Goal: Information Seeking & Learning: Learn about a topic

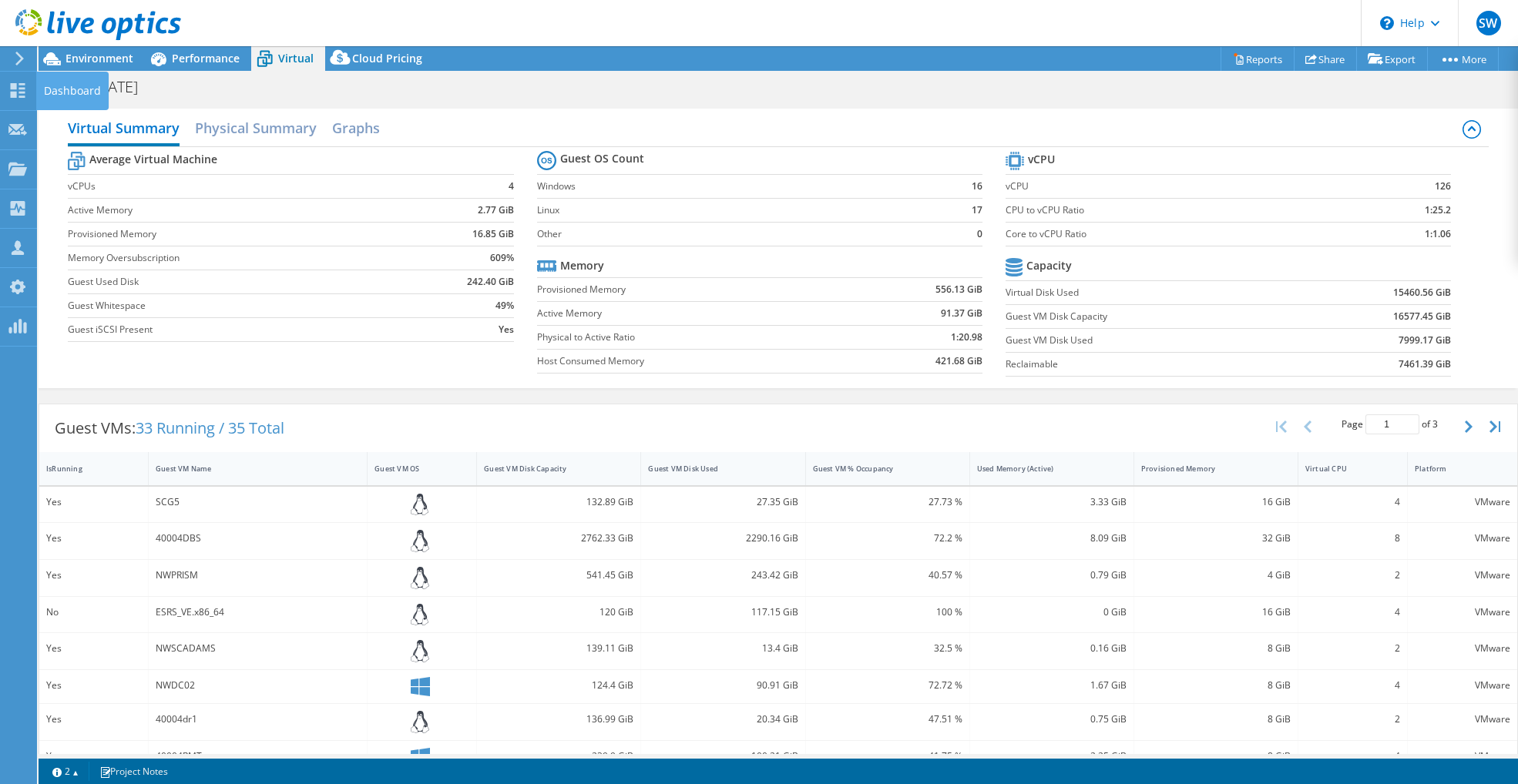
select select "USD"
click at [15, 93] on use at bounding box center [18, 91] width 14 height 14
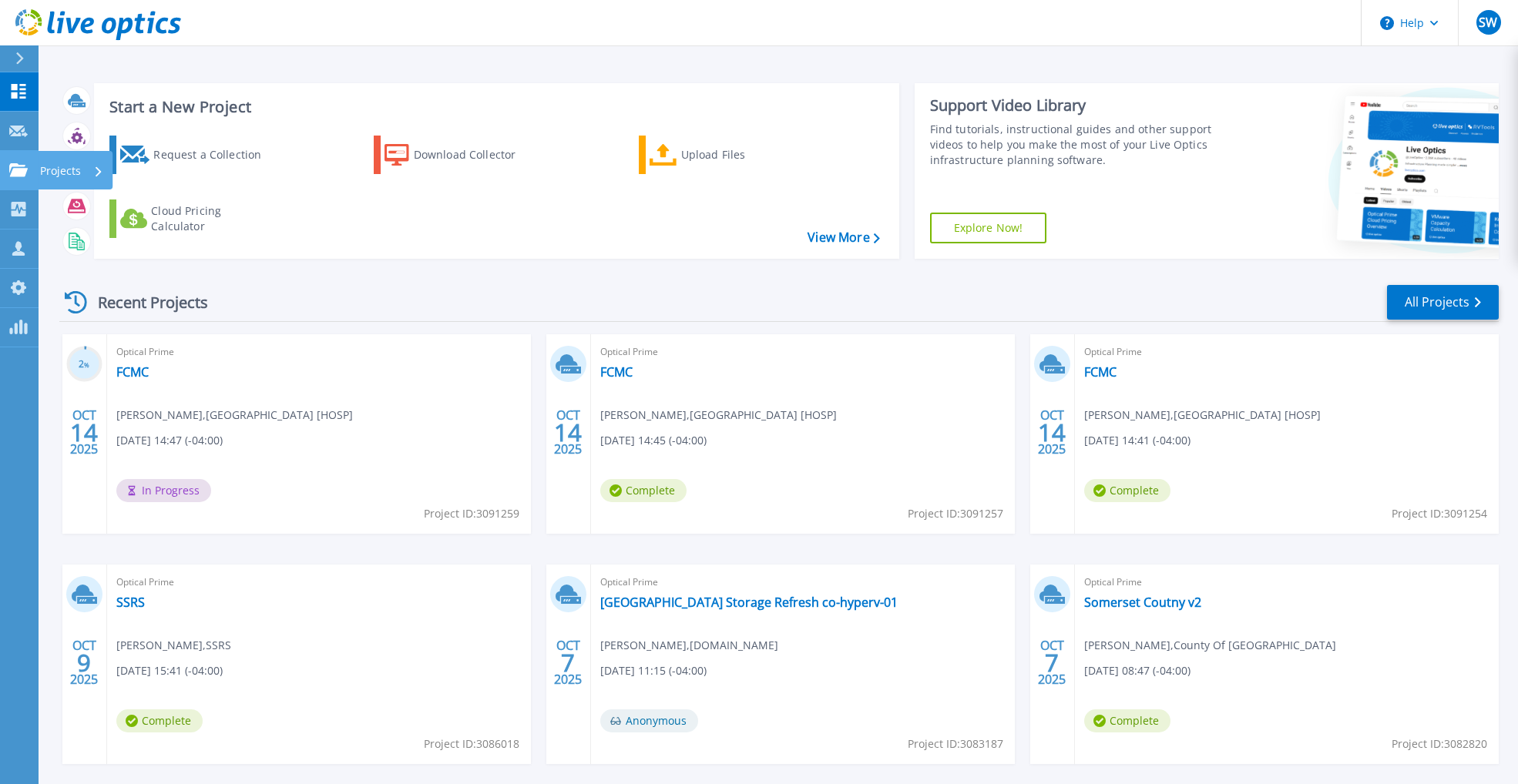
click at [20, 162] on link "Projects Projects" at bounding box center [19, 170] width 38 height 39
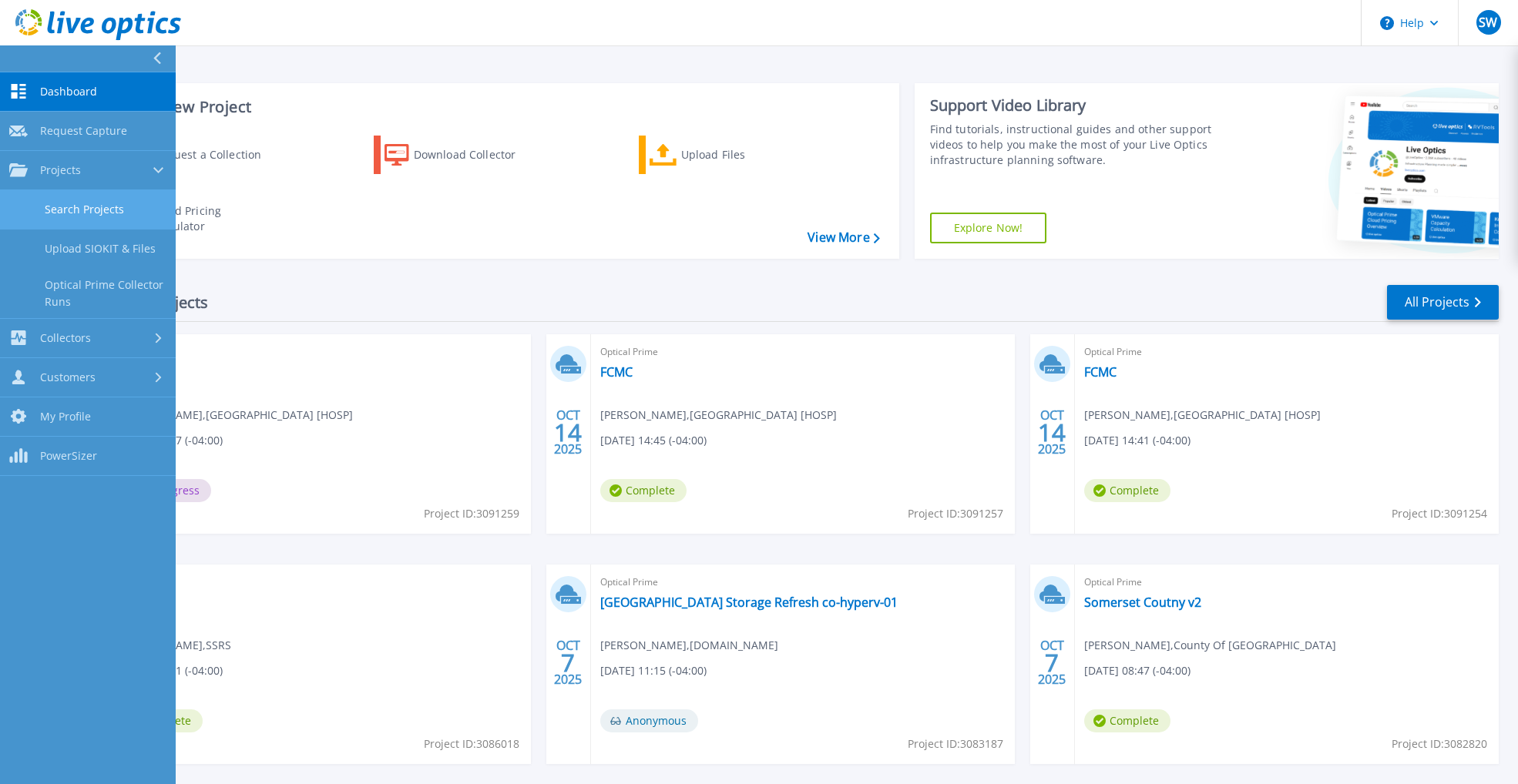
click at [68, 208] on link "Search Projects" at bounding box center [88, 210] width 176 height 39
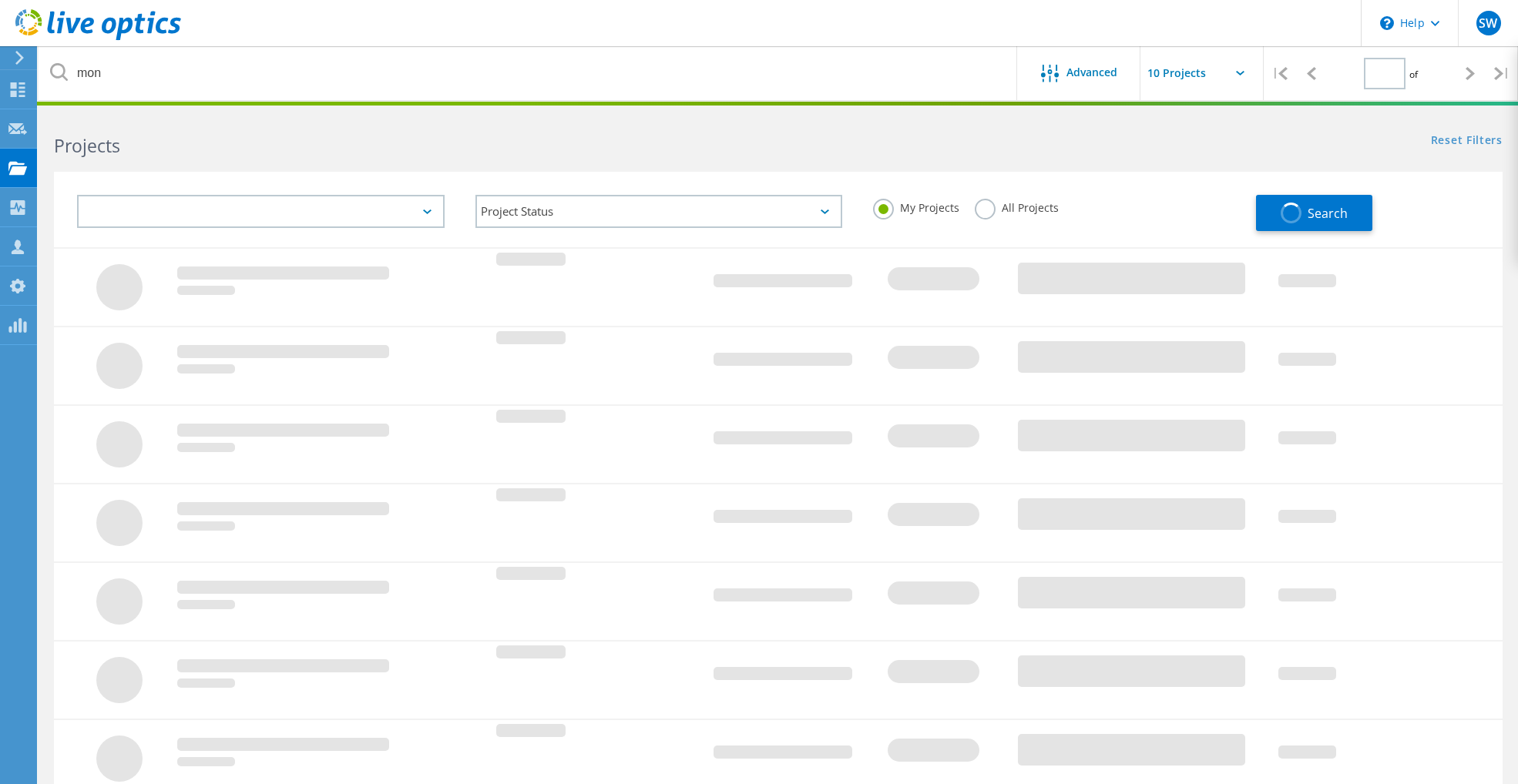
type input "1"
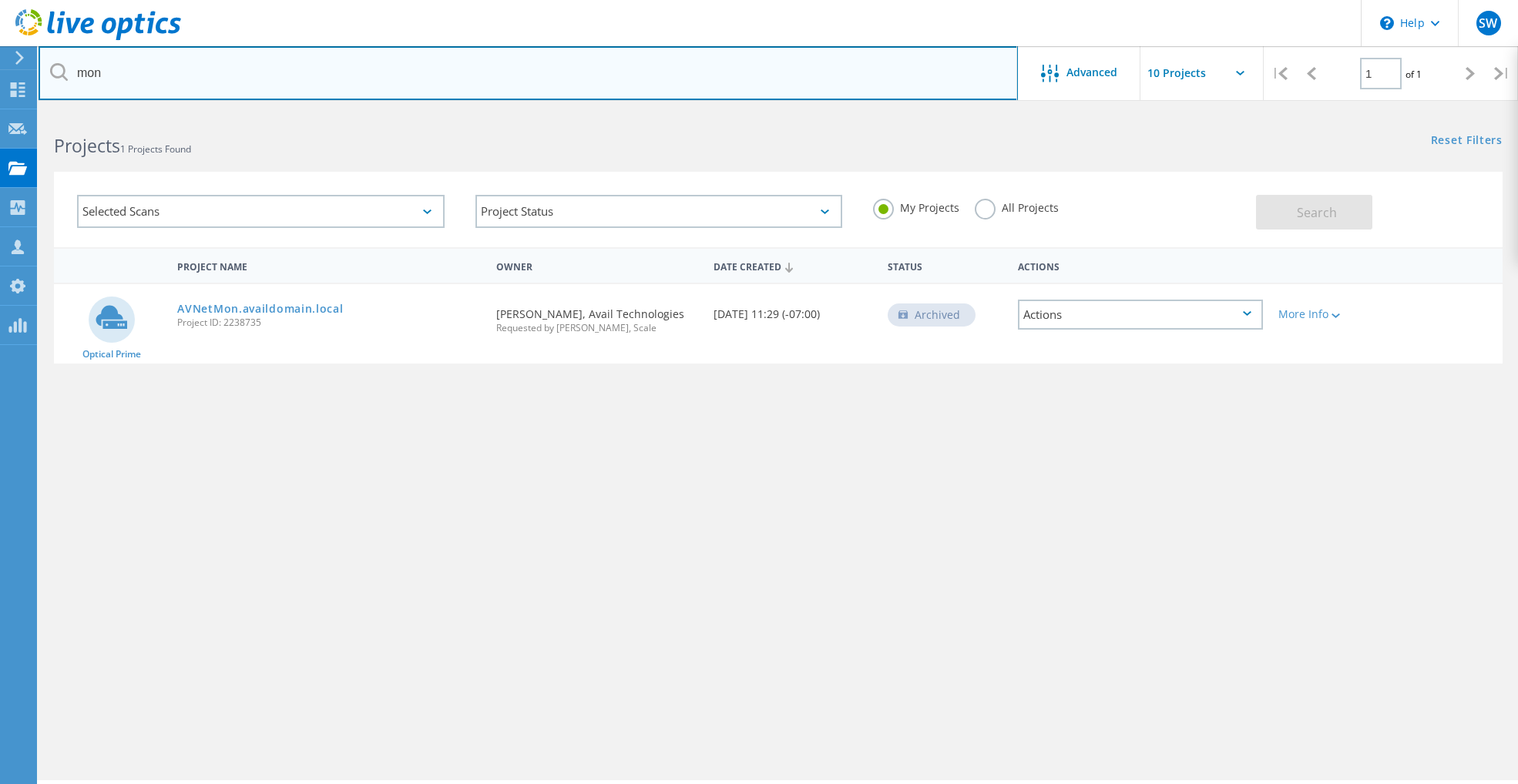
drag, startPoint x: 351, startPoint y: 82, endPoint x: 321, endPoint y: 80, distance: 30.1
click at [351, 82] on input "mon" at bounding box center [528, 73] width 980 height 54
type input "m"
type input "reliance bank"
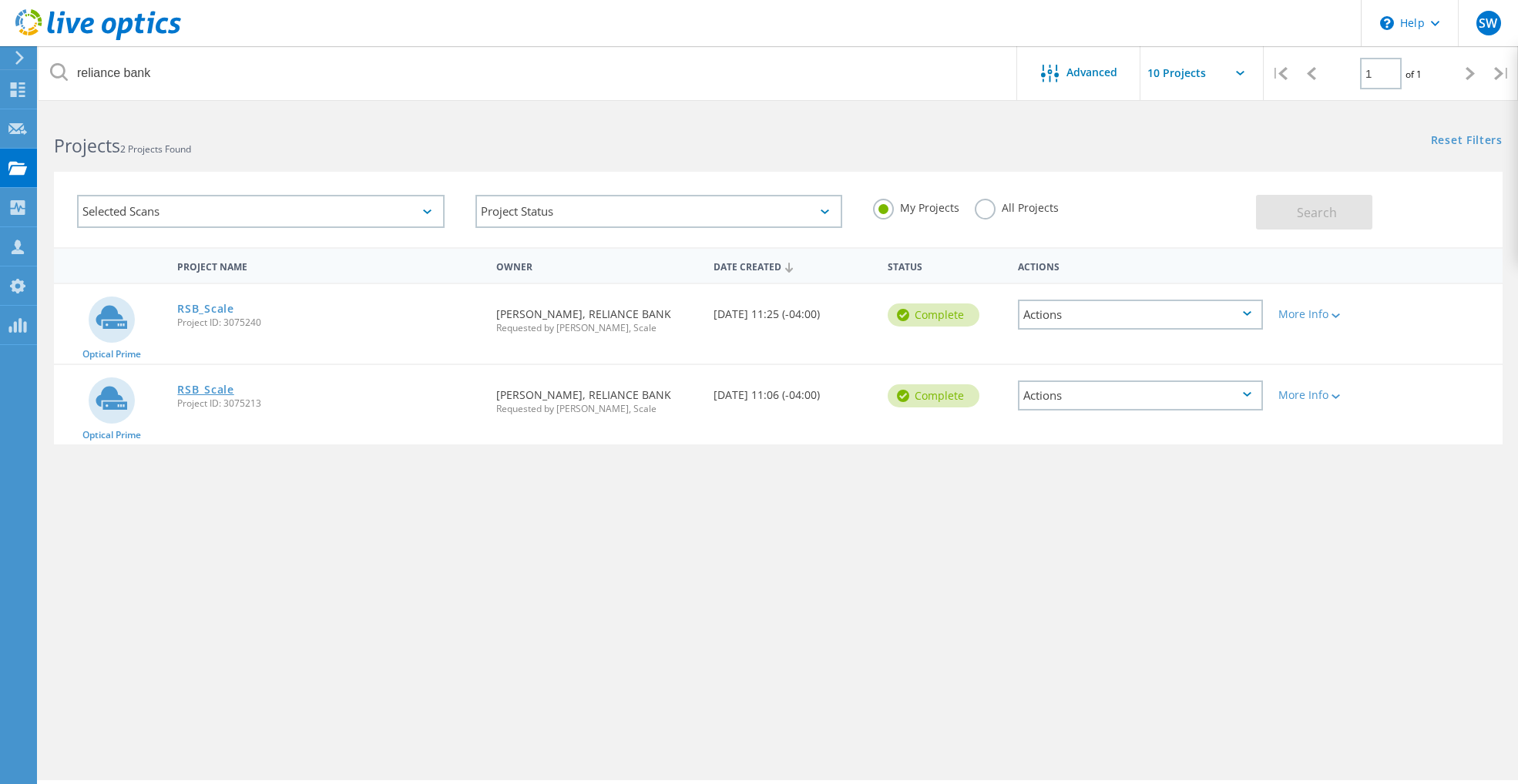
click at [205, 392] on link "RSB_Scale" at bounding box center [205, 390] width 56 height 11
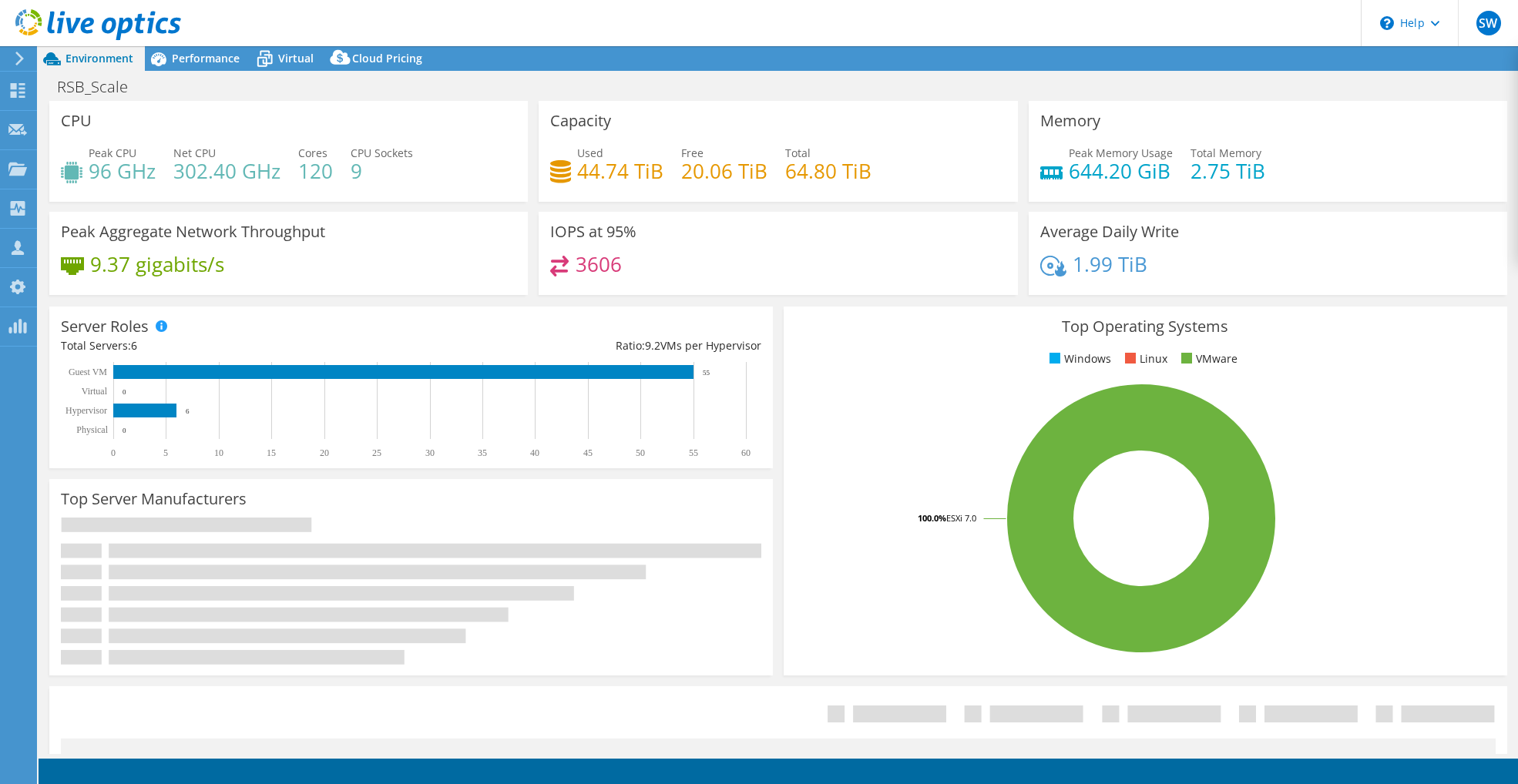
select select "USD"
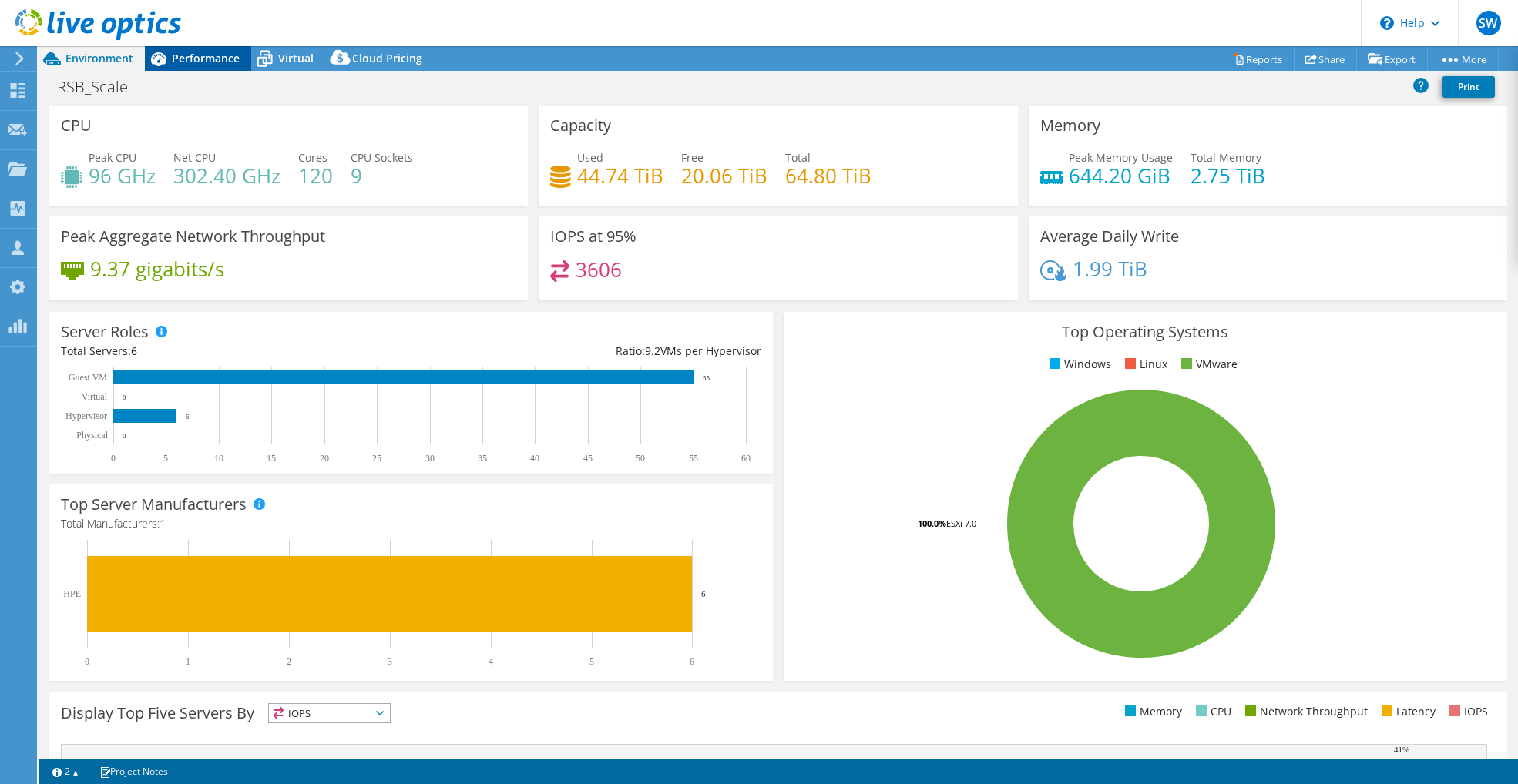
click at [197, 59] on span "Performance" at bounding box center [205, 58] width 68 height 14
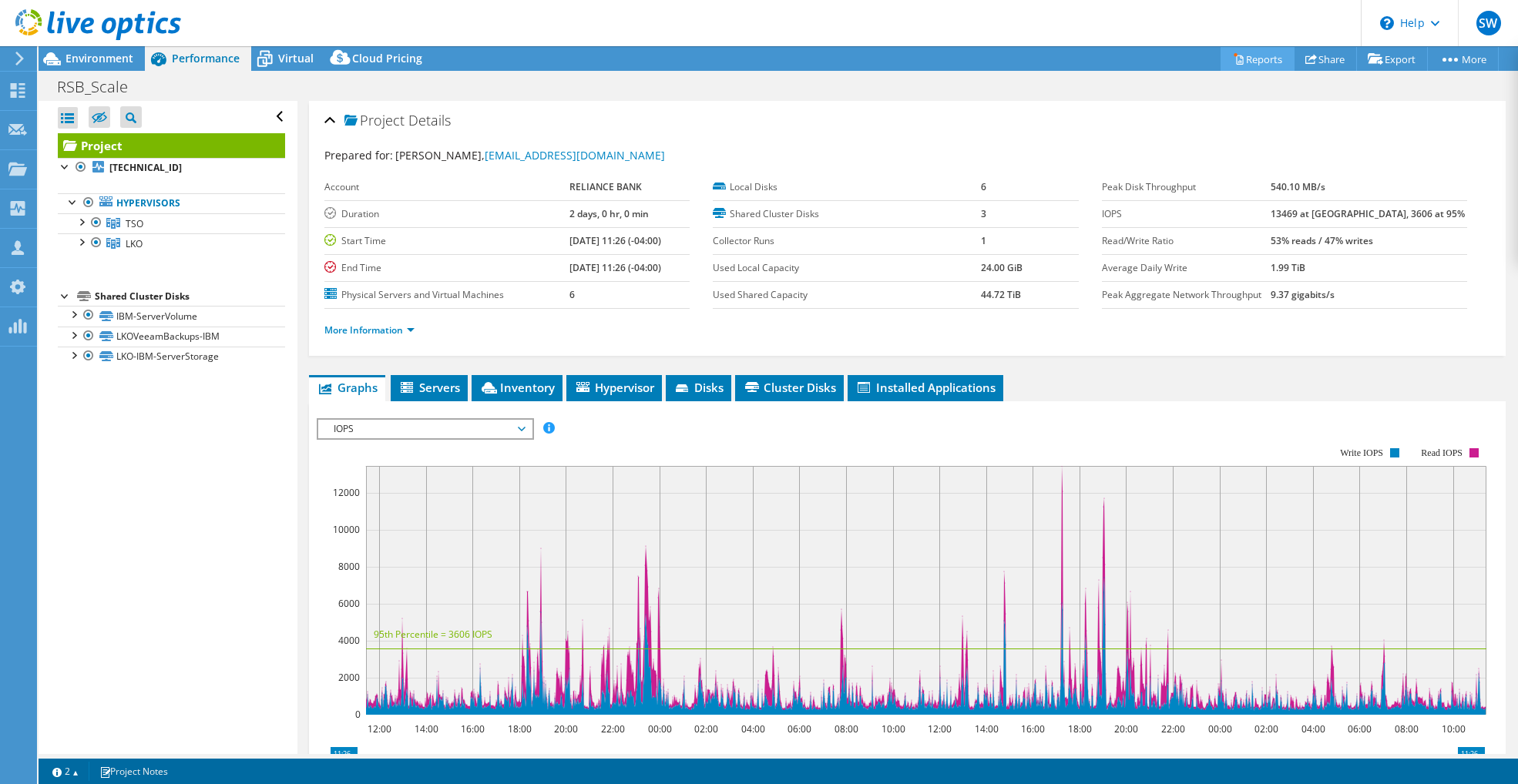
click at [1249, 59] on link "Reports" at bounding box center [1257, 59] width 74 height 24
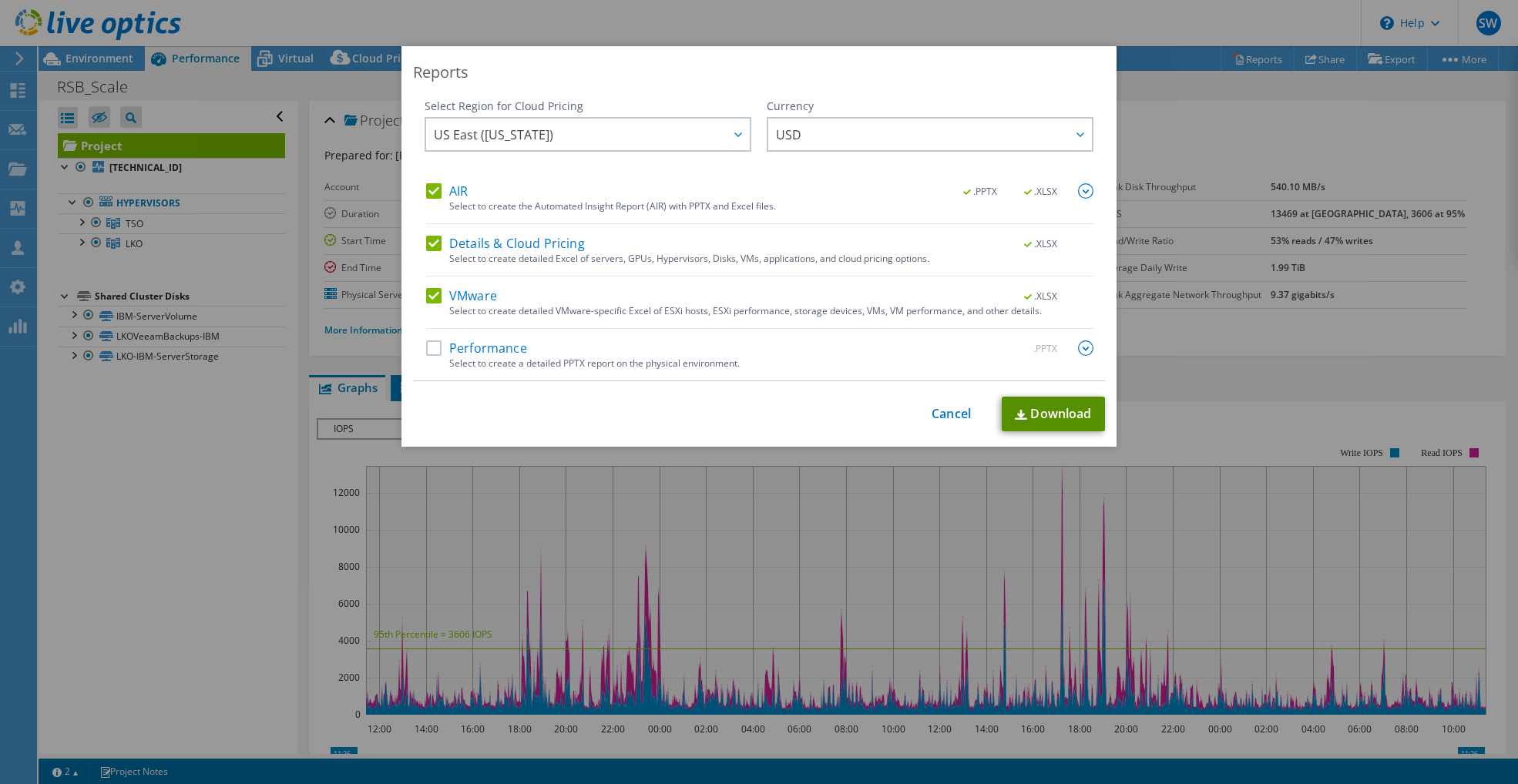
click at [1058, 405] on link "Download" at bounding box center [1053, 414] width 103 height 35
click at [1198, 353] on div "Reports Select Region for Cloud Pricing Asia Pacific (Hong Kong) Asia Pacific (…" at bounding box center [759, 392] width 1518 height 692
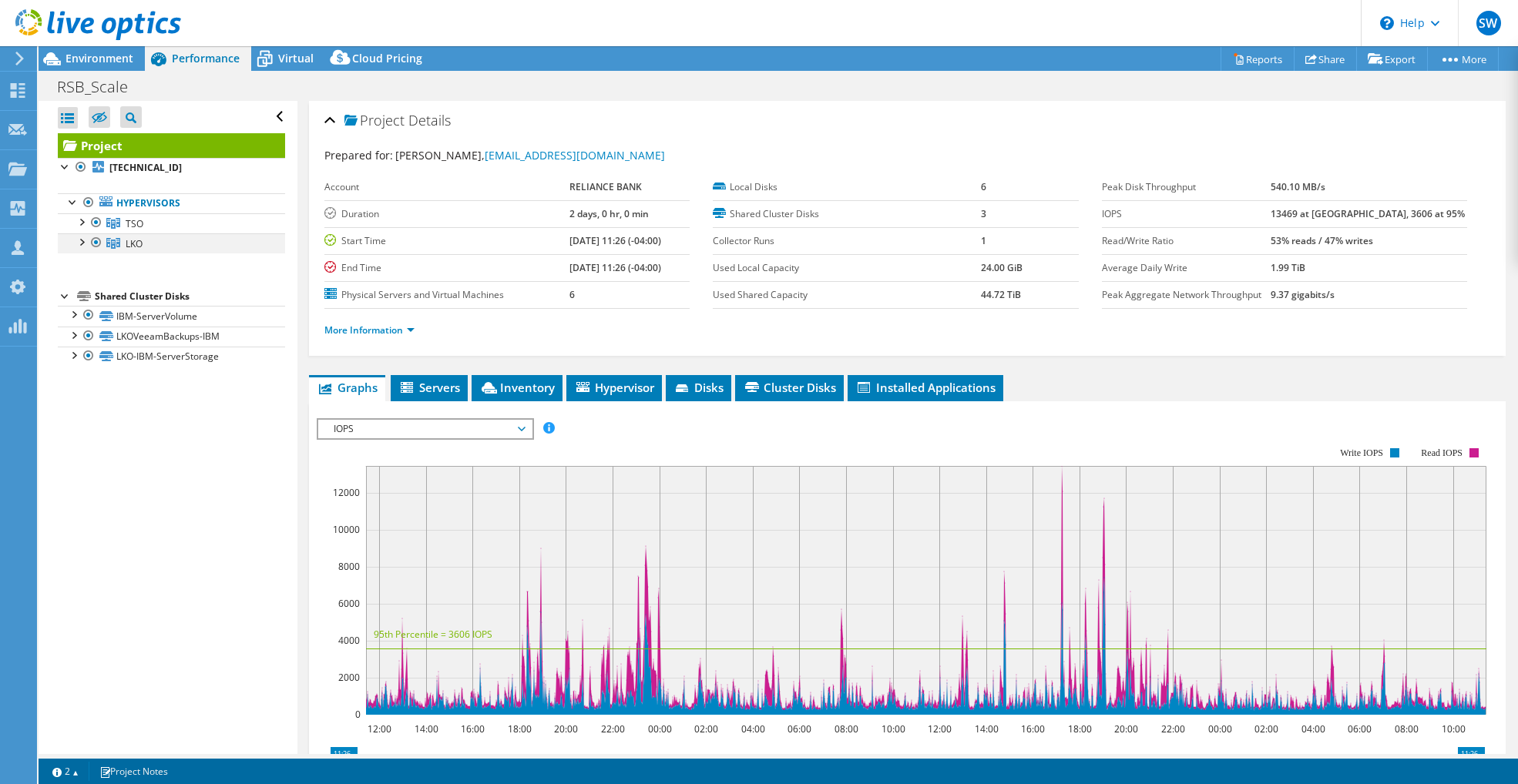
click at [95, 242] on div at bounding box center [96, 242] width 15 height 19
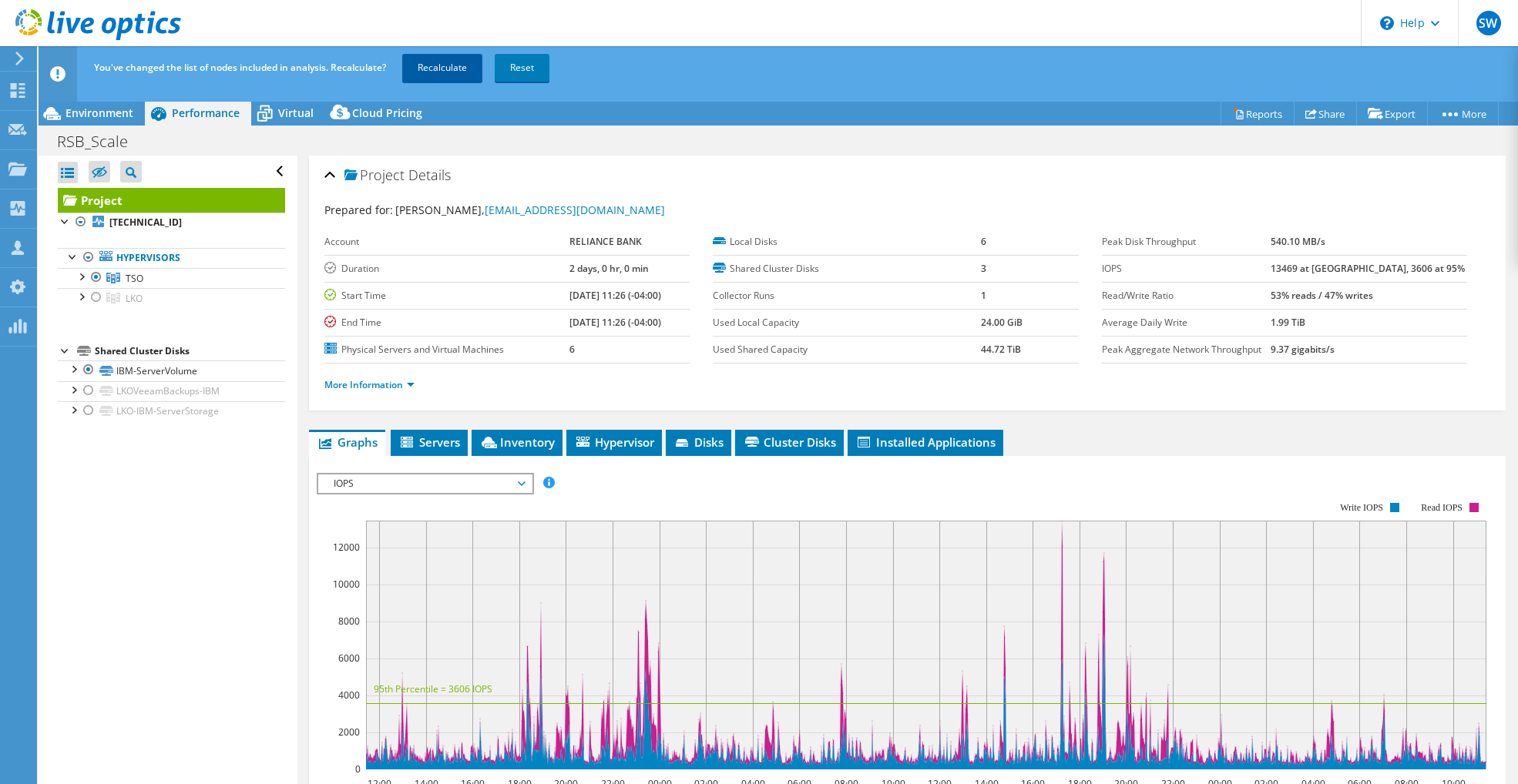
click at [460, 70] on link "Recalculate" at bounding box center [442, 67] width 80 height 28
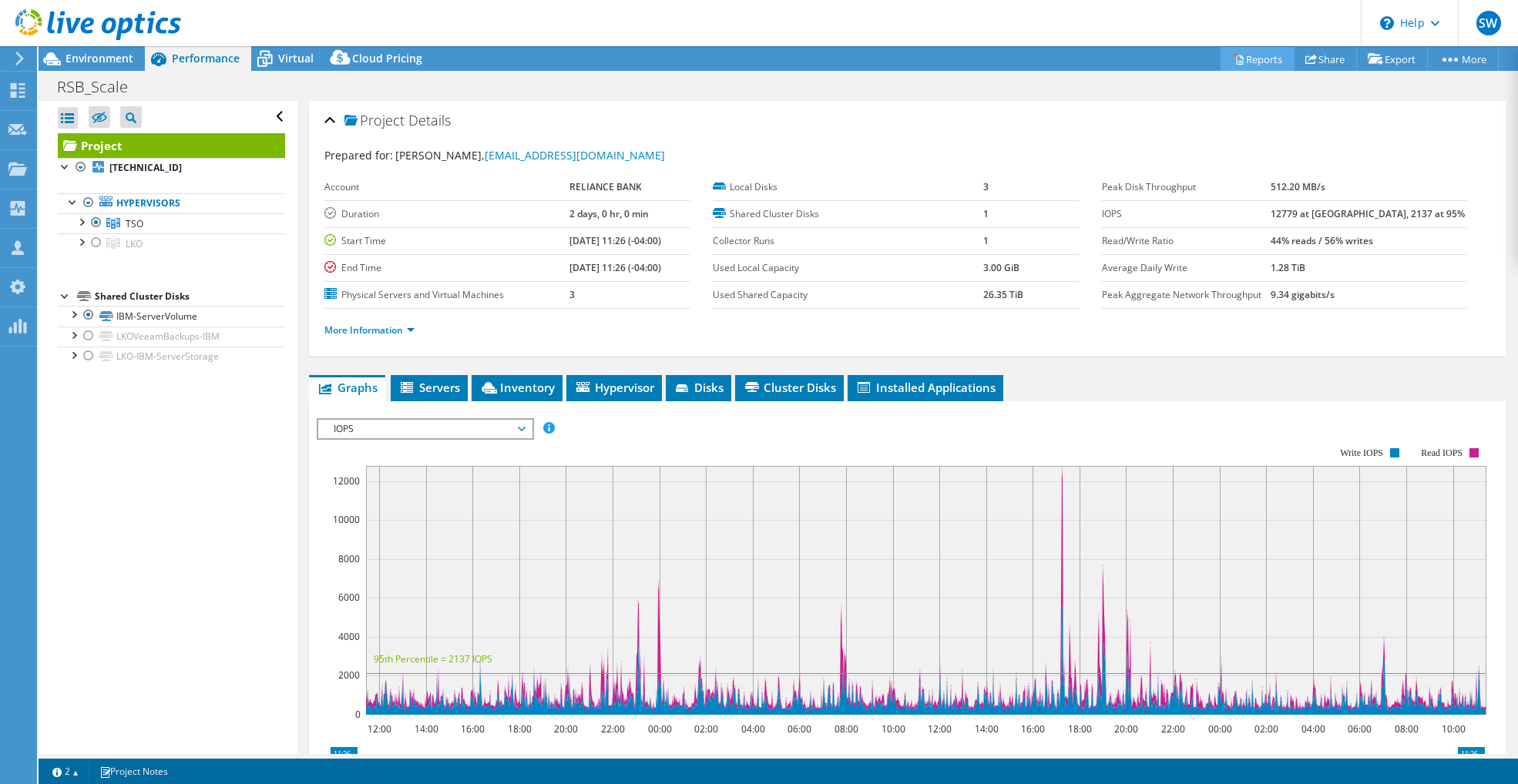
click at [1260, 62] on link "Reports" at bounding box center [1257, 59] width 74 height 24
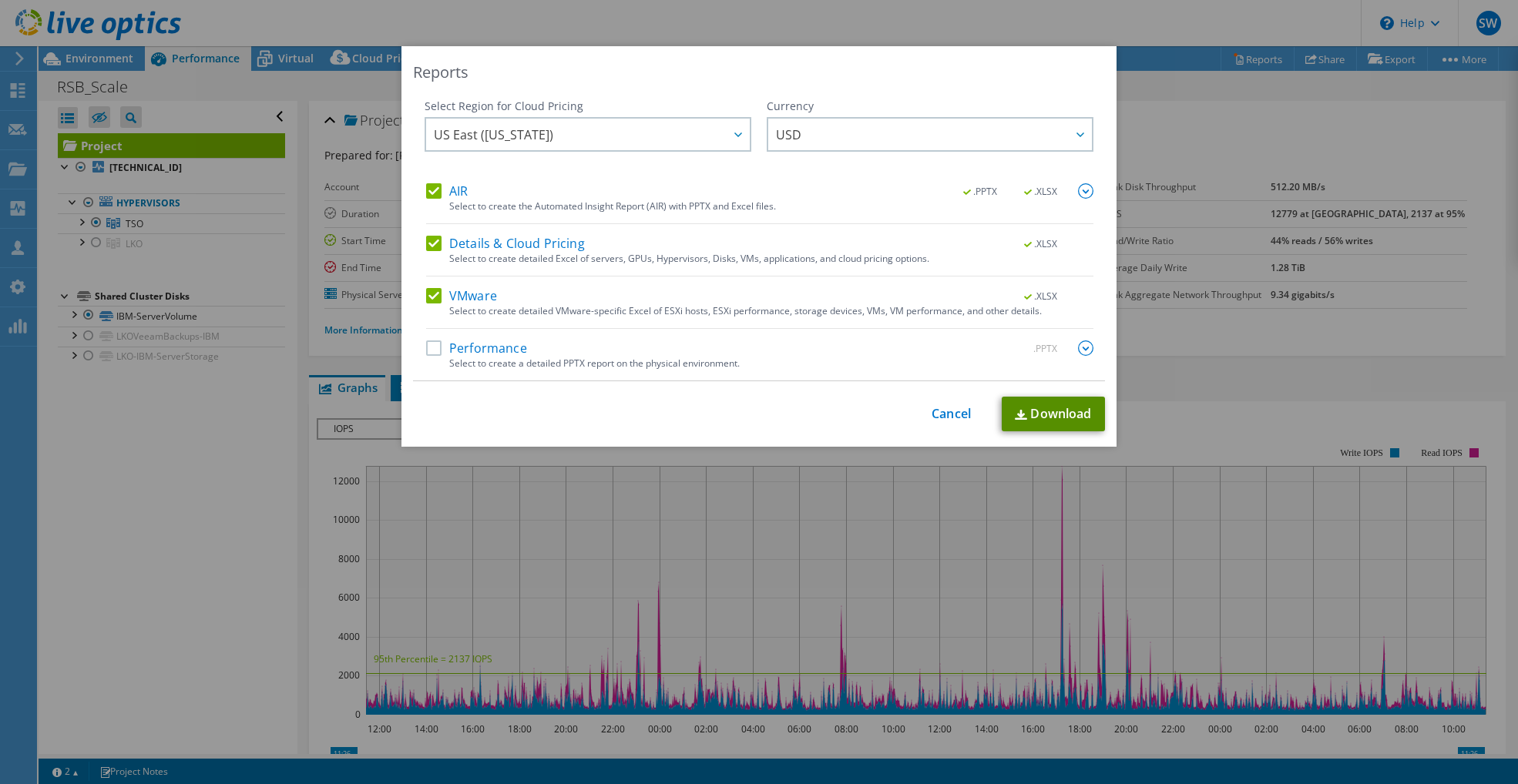
click at [1030, 406] on link "Download" at bounding box center [1053, 414] width 103 height 35
click at [1257, 371] on div "Reports Select Region for Cloud Pricing Asia Pacific (Hong Kong) Asia Pacific (…" at bounding box center [759, 392] width 1518 height 692
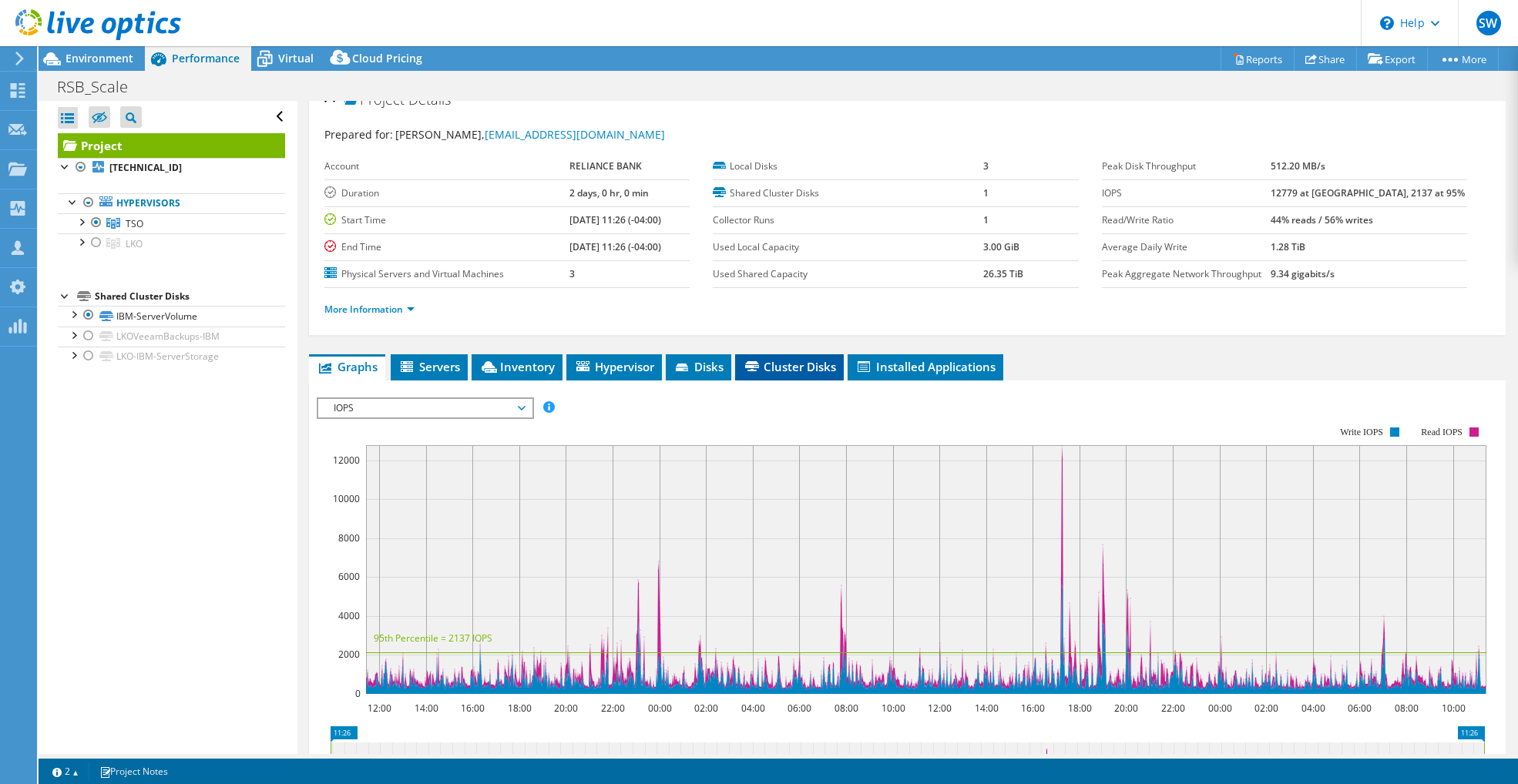
scroll to position [26, 0]
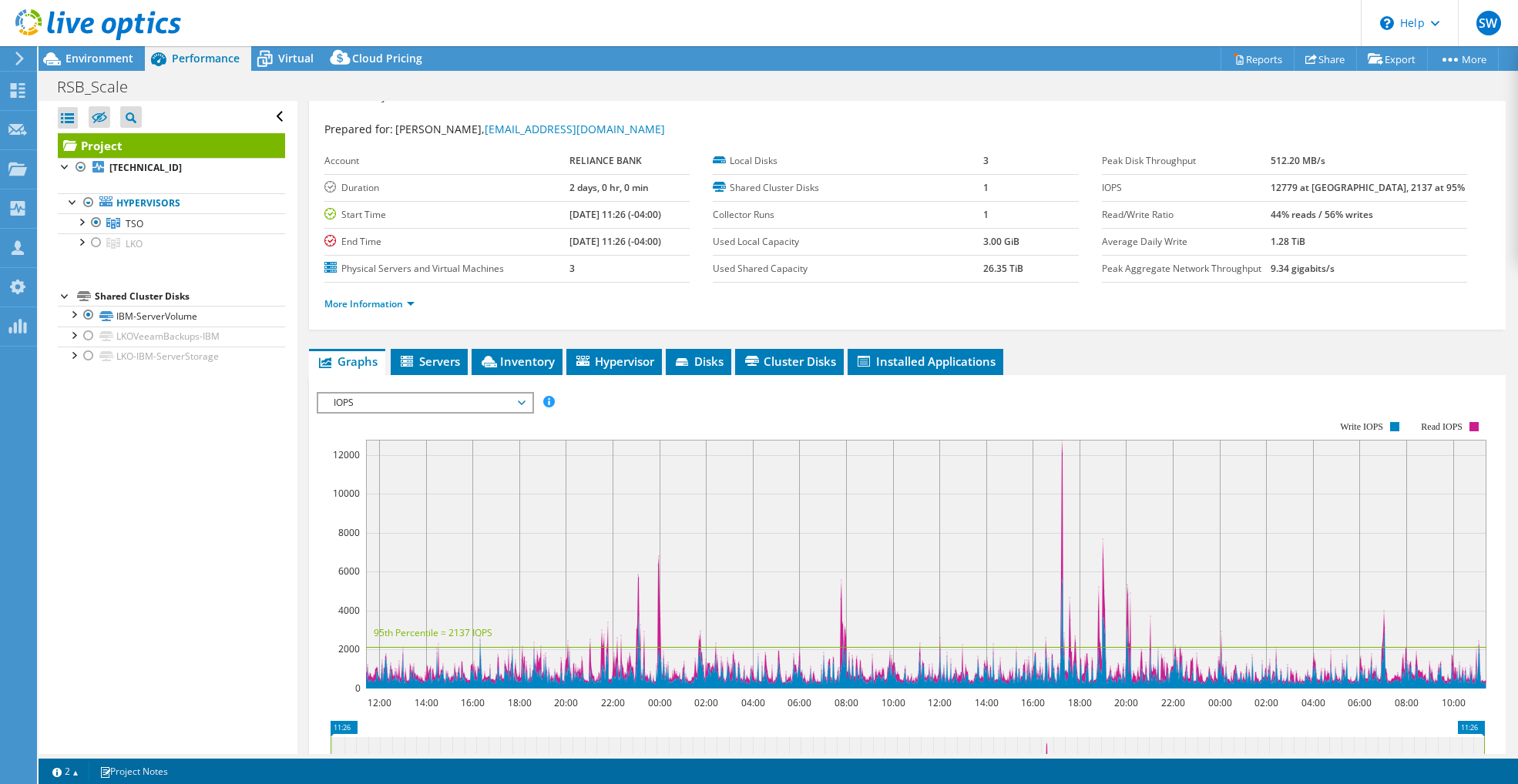
click at [1186, 349] on ul "Graphs Servers Inventory Hypervisor Disks Cluster Disks Installed Applications" at bounding box center [907, 361] width 1196 height 26
click at [443, 411] on div "IOPS IOPS Disk Throughput IO Size Latency Queue Depth CPU Percentage Memory Pag…" at bounding box center [425, 403] width 218 height 21
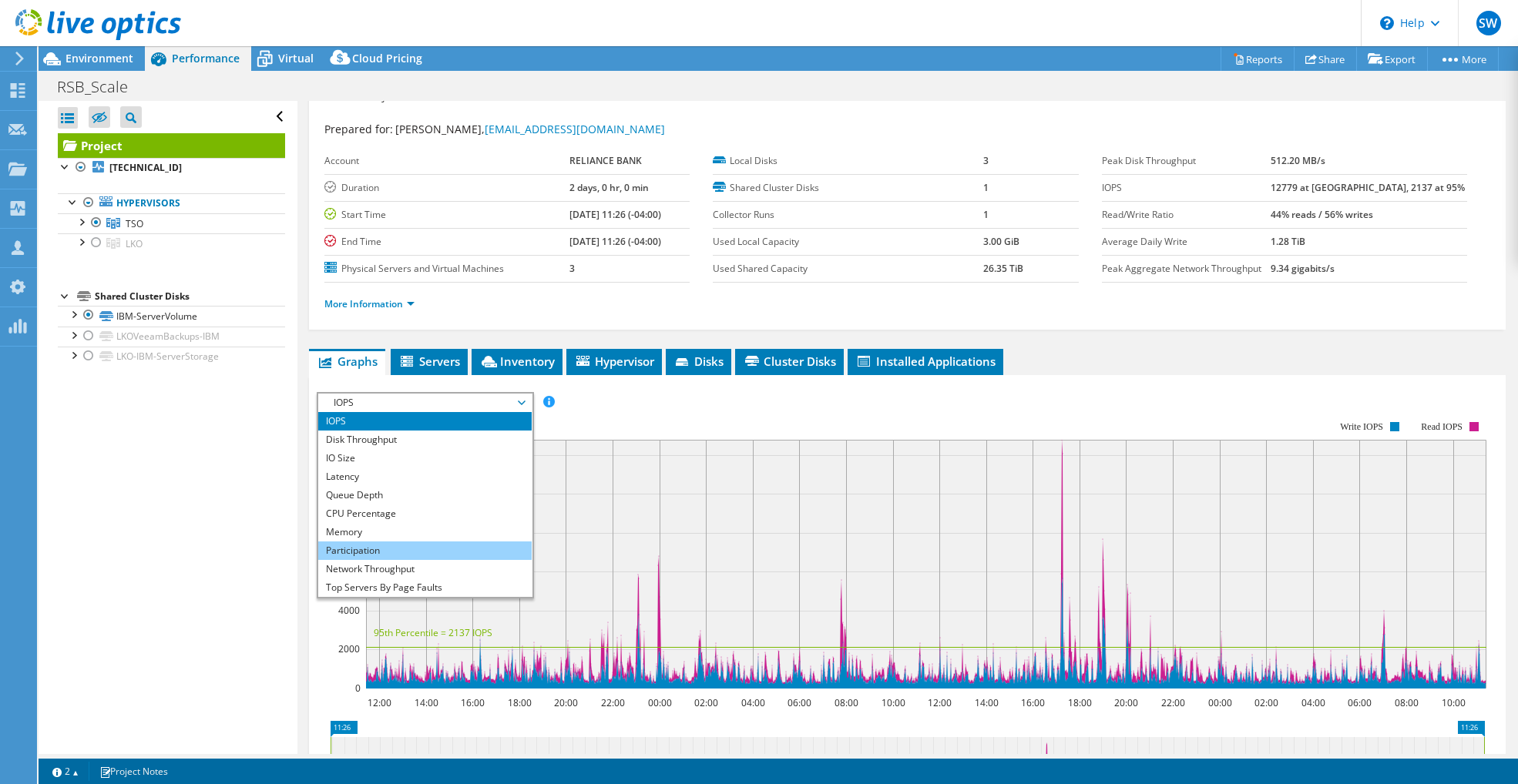
scroll to position [55, 0]
click at [401, 555] on li "Workload Concentration Line" at bounding box center [425, 550] width 213 height 19
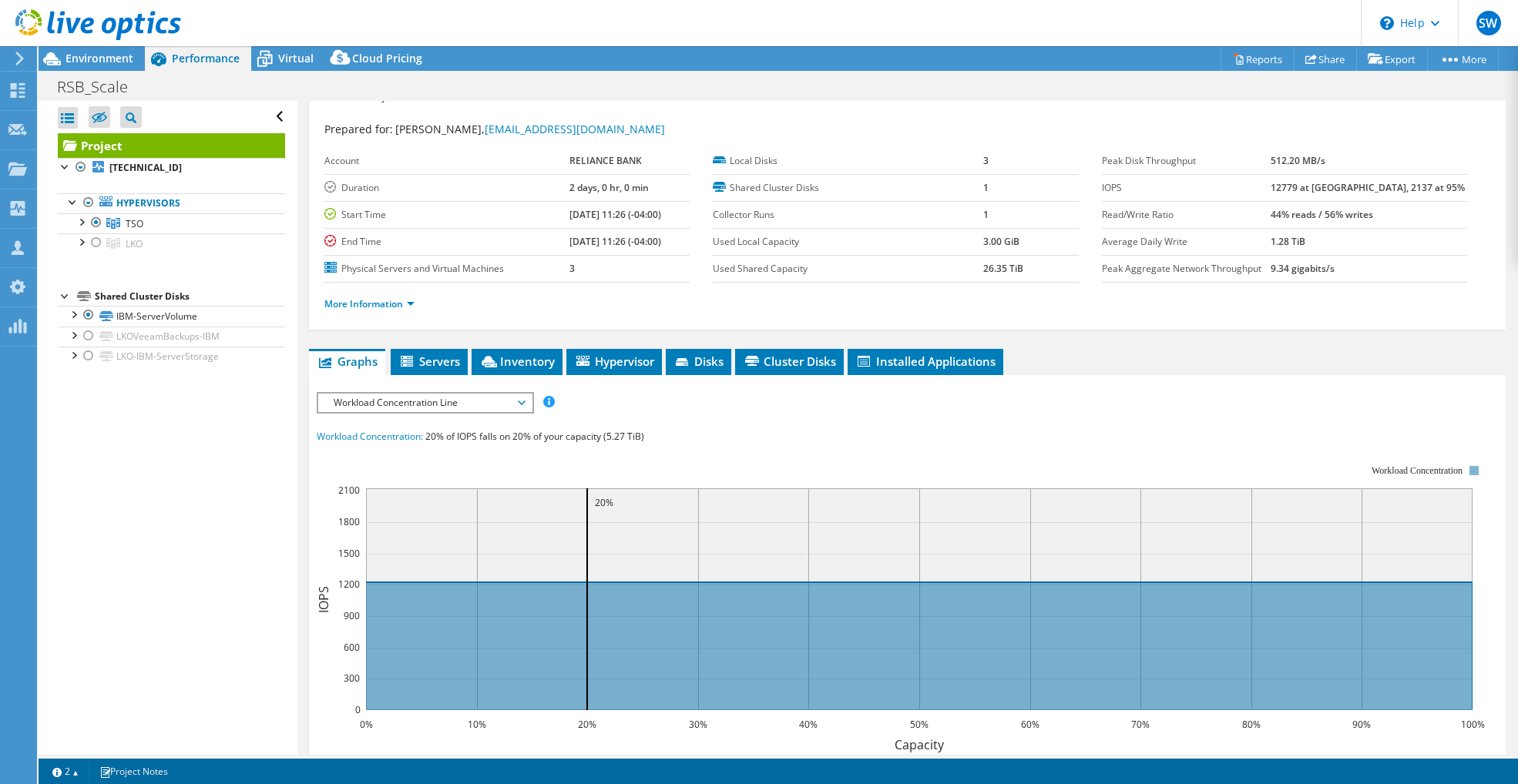
click at [678, 411] on div "IOPS Disk Throughput IO Size Latency Queue Depth CPU Percentage Memory Page Fau…" at bounding box center [908, 677] width 1181 height 570
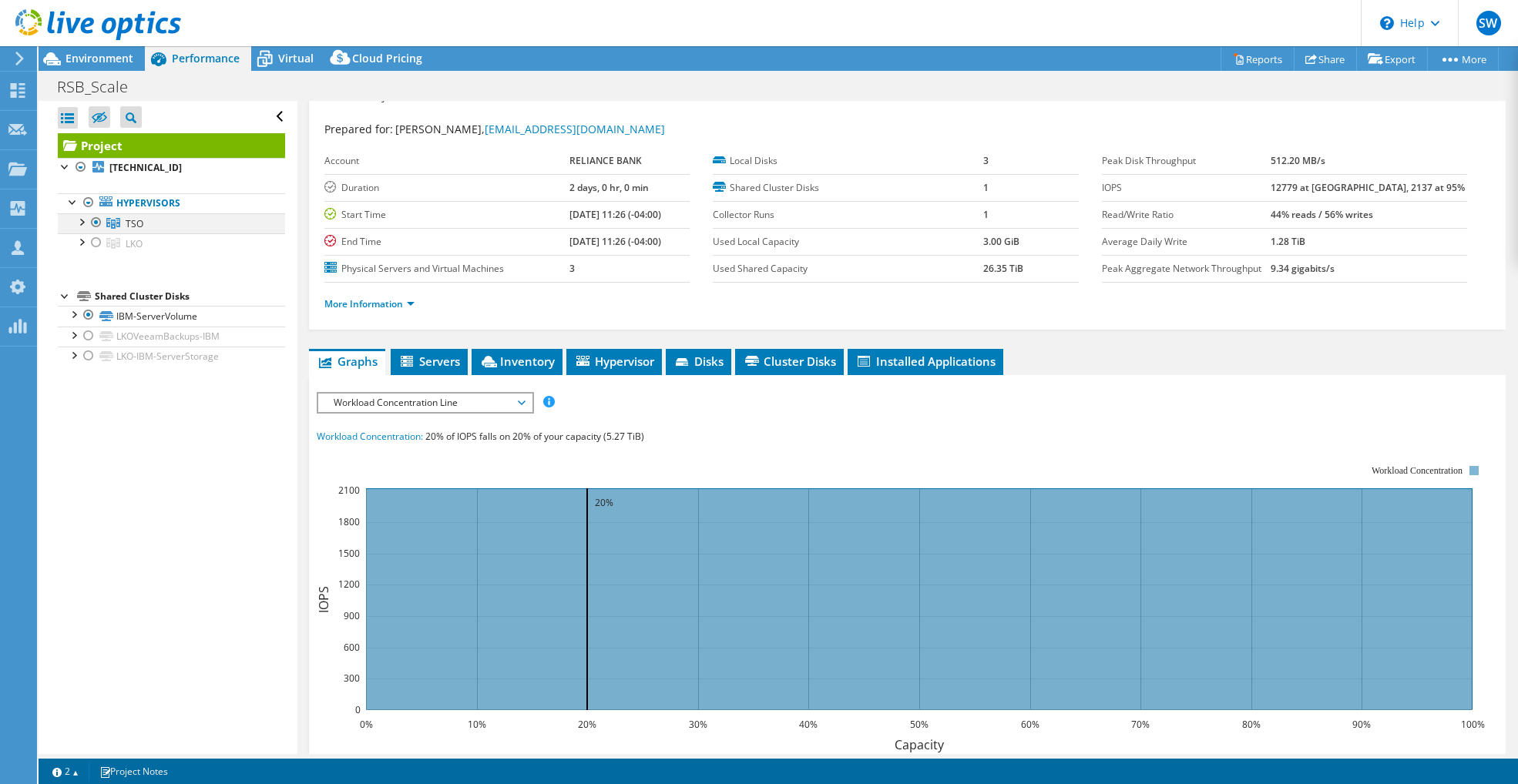
click at [96, 224] on div at bounding box center [96, 222] width 15 height 19
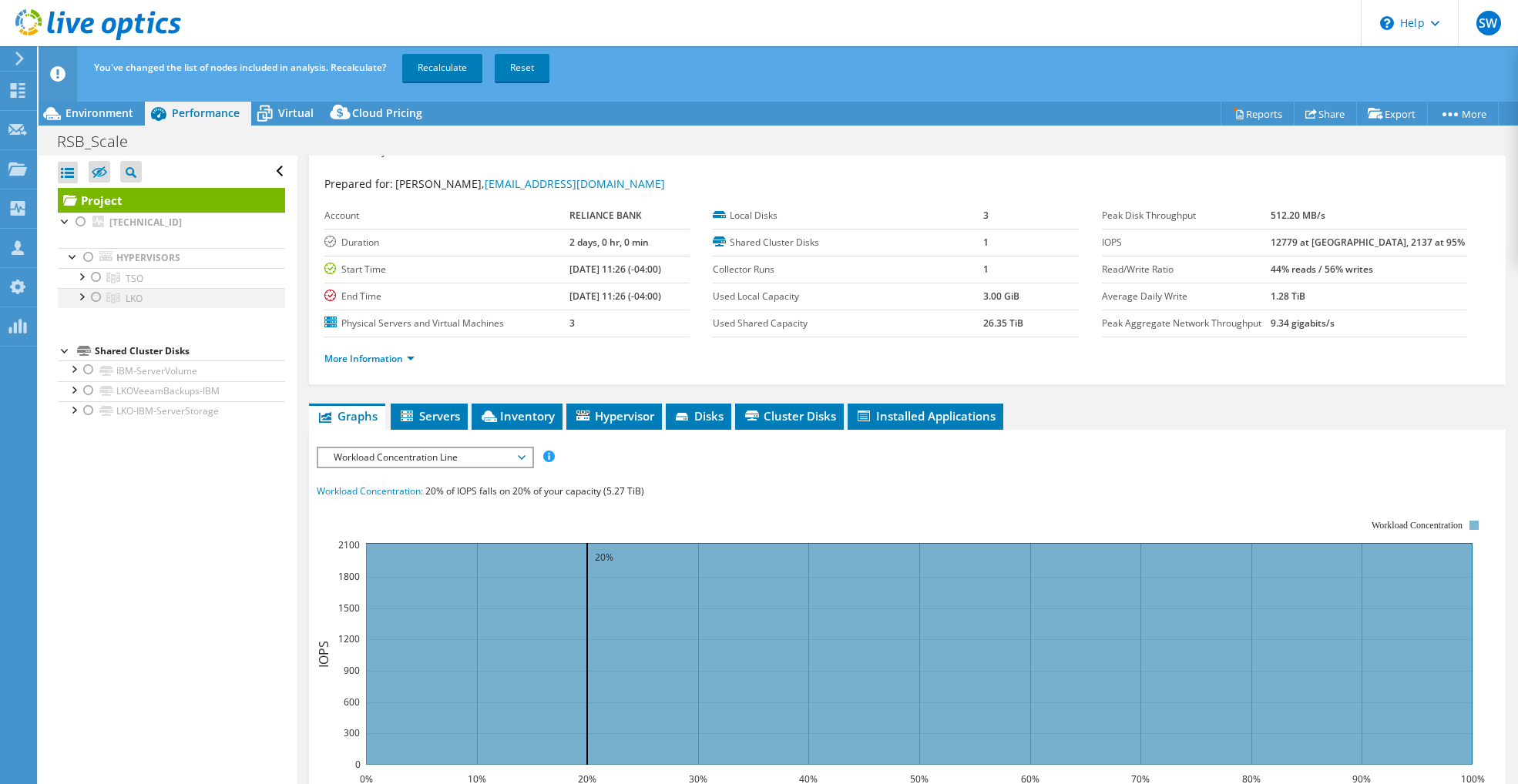
click at [97, 297] on div at bounding box center [96, 297] width 15 height 19
click at [434, 76] on link "Recalculate" at bounding box center [442, 67] width 80 height 28
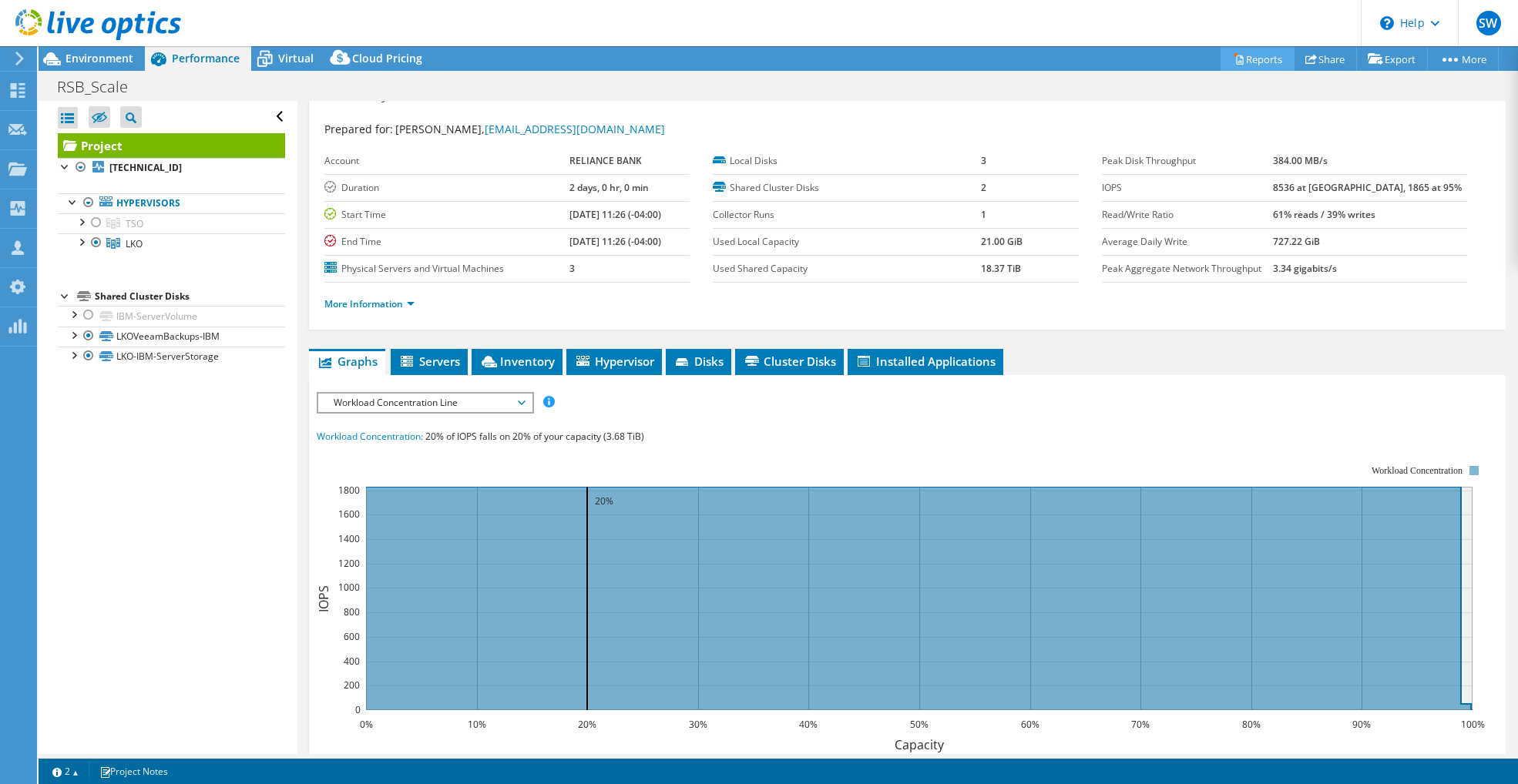
click at [1252, 65] on link "Reports" at bounding box center [1257, 59] width 74 height 24
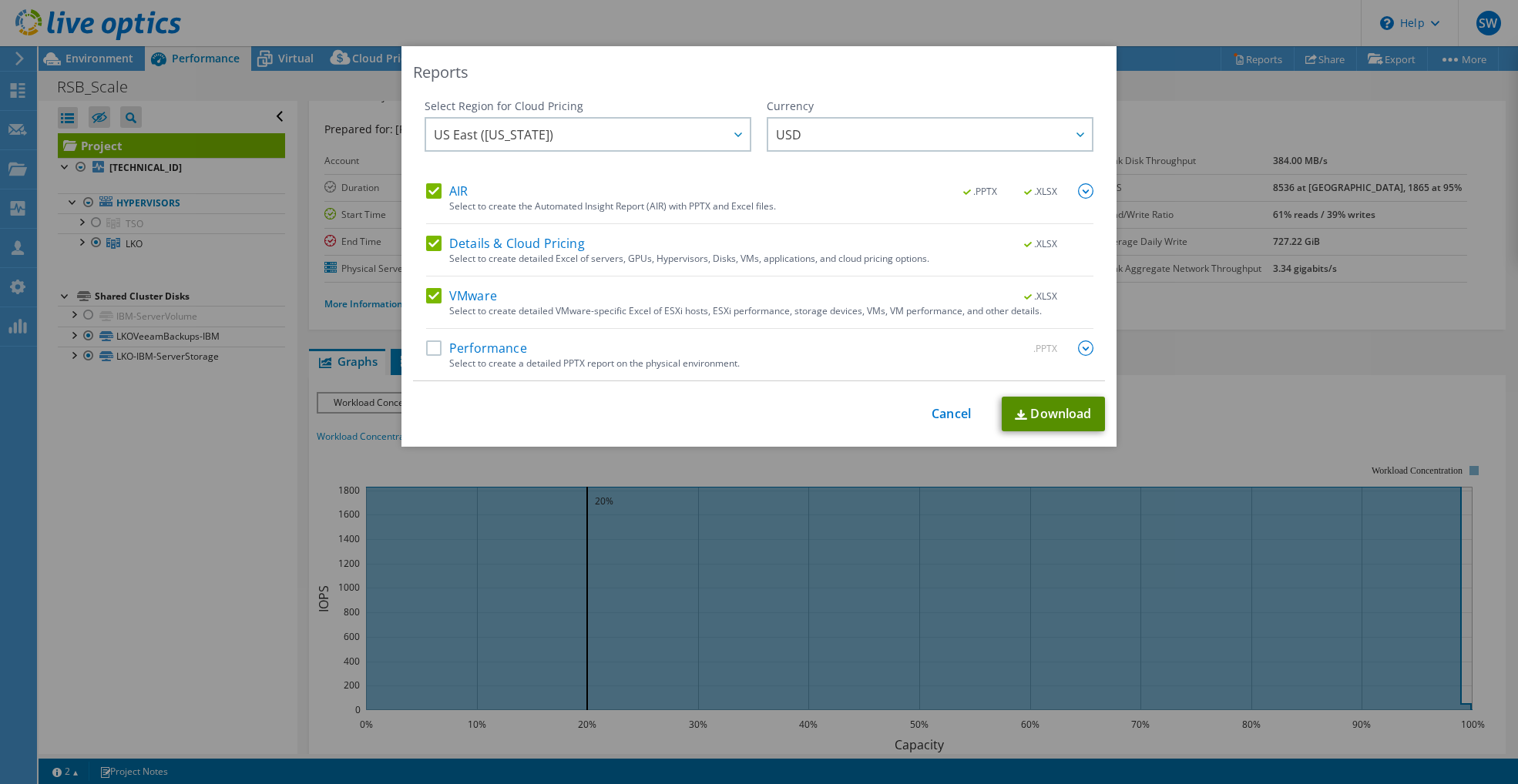
click at [1072, 408] on link "Download" at bounding box center [1053, 414] width 103 height 35
click at [276, 523] on div "Reports Select Region for Cloud Pricing Asia Pacific (Hong Kong) Asia Pacific (…" at bounding box center [759, 392] width 1518 height 692
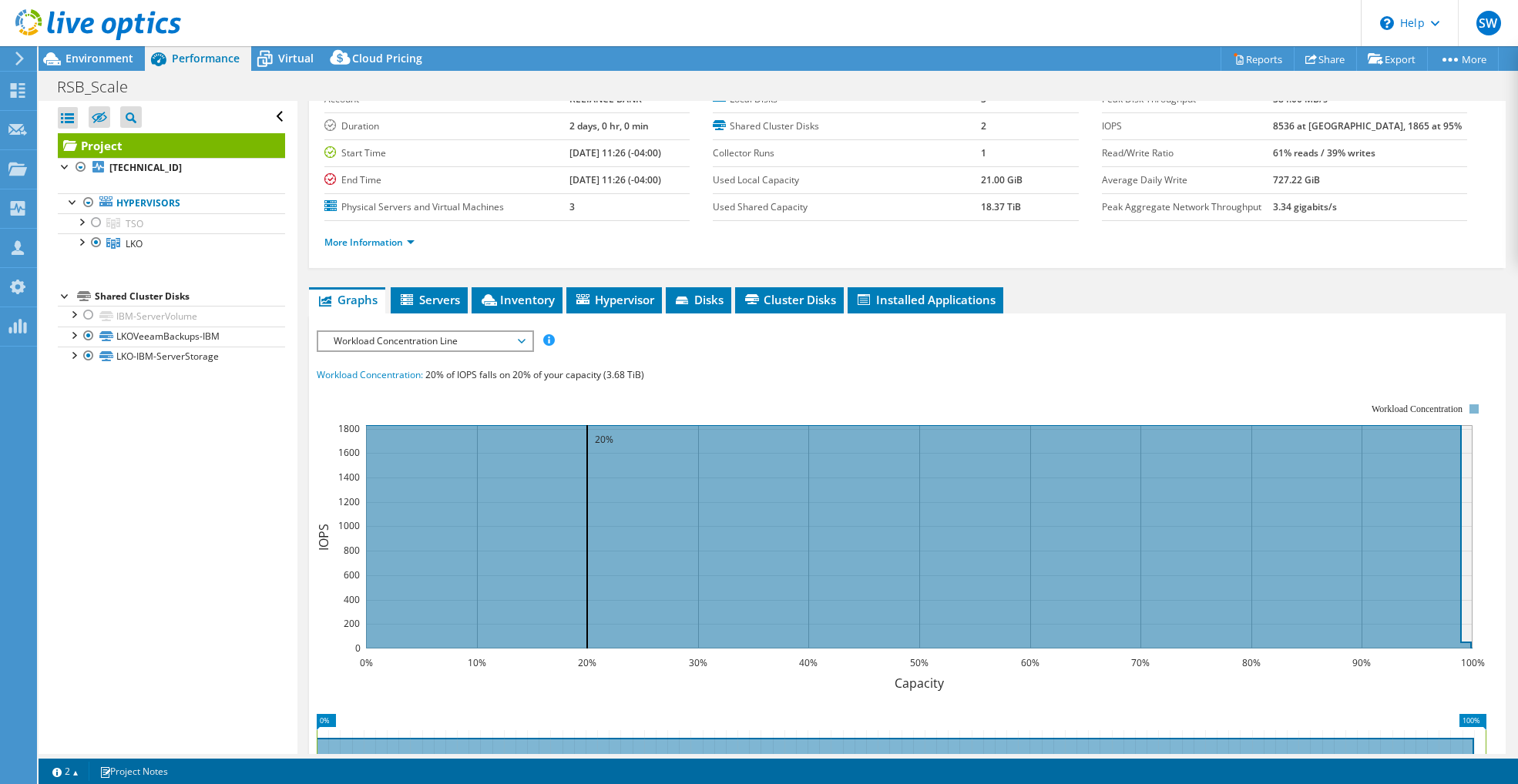
scroll to position [91, 0]
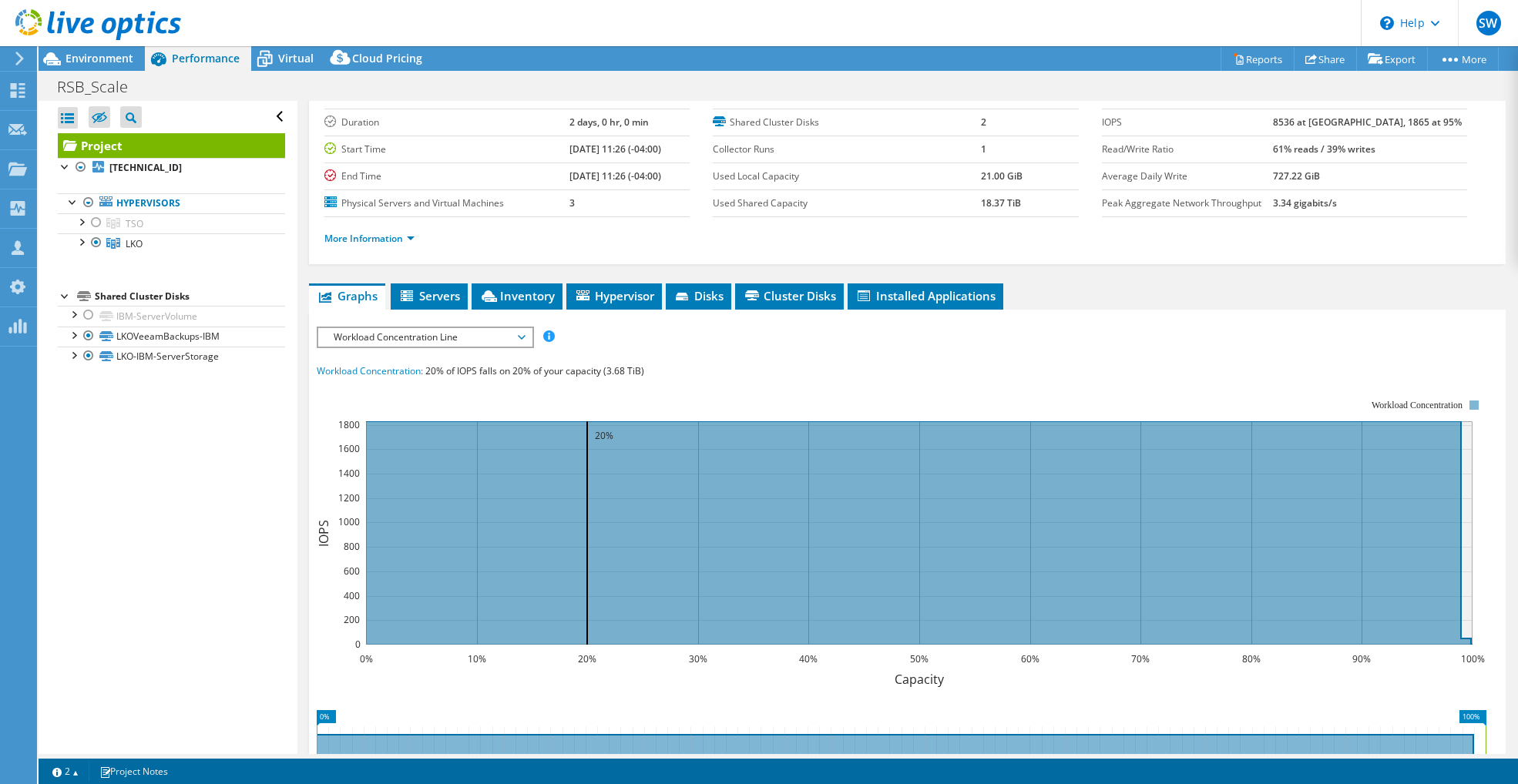
click at [477, 333] on span "Workload Concentration Line" at bounding box center [425, 337] width 198 height 19
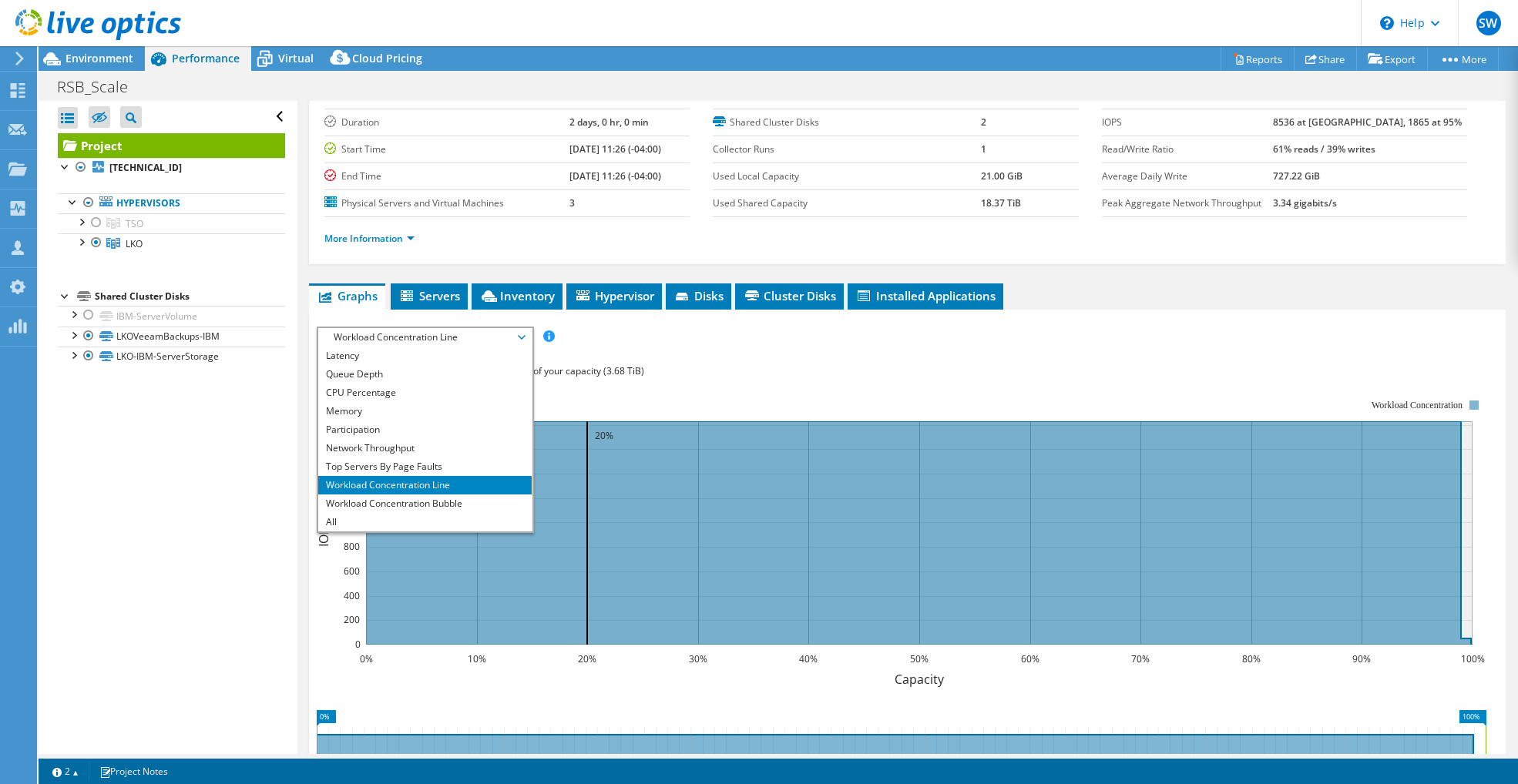
scroll to position [0, 0]
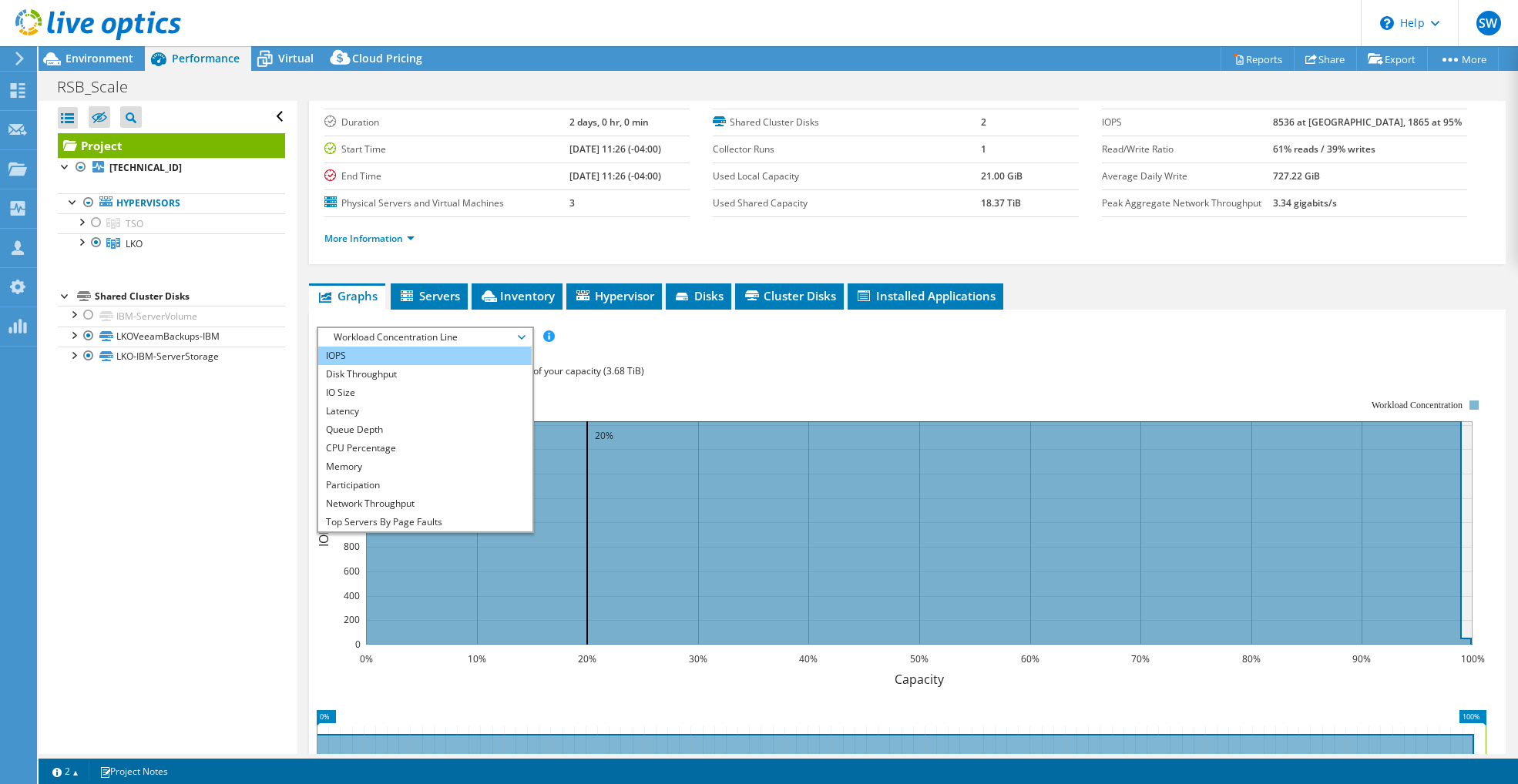
click at [407, 359] on li "IOPS" at bounding box center [425, 355] width 213 height 19
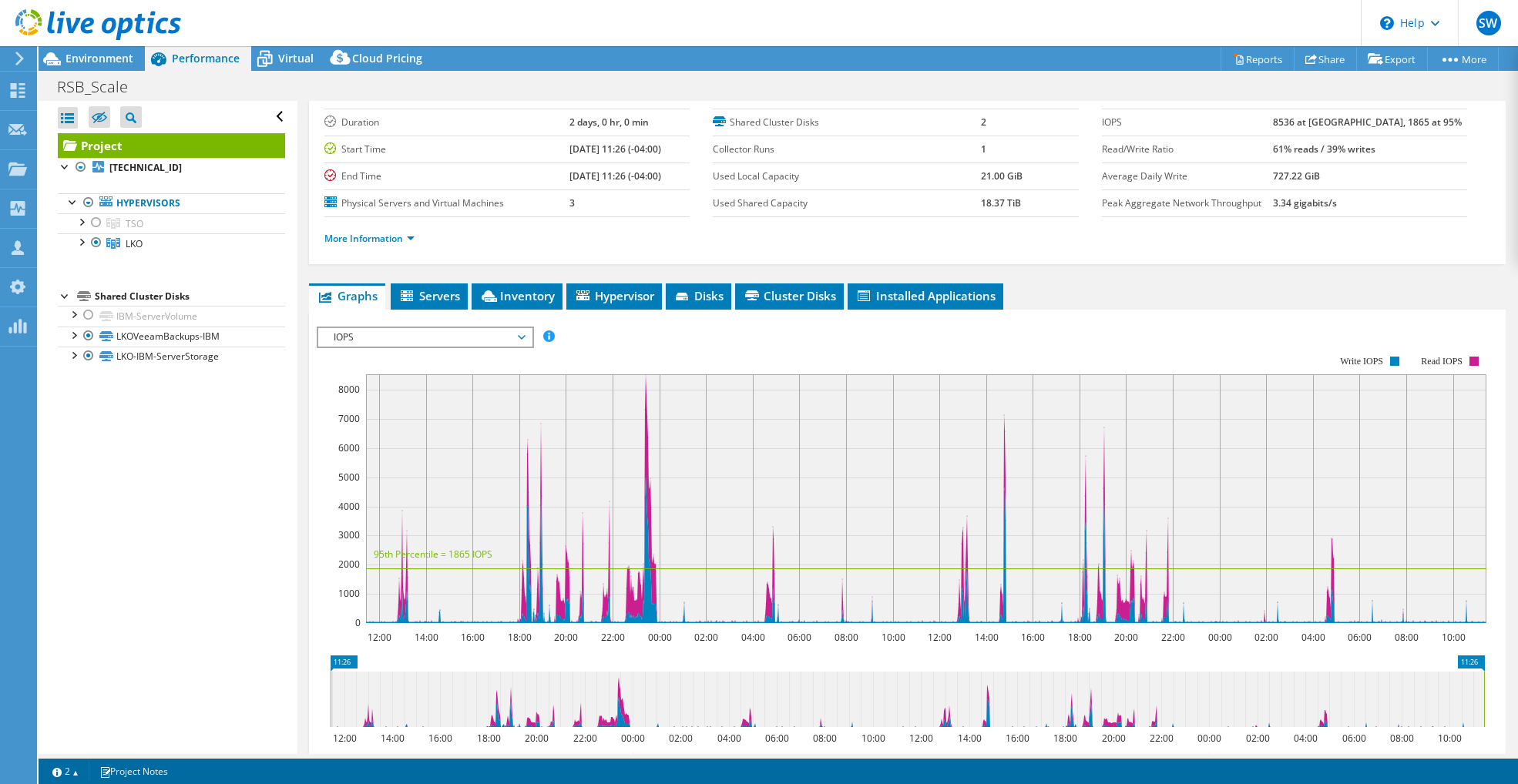
click at [690, 339] on div at bounding box center [908, 590] width 1181 height 527
click at [479, 337] on span "IOPS" at bounding box center [425, 337] width 198 height 19
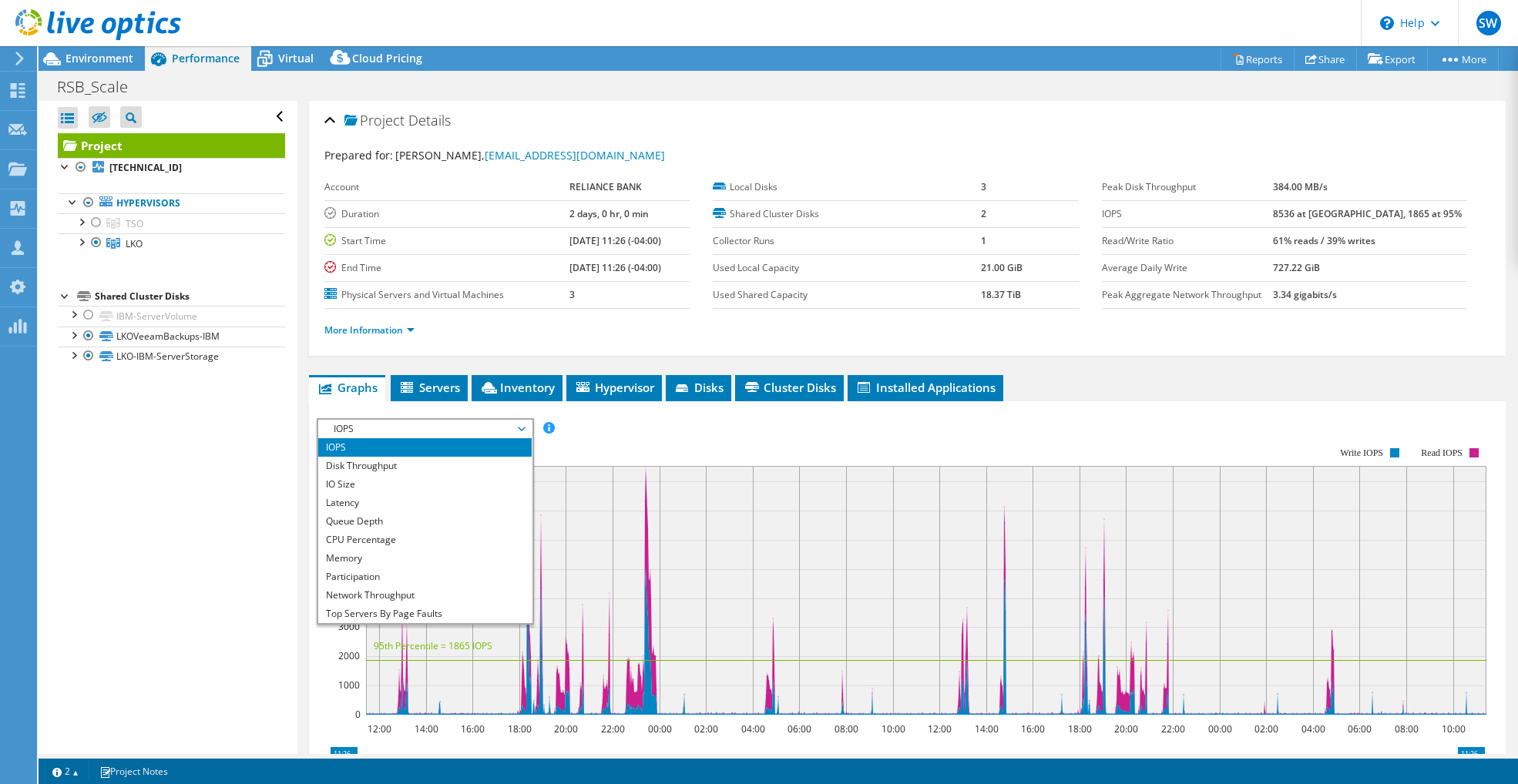
click at [671, 413] on div "IOPS Disk Throughput IO Size Latency Queue Depth CPU Percentage Memory Page Fau…" at bounding box center [908, 677] width 1181 height 534
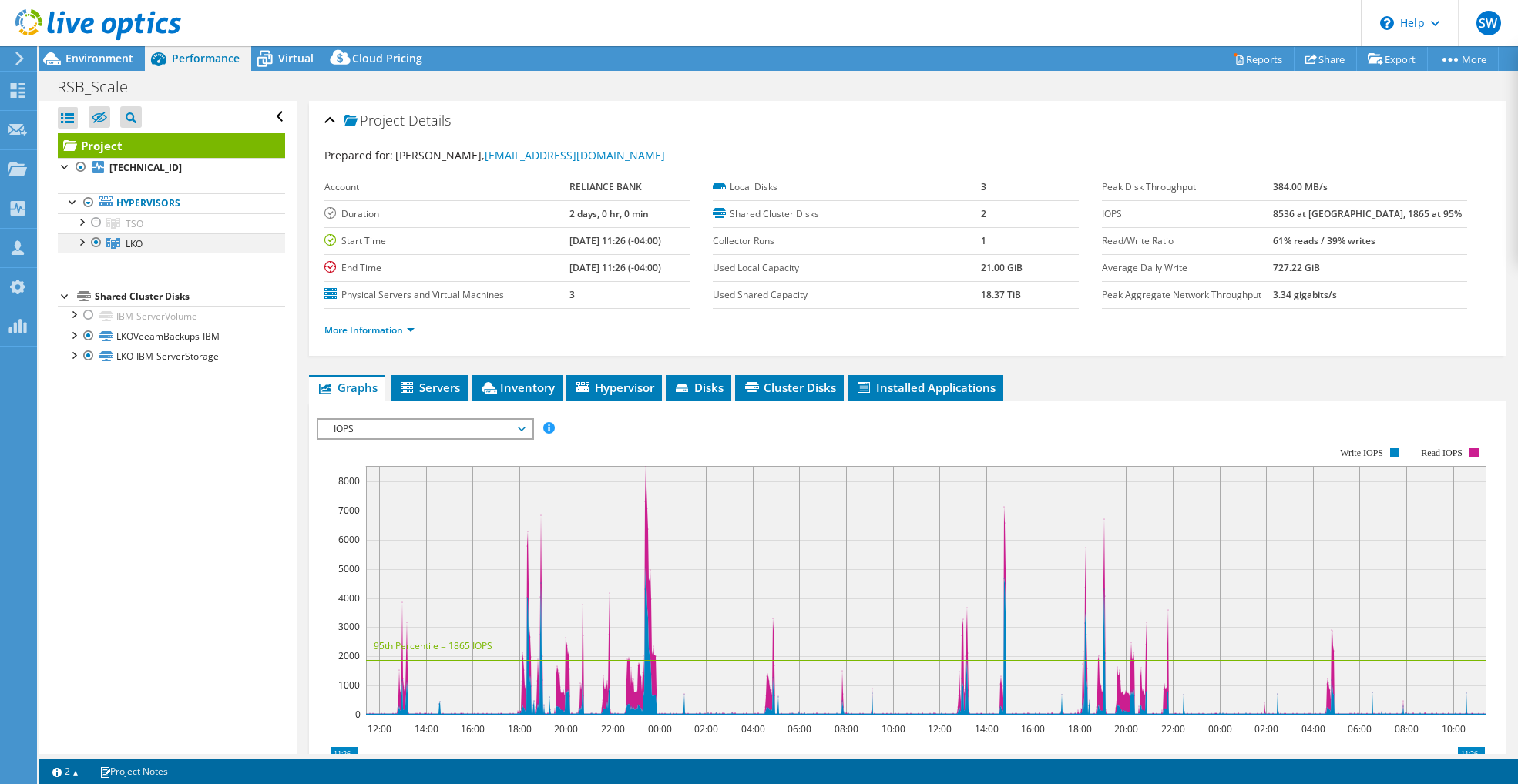
click at [83, 247] on div at bounding box center [80, 241] width 15 height 15
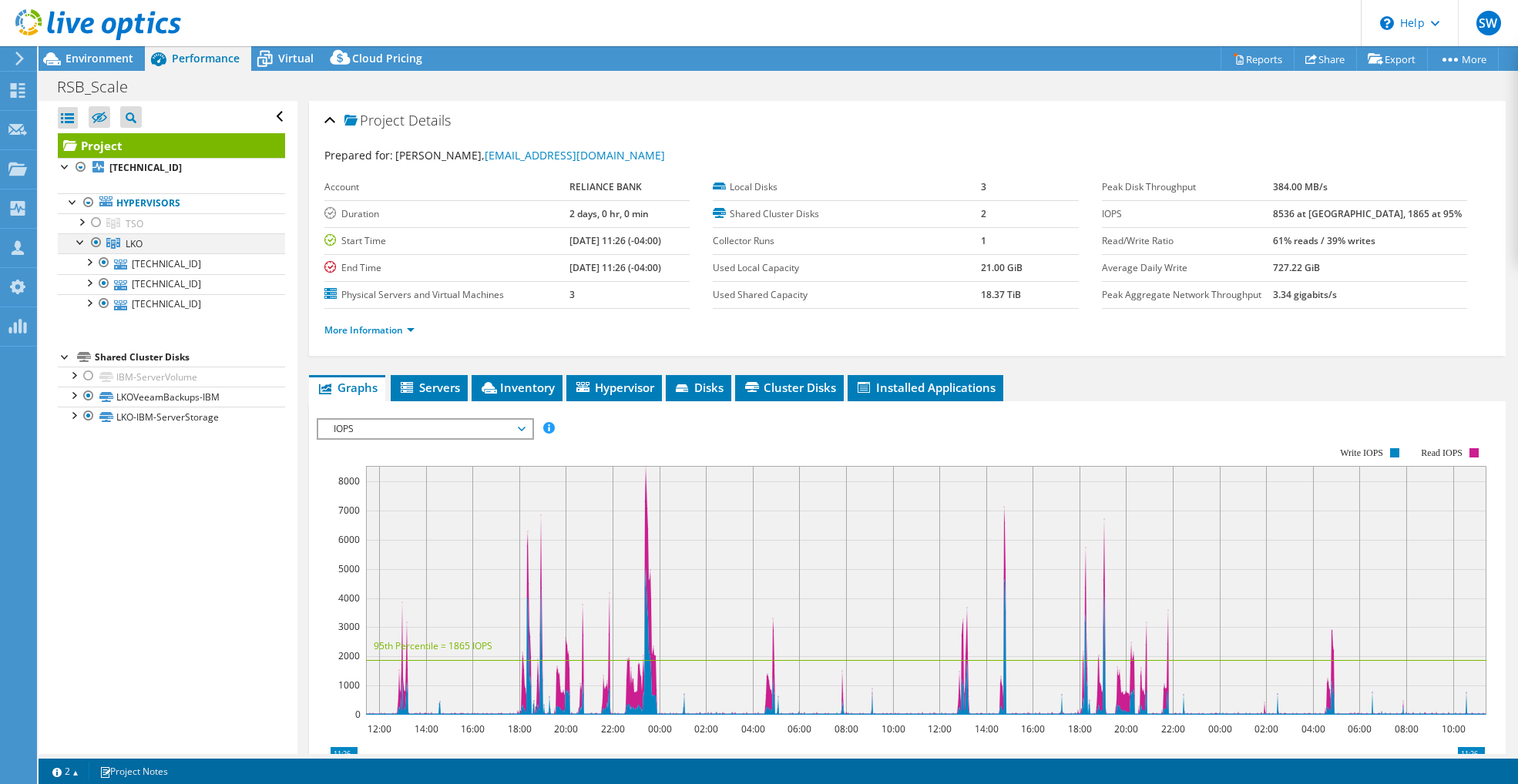
click at [83, 247] on div at bounding box center [80, 241] width 15 height 15
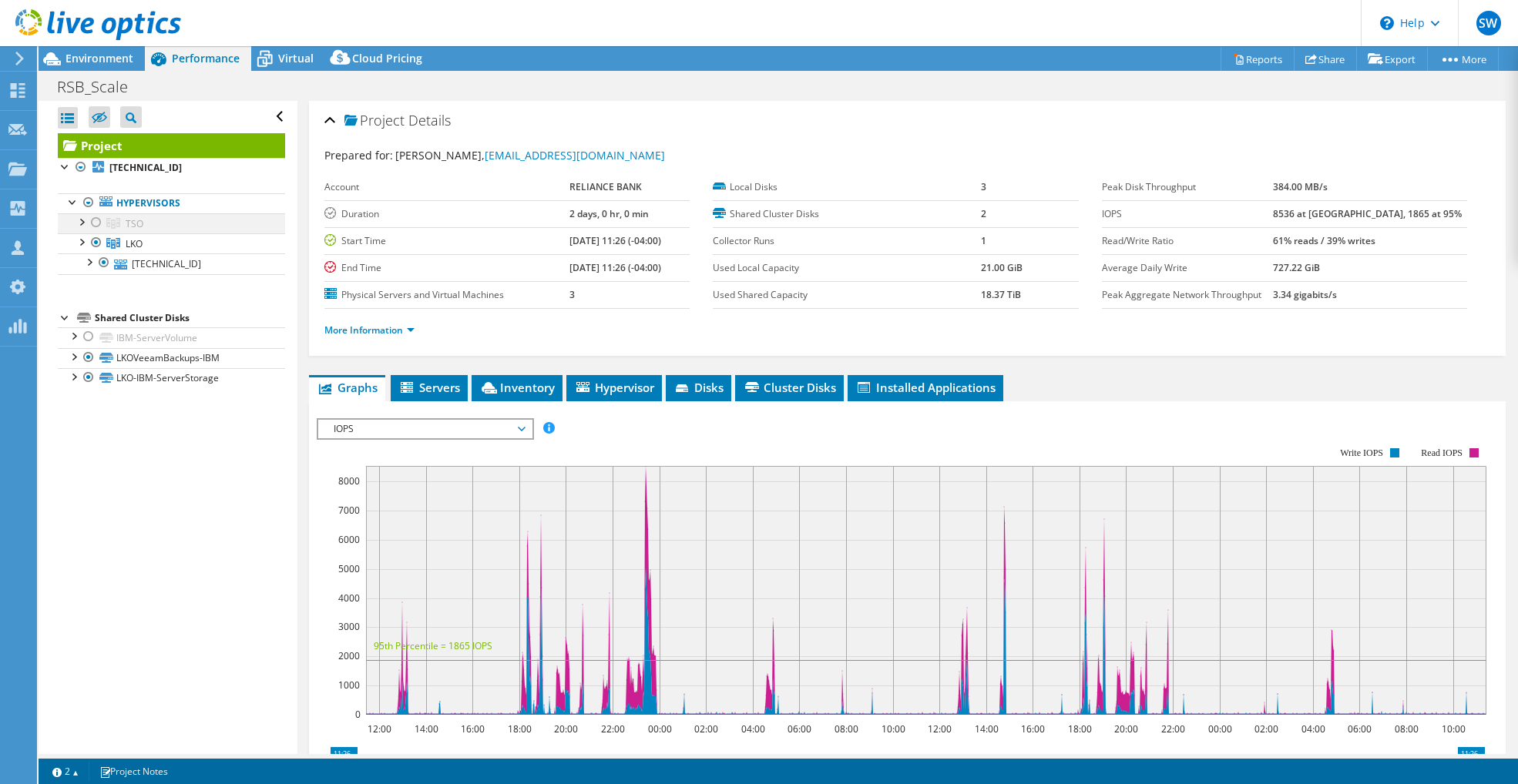
click at [83, 226] on div at bounding box center [80, 220] width 15 height 15
click at [82, 226] on div at bounding box center [80, 220] width 15 height 15
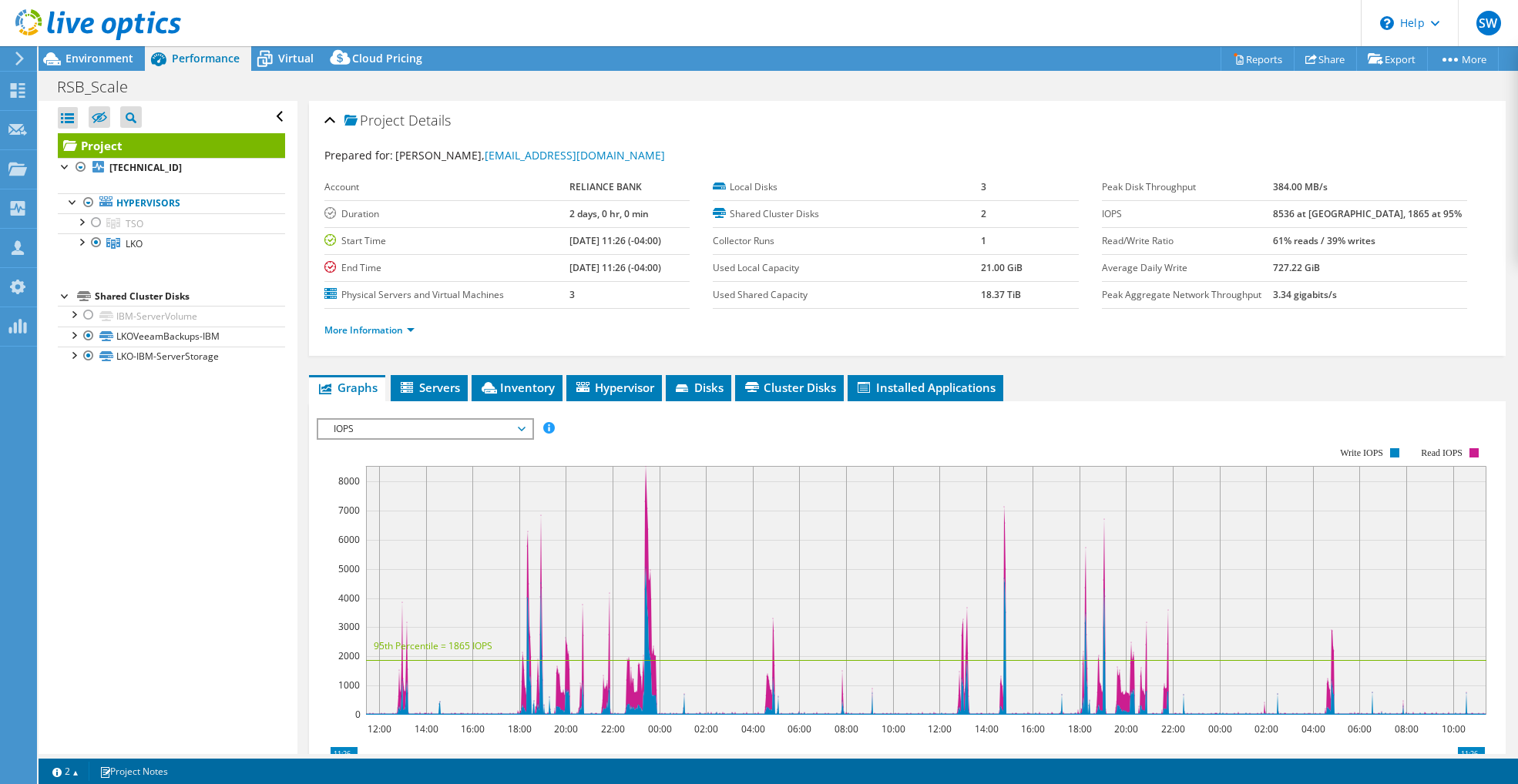
click at [469, 428] on span "IOPS" at bounding box center [425, 429] width 198 height 19
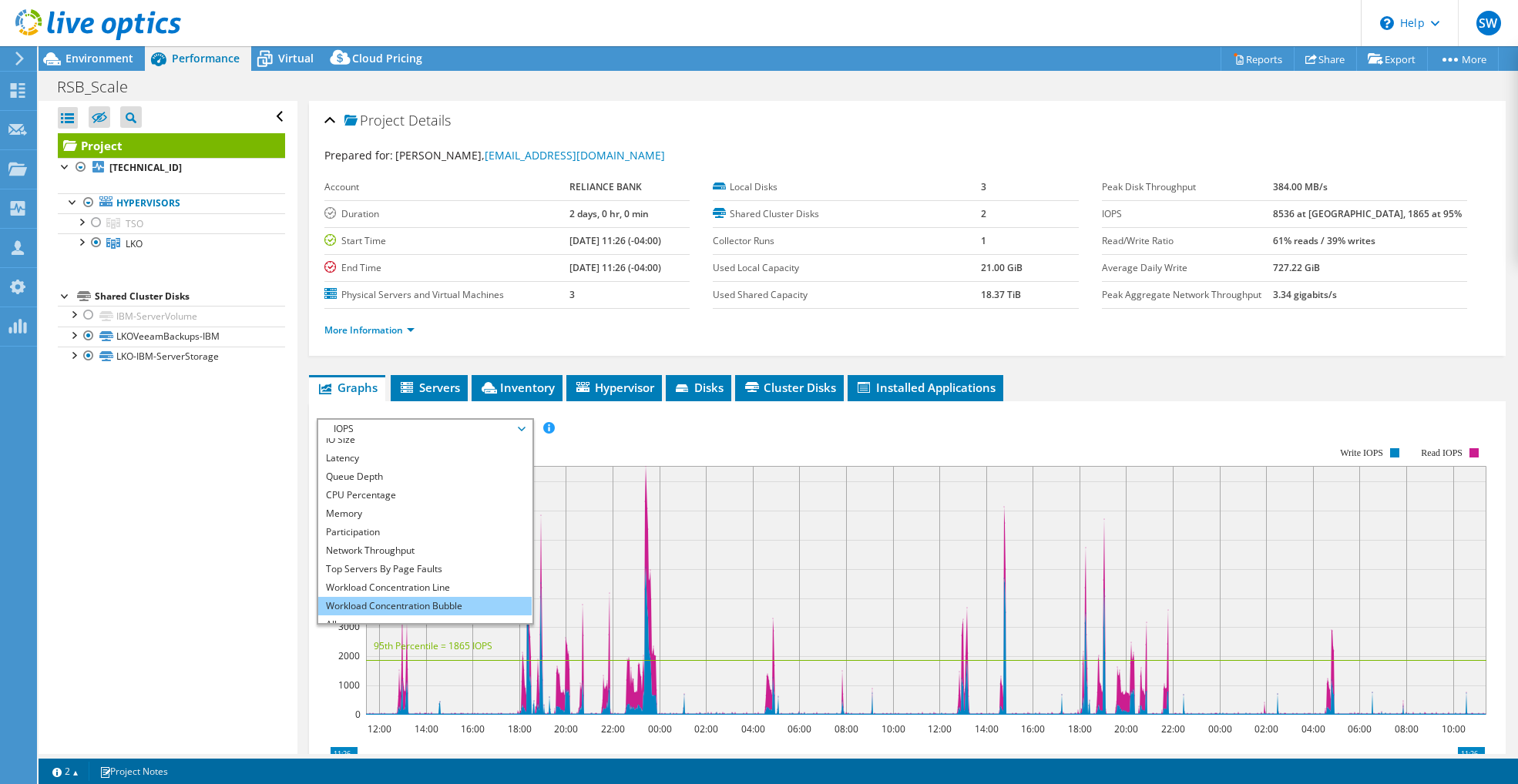
scroll to position [55, 0]
click at [427, 590] on li "Workload Concentration Bubble" at bounding box center [425, 595] width 213 height 19
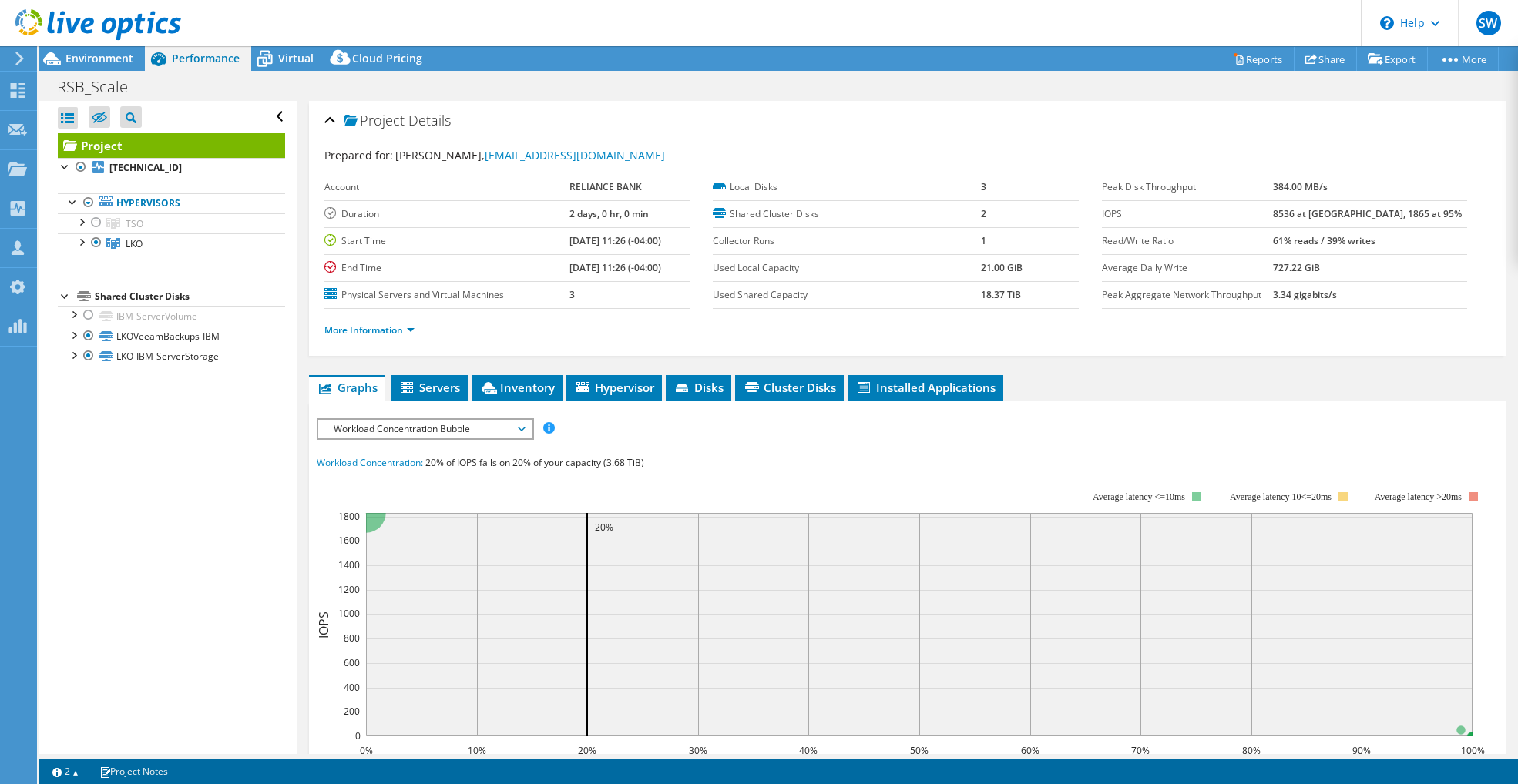
click at [454, 434] on span "Workload Concentration Bubble" at bounding box center [425, 429] width 198 height 19
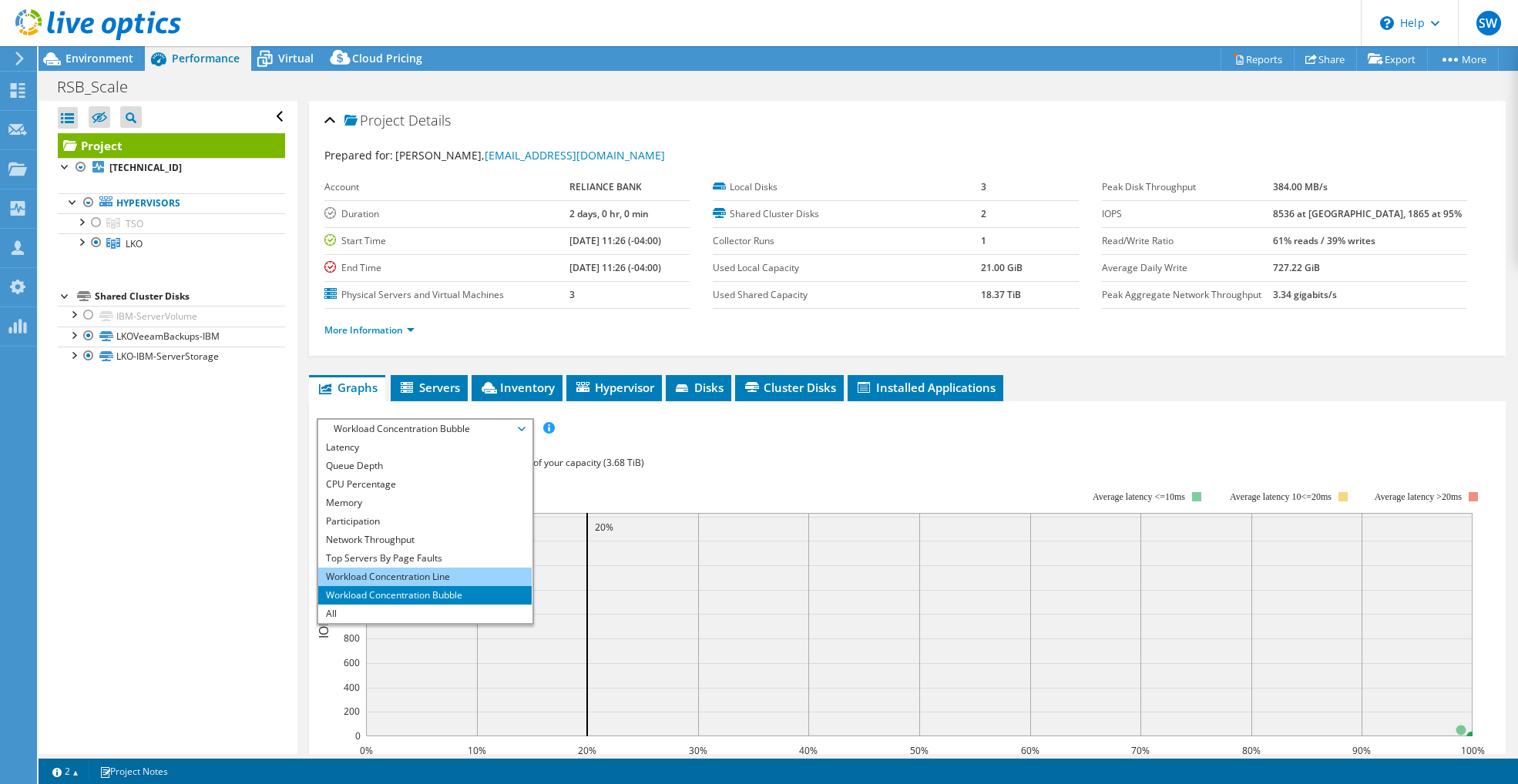
click at [416, 575] on li "Workload Concentration Line" at bounding box center [425, 576] width 213 height 19
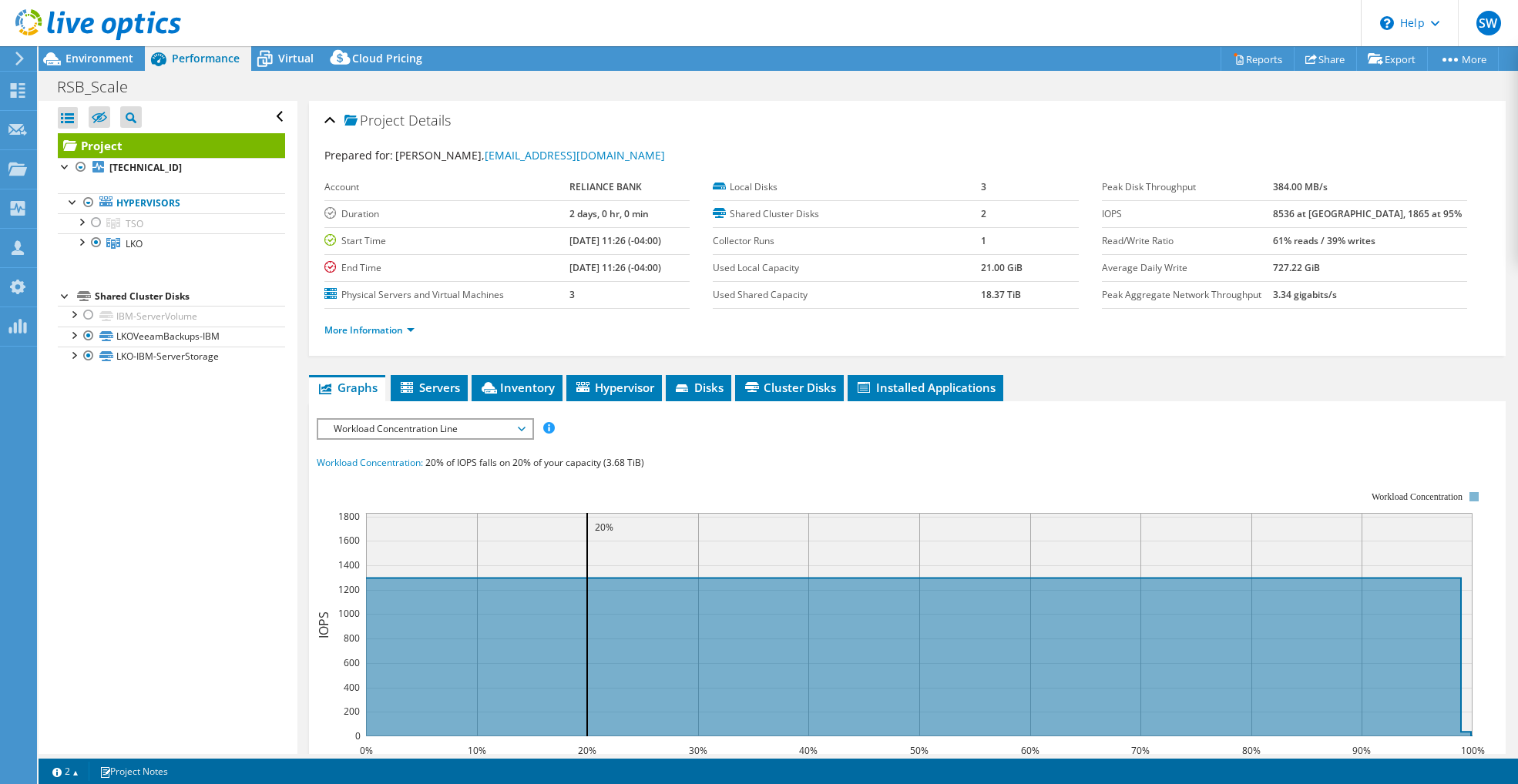
click at [724, 437] on div "IOPS Disk Throughput IO Size Latency Queue Depth CPU Percentage Memory Page Fau…" at bounding box center [908, 703] width 1181 height 570
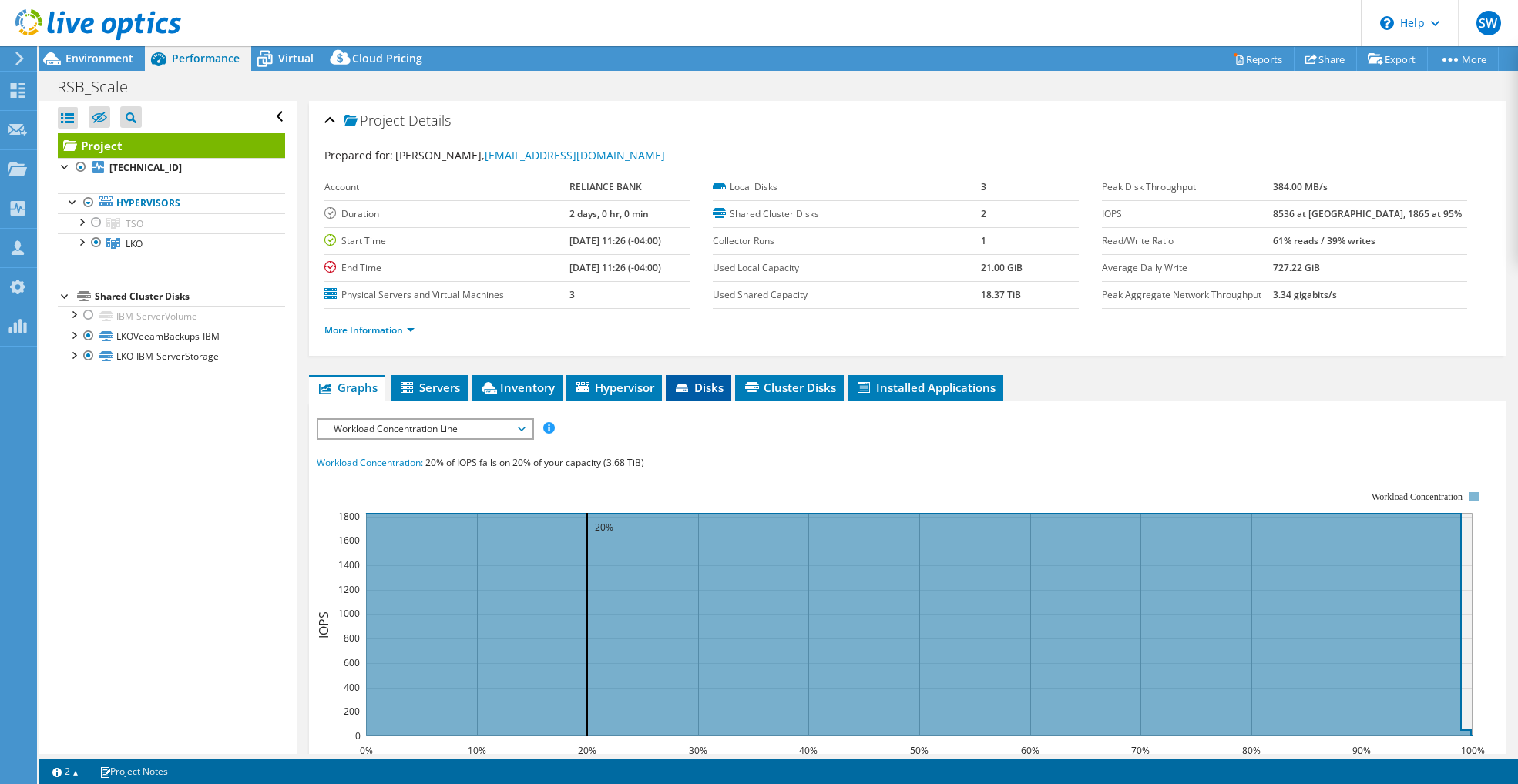
click at [691, 390] on icon at bounding box center [683, 389] width 15 height 10
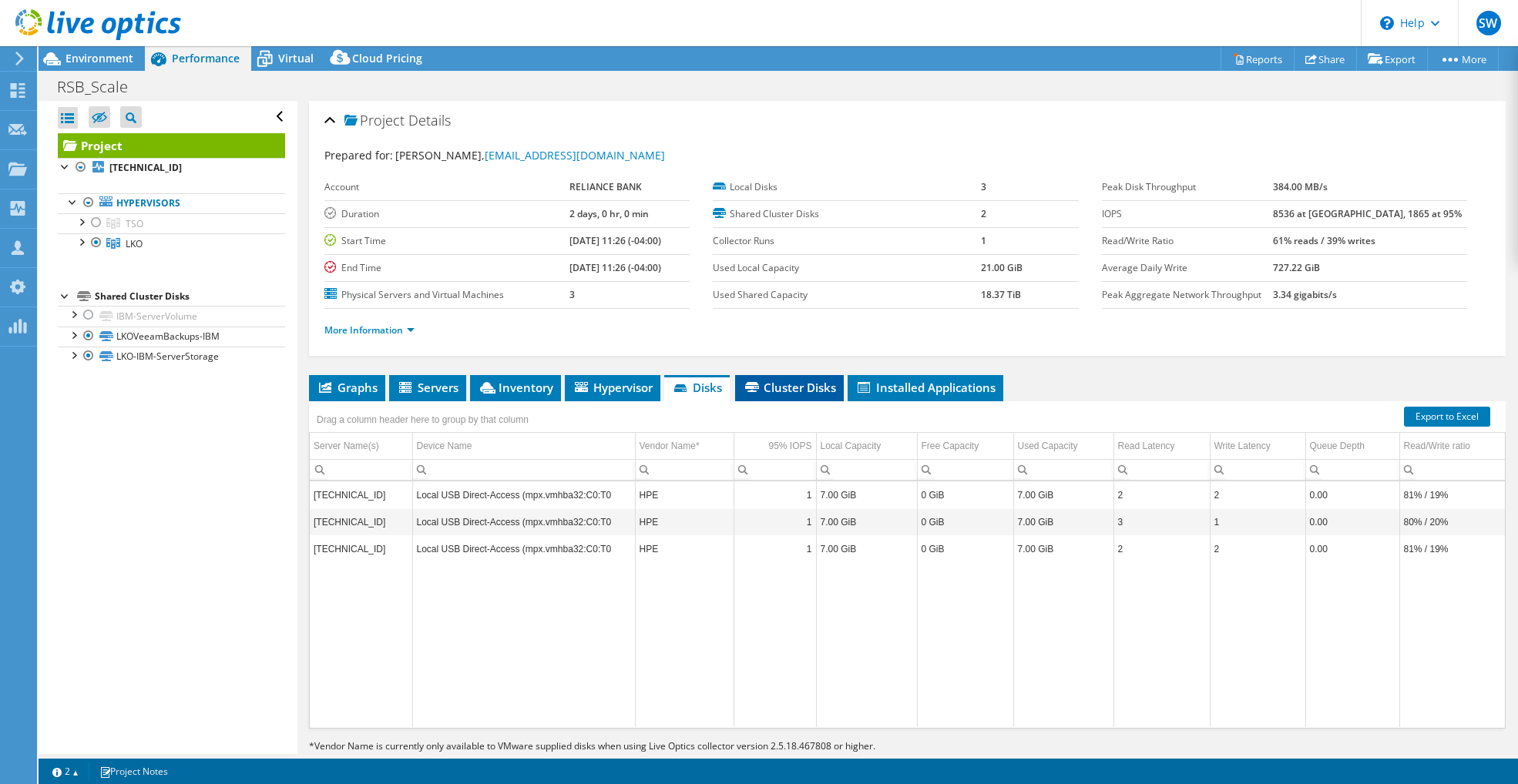
click at [807, 388] on span "Cluster Disks" at bounding box center [789, 387] width 93 height 15
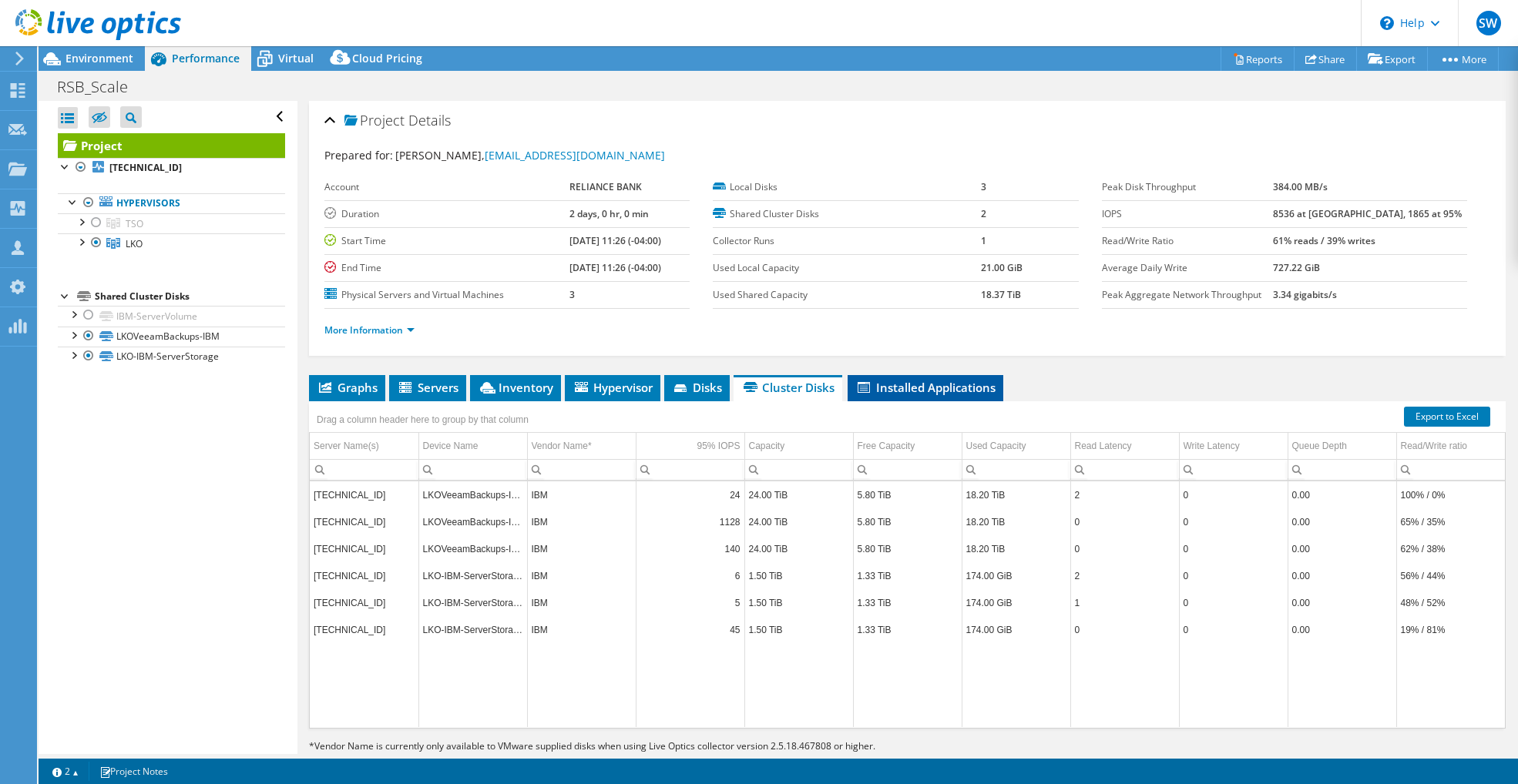
click at [896, 387] on span "Installed Applications" at bounding box center [926, 387] width 140 height 15
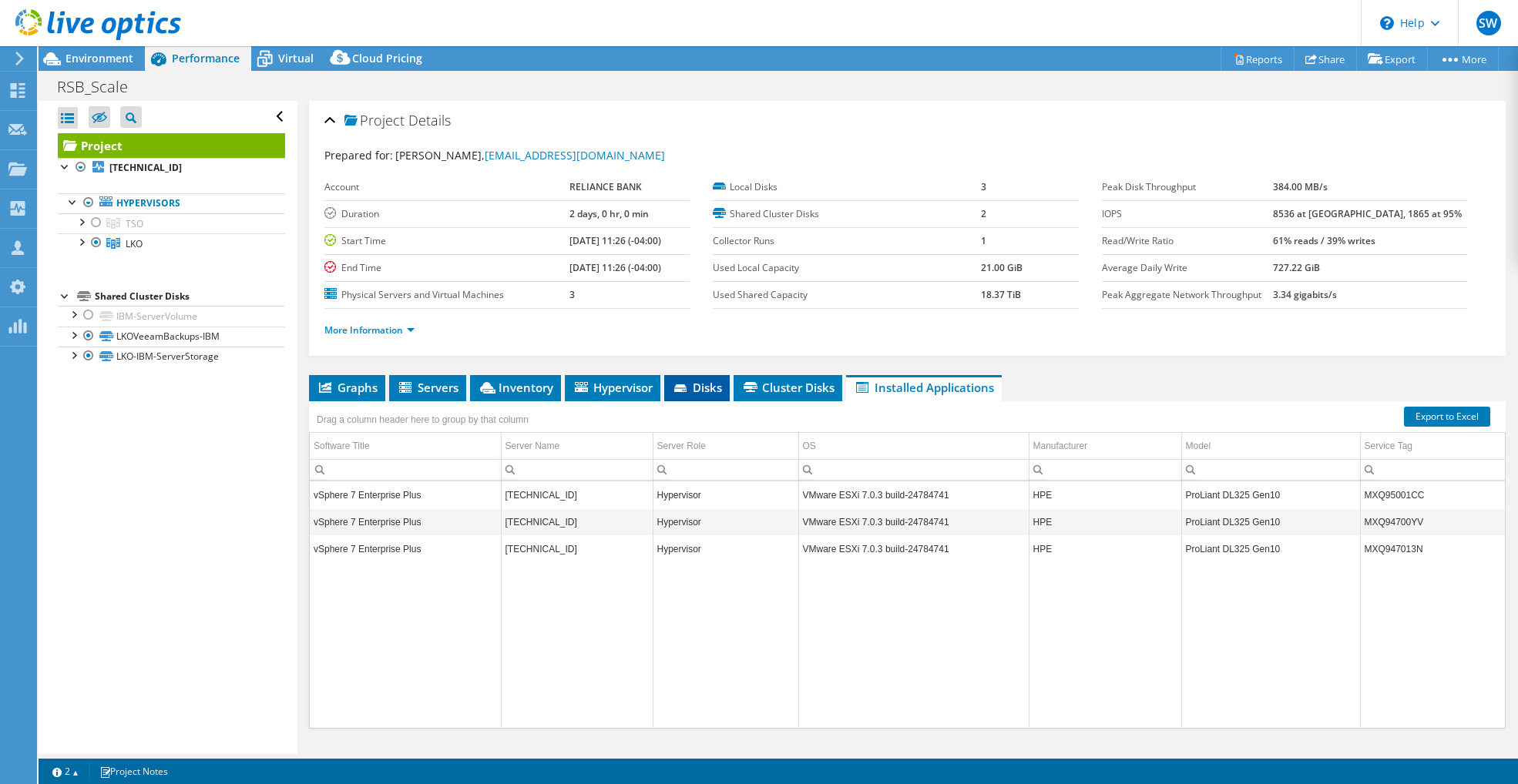
click at [686, 386] on icon at bounding box center [680, 388] width 12 height 8
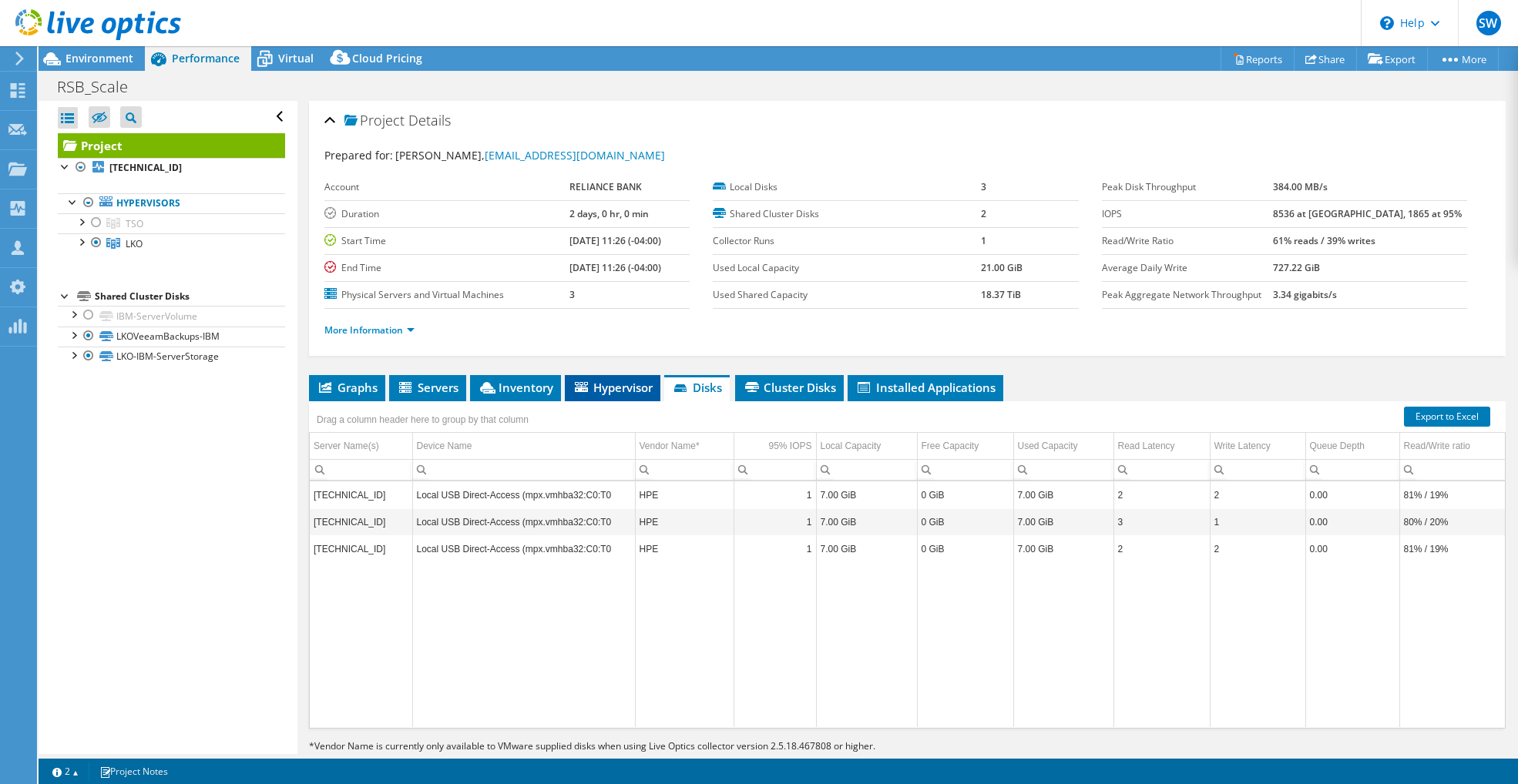
click at [596, 386] on span "Hypervisor" at bounding box center [613, 387] width 80 height 15
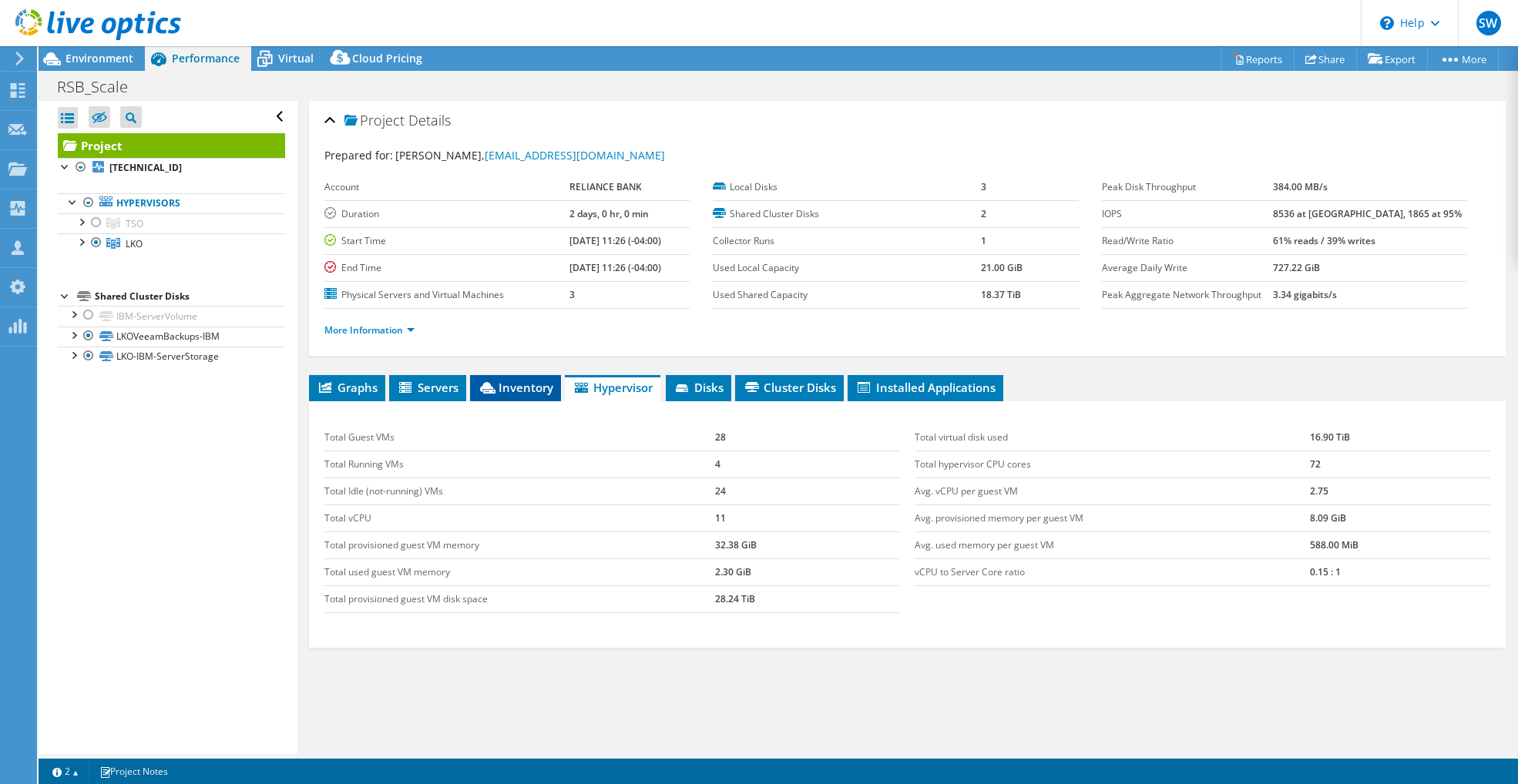
click at [527, 385] on span "Inventory" at bounding box center [515, 387] width 76 height 15
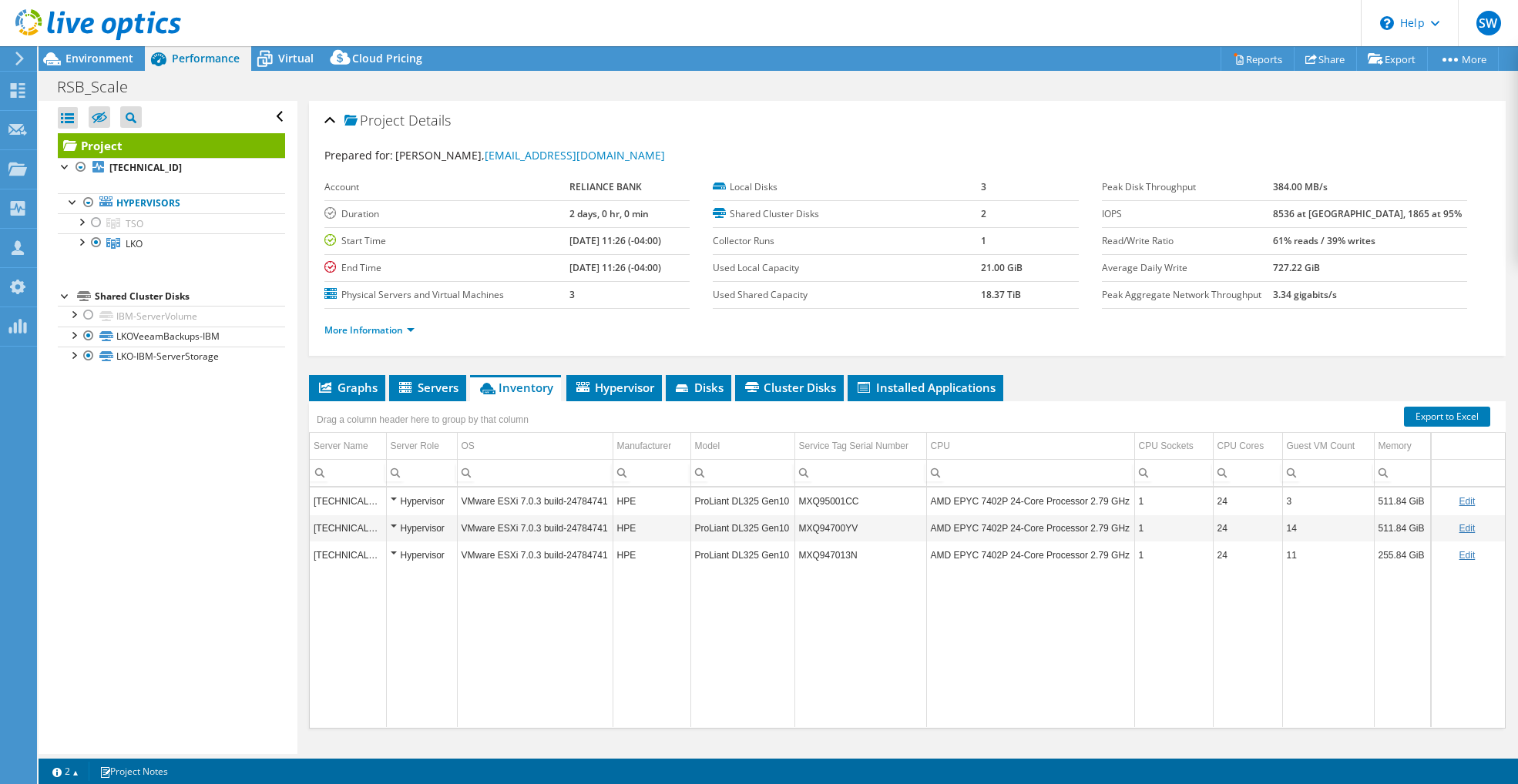
click at [395, 497] on div "Hypervisor" at bounding box center [422, 501] width 62 height 19
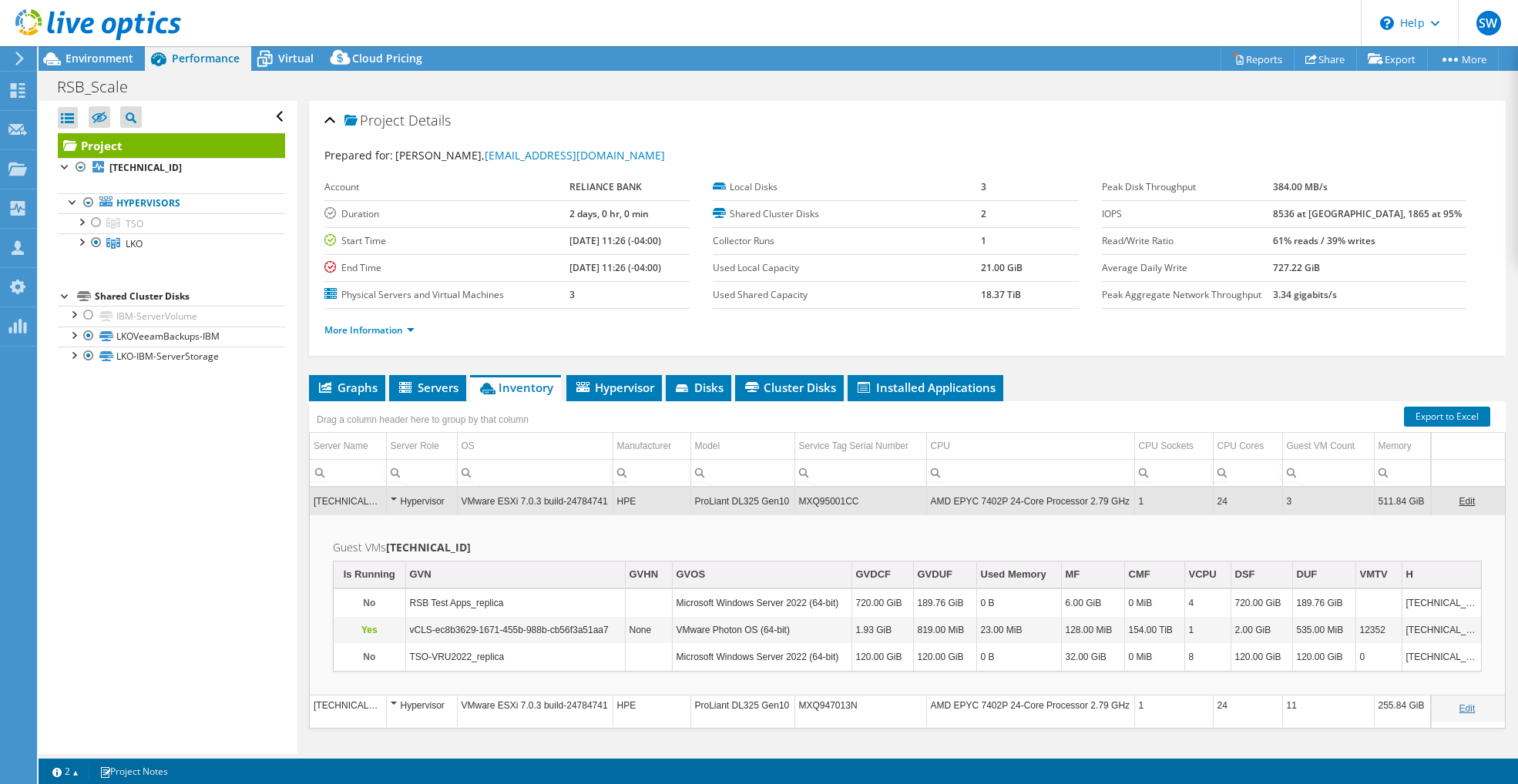
click at [396, 497] on div "Hypervisor" at bounding box center [422, 501] width 62 height 19
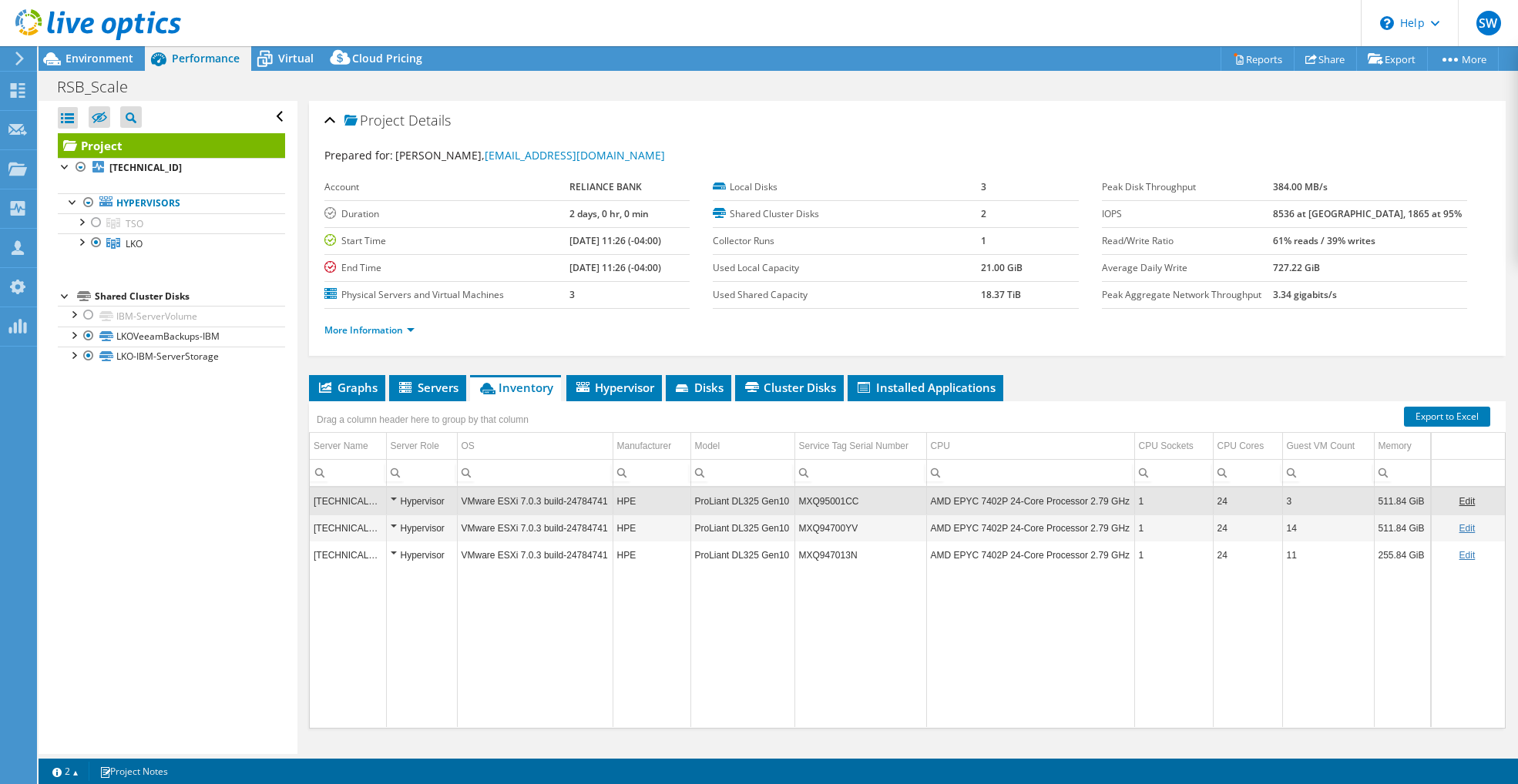
click at [393, 497] on div "Hypervisor" at bounding box center [422, 501] width 62 height 19
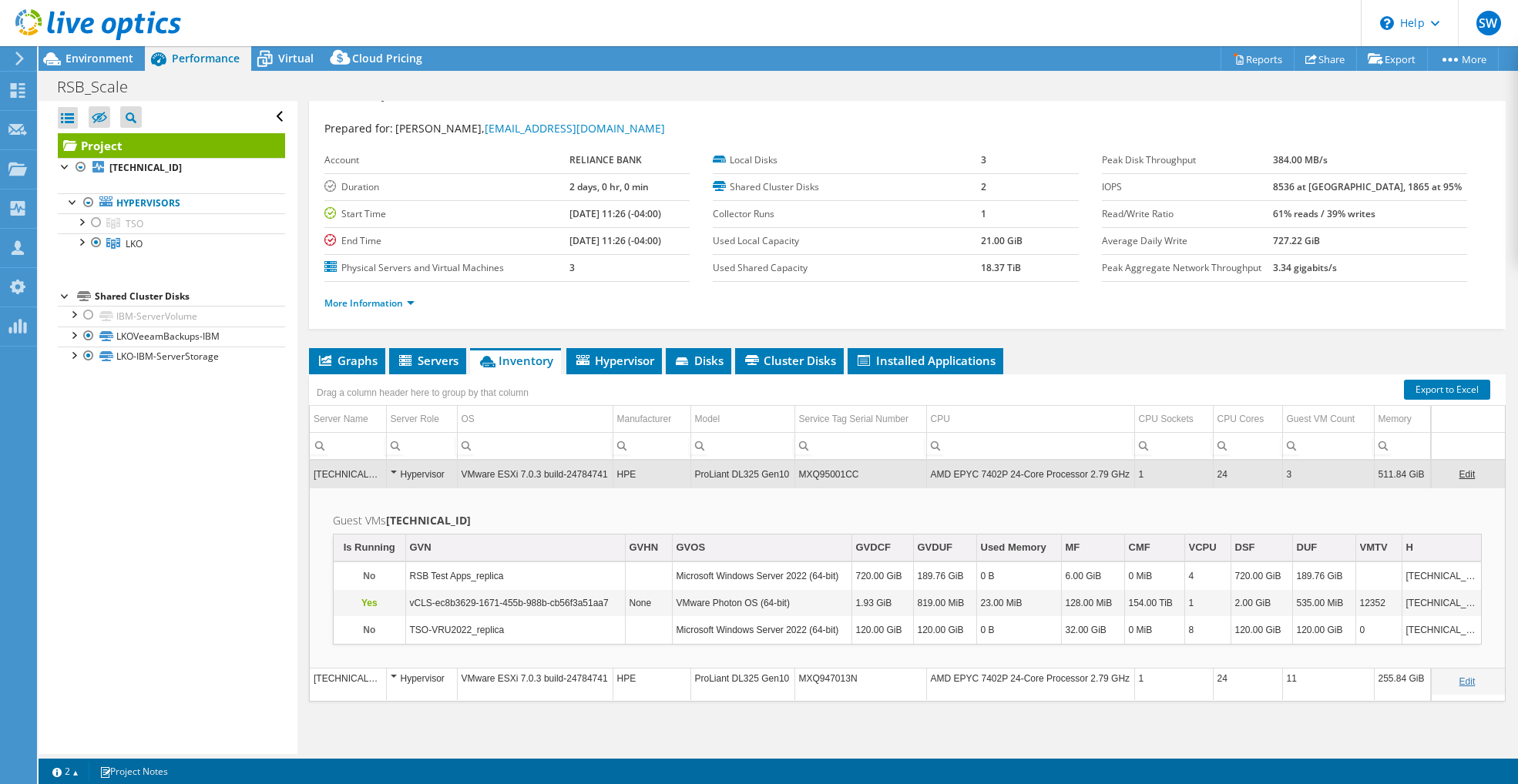
scroll to position [32, 0]
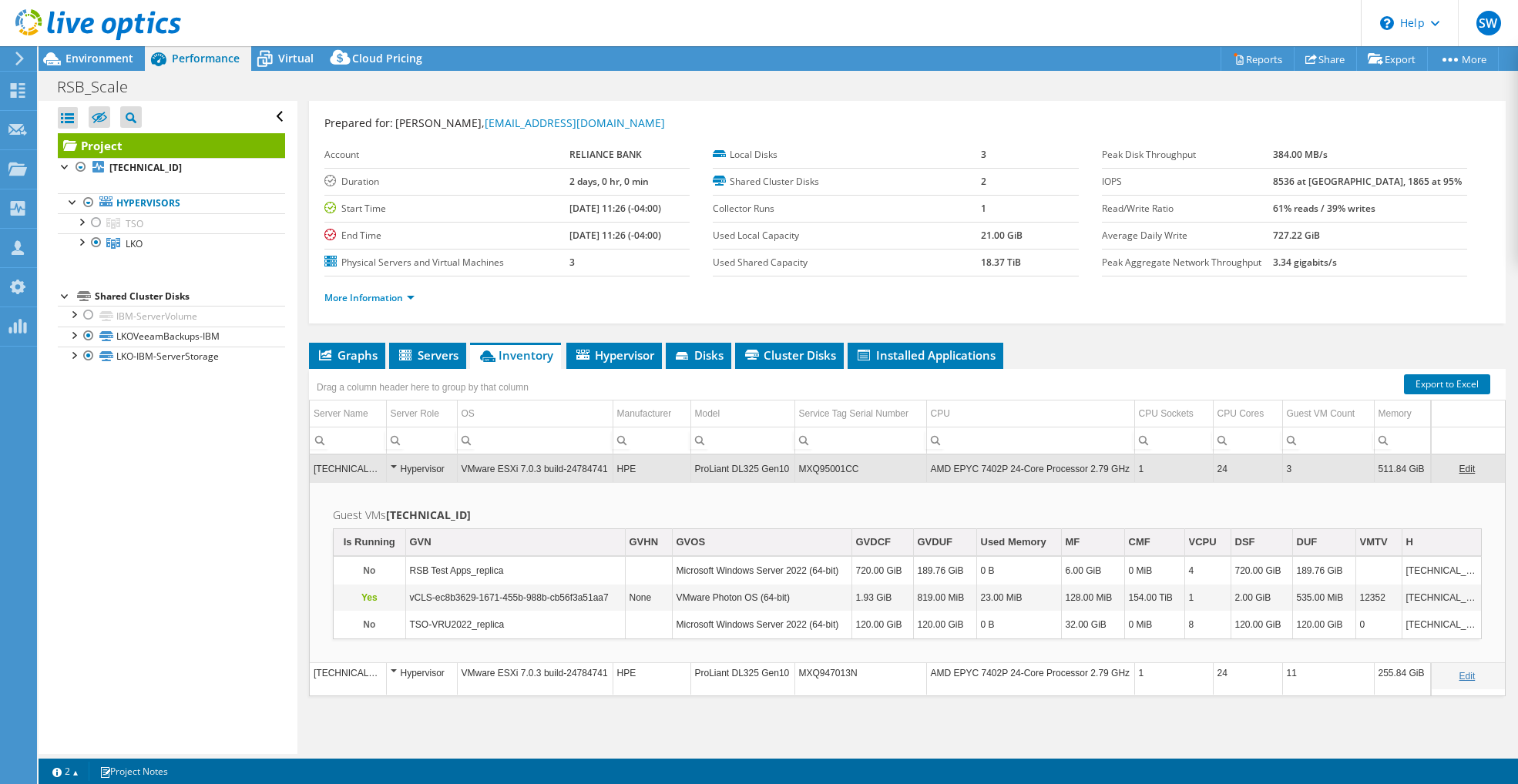
click at [393, 670] on div "Hypervisor" at bounding box center [422, 673] width 62 height 19
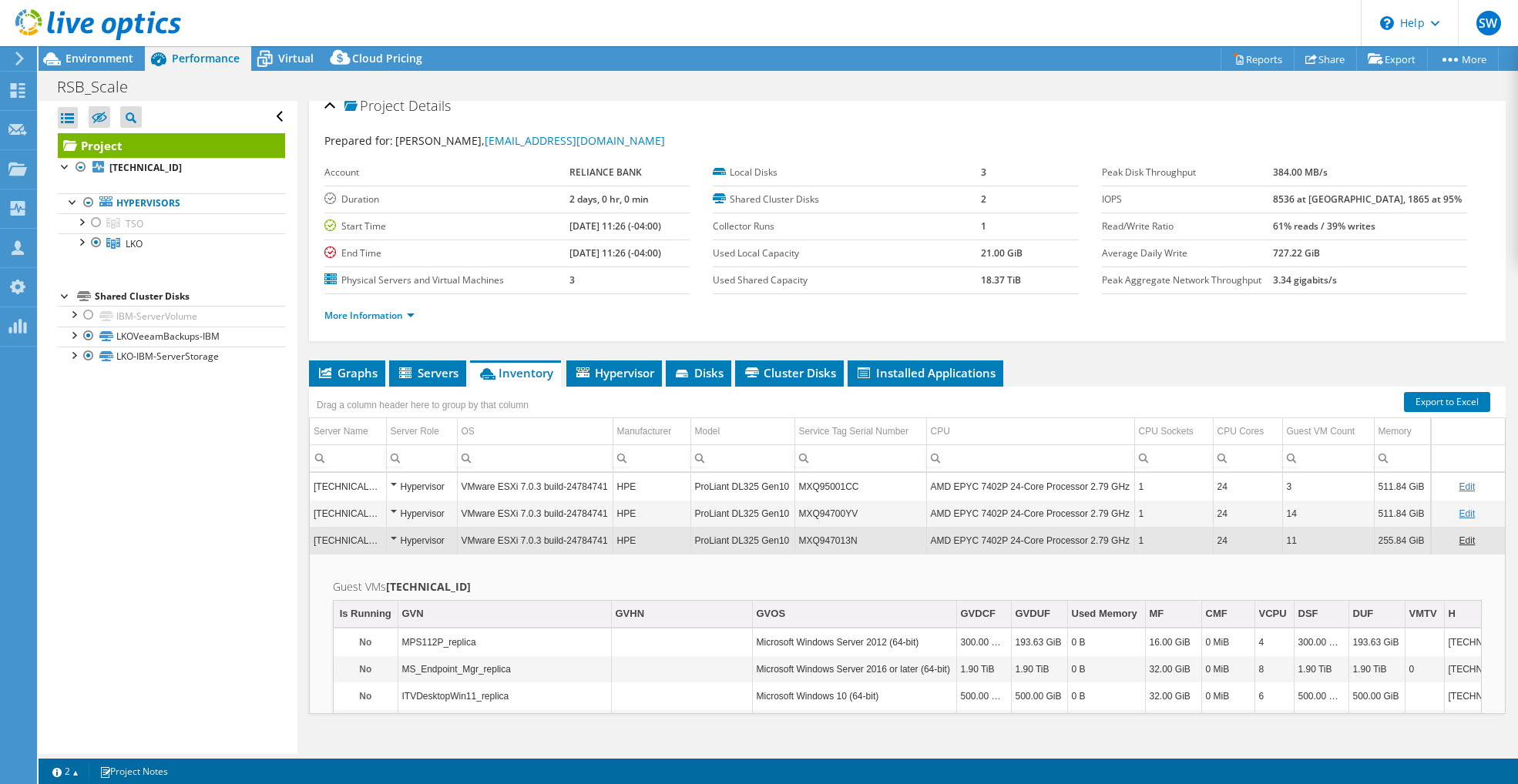
scroll to position [0, 0]
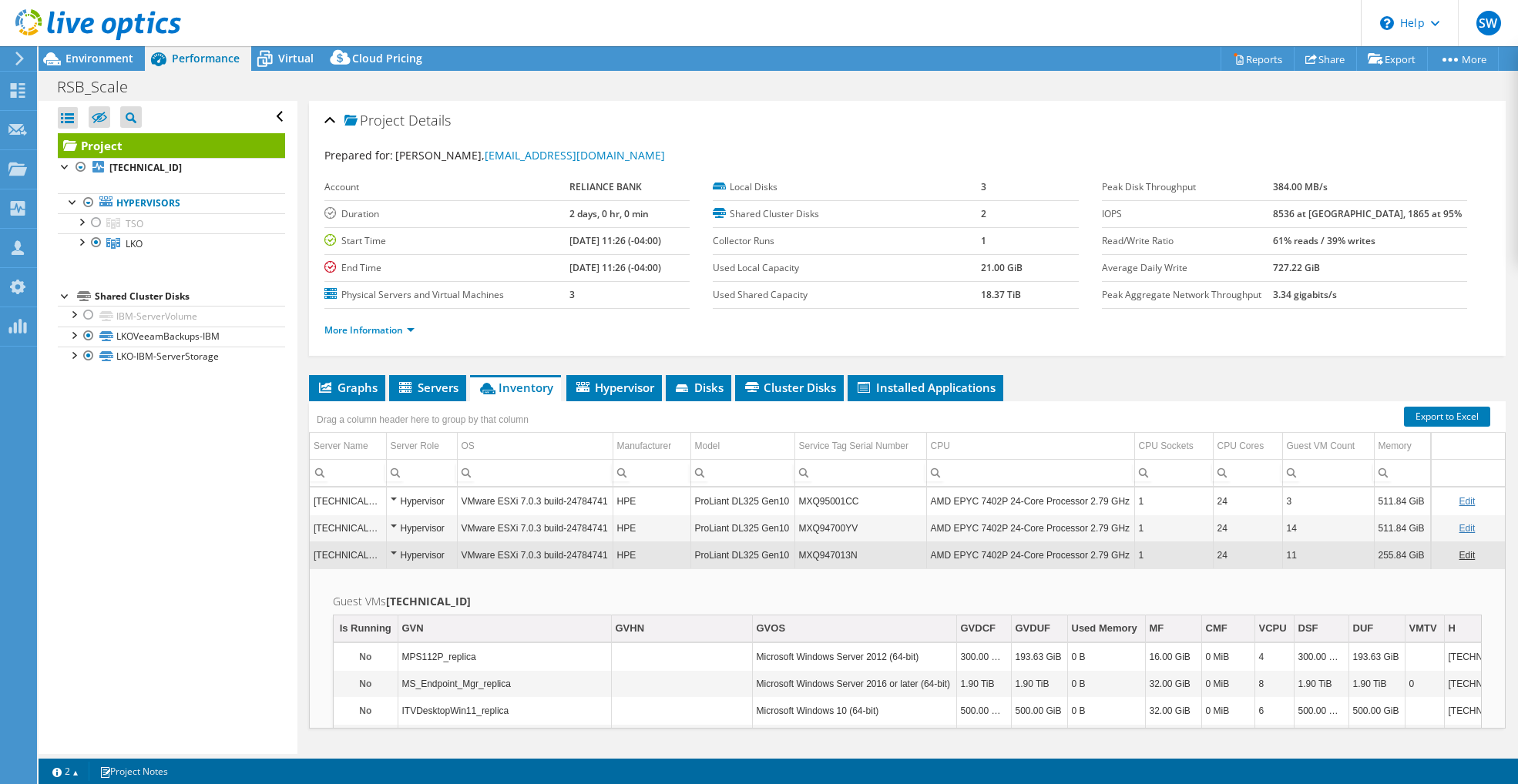
click at [392, 527] on div "Hypervisor" at bounding box center [422, 528] width 62 height 19
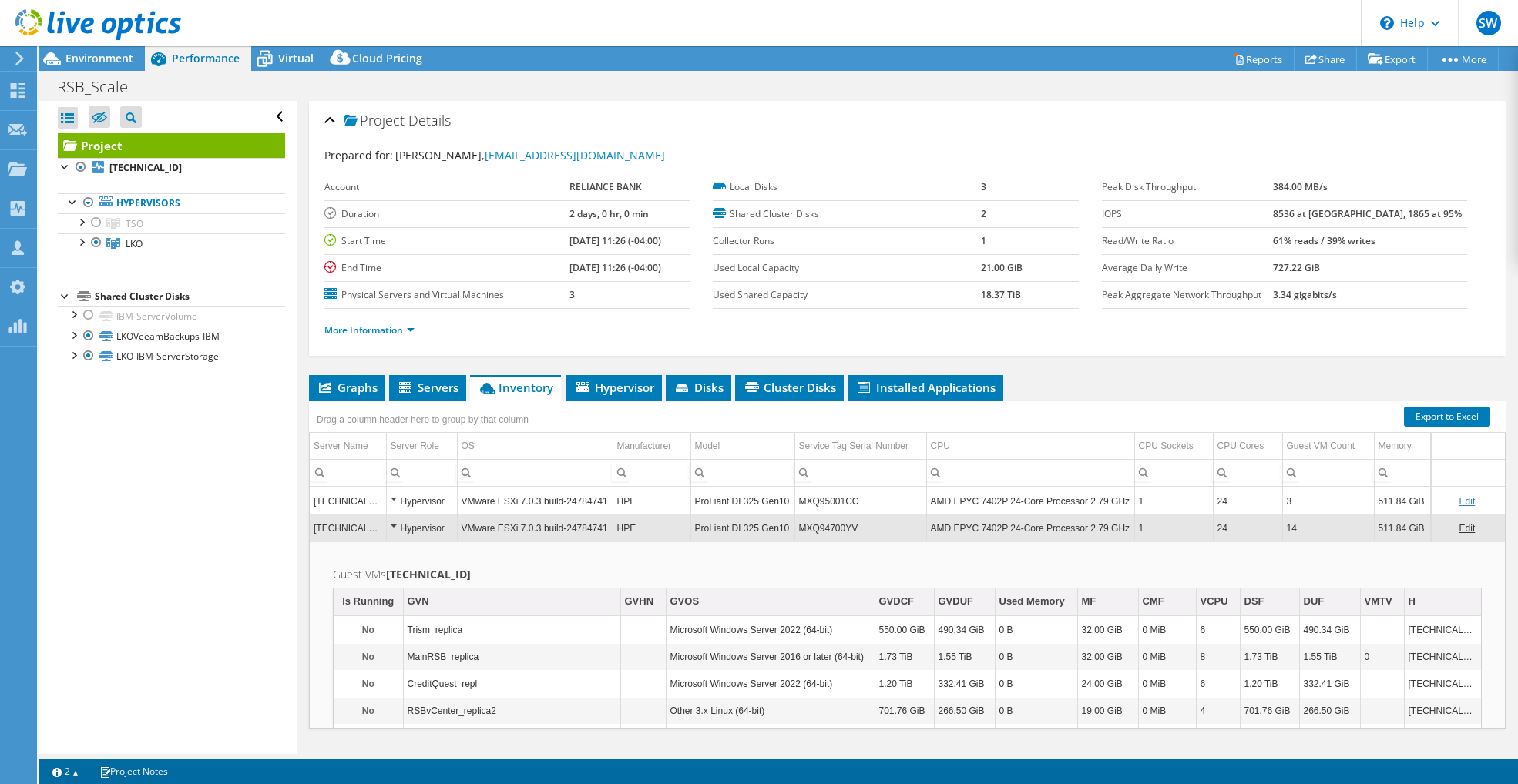
click at [393, 507] on div "Hypervisor" at bounding box center [422, 501] width 62 height 19
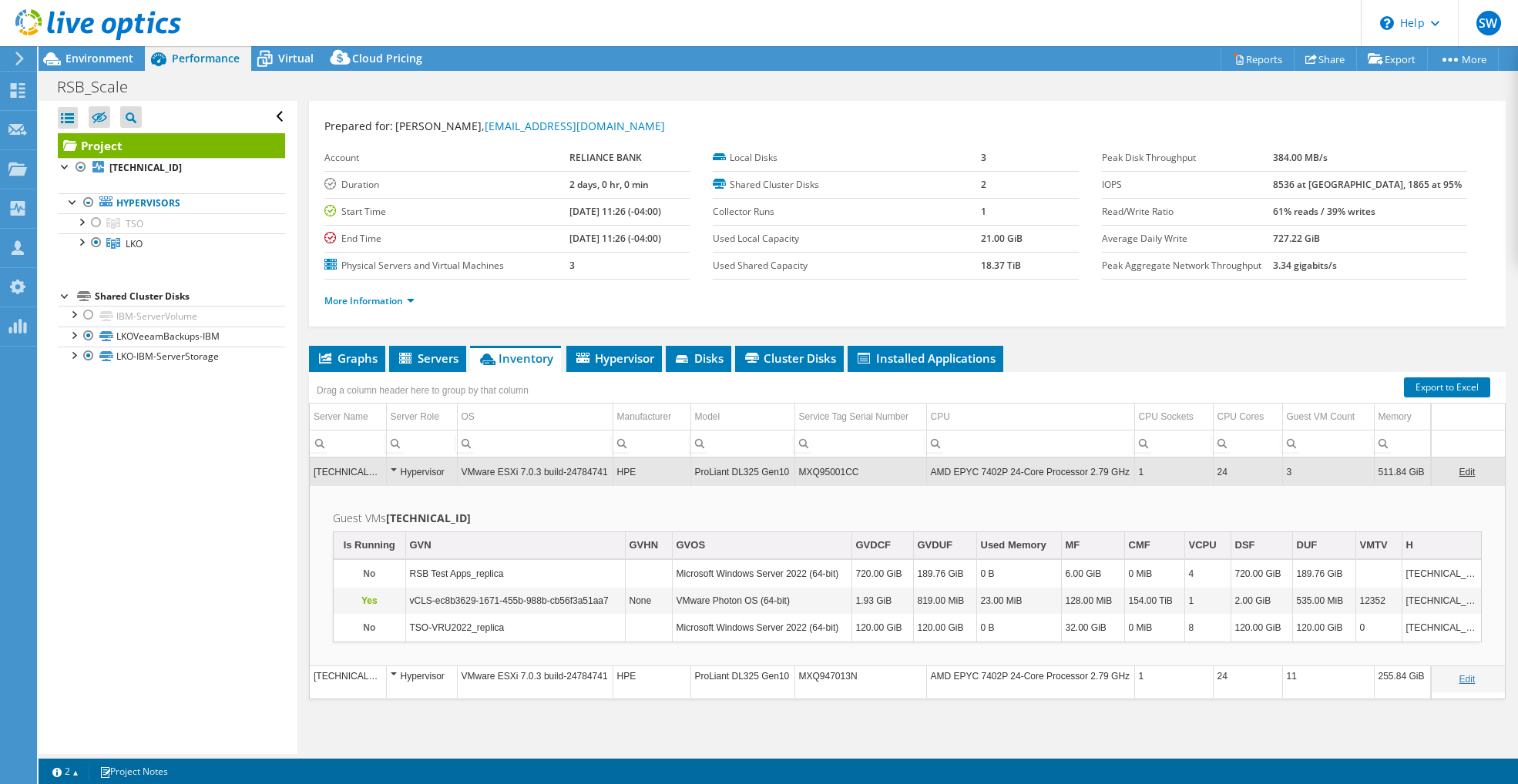
scroll to position [32, 0]
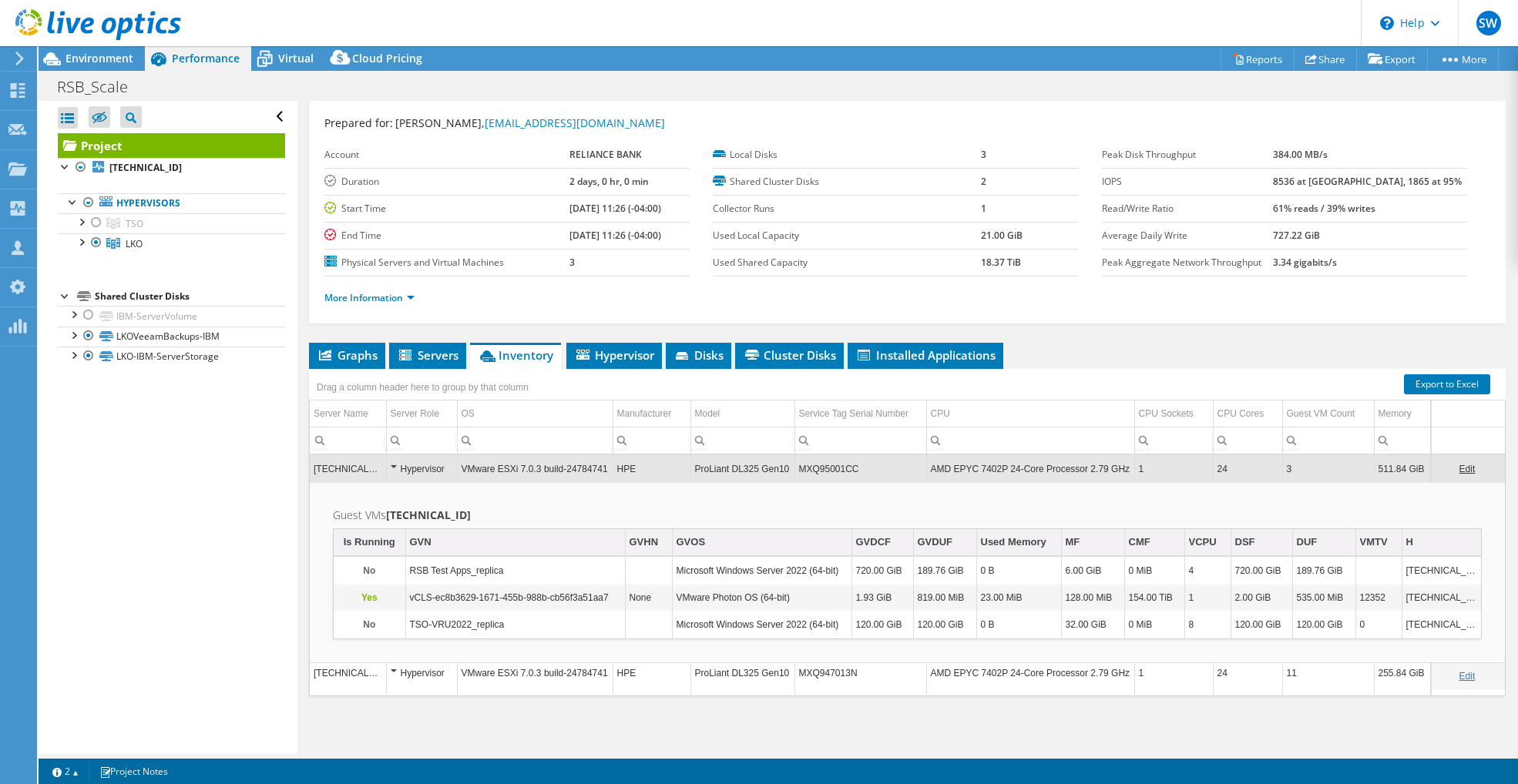
click at [393, 464] on div "Hypervisor" at bounding box center [422, 469] width 62 height 19
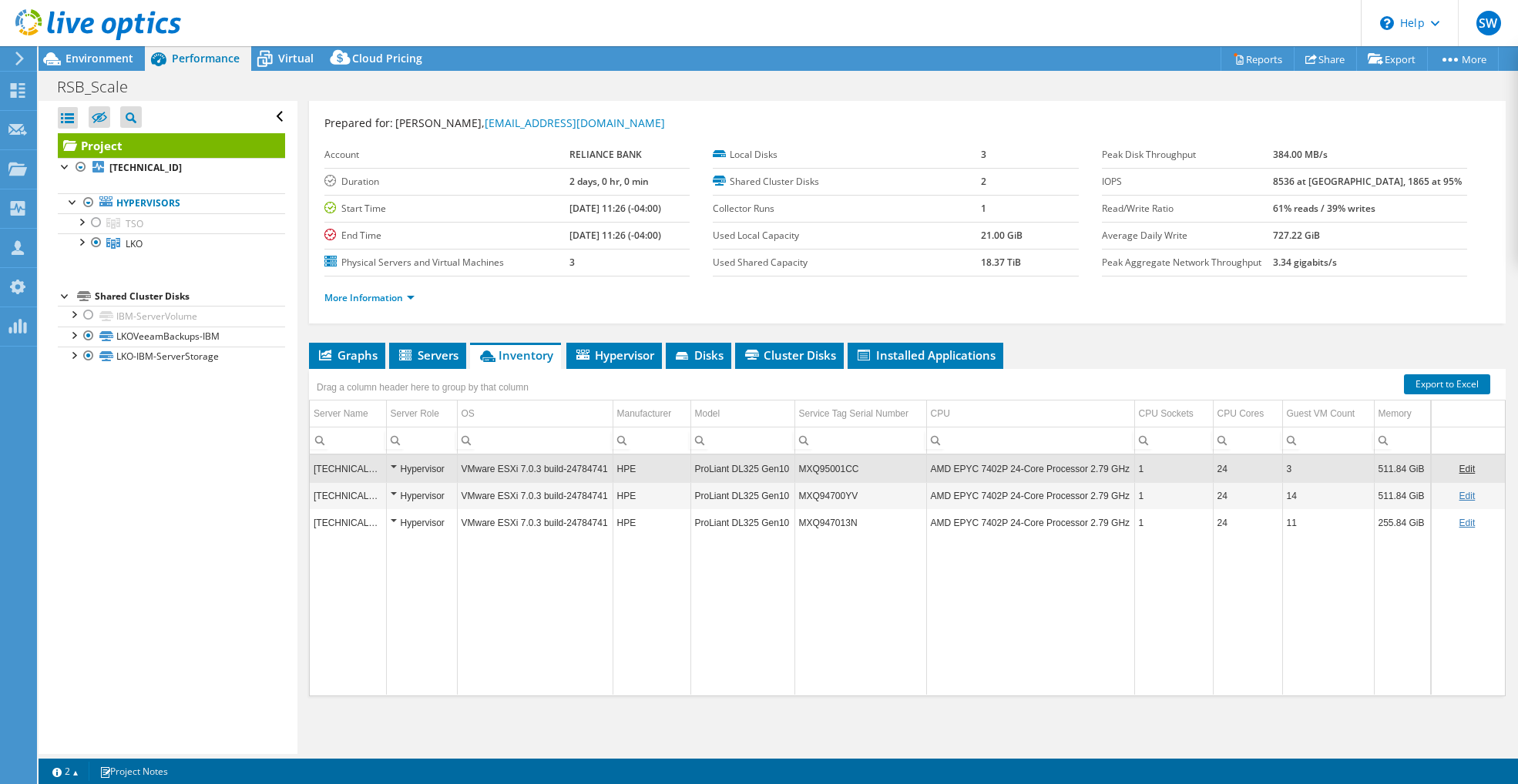
click at [395, 495] on div "Hypervisor" at bounding box center [422, 495] width 62 height 19
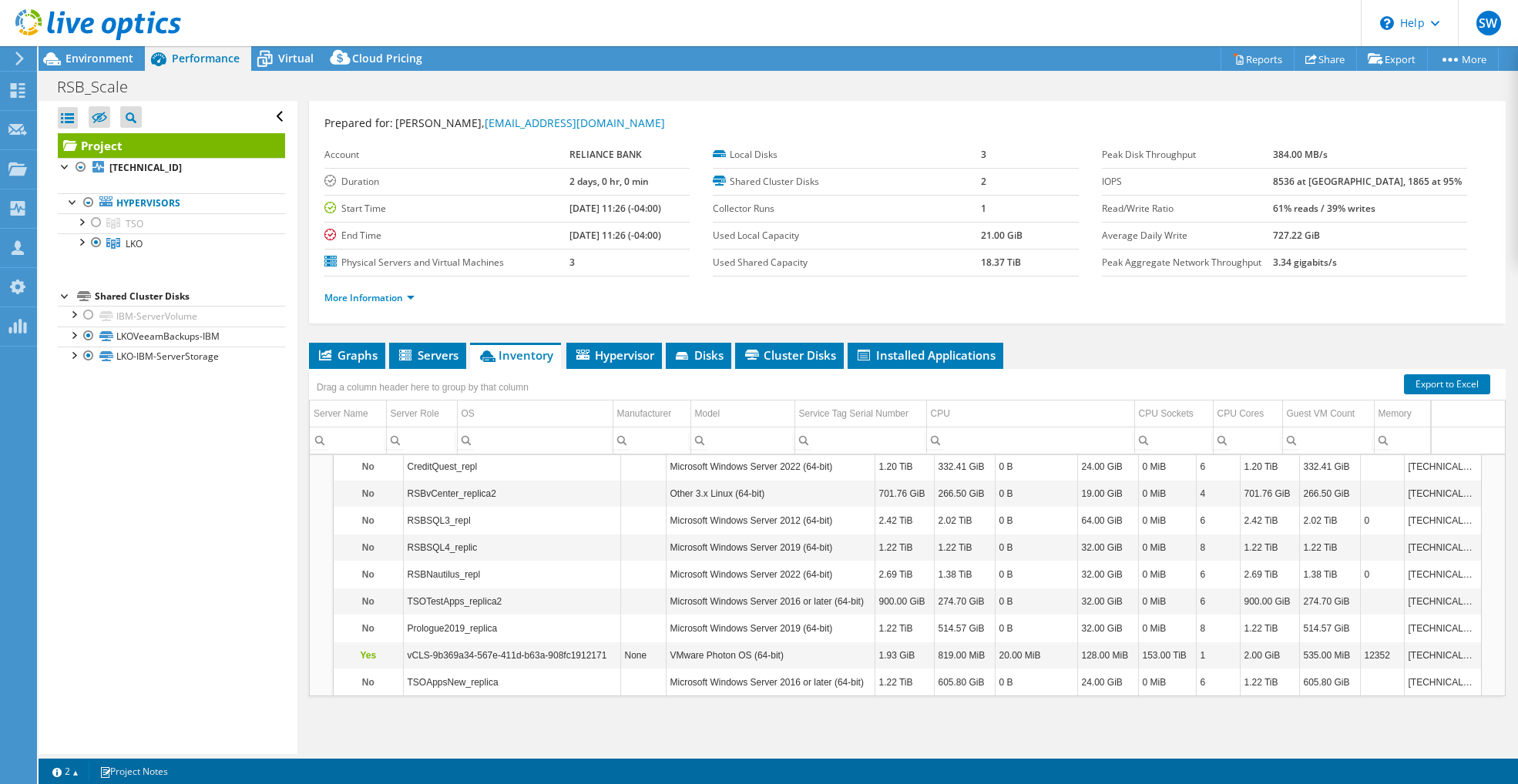
scroll to position [229, 0]
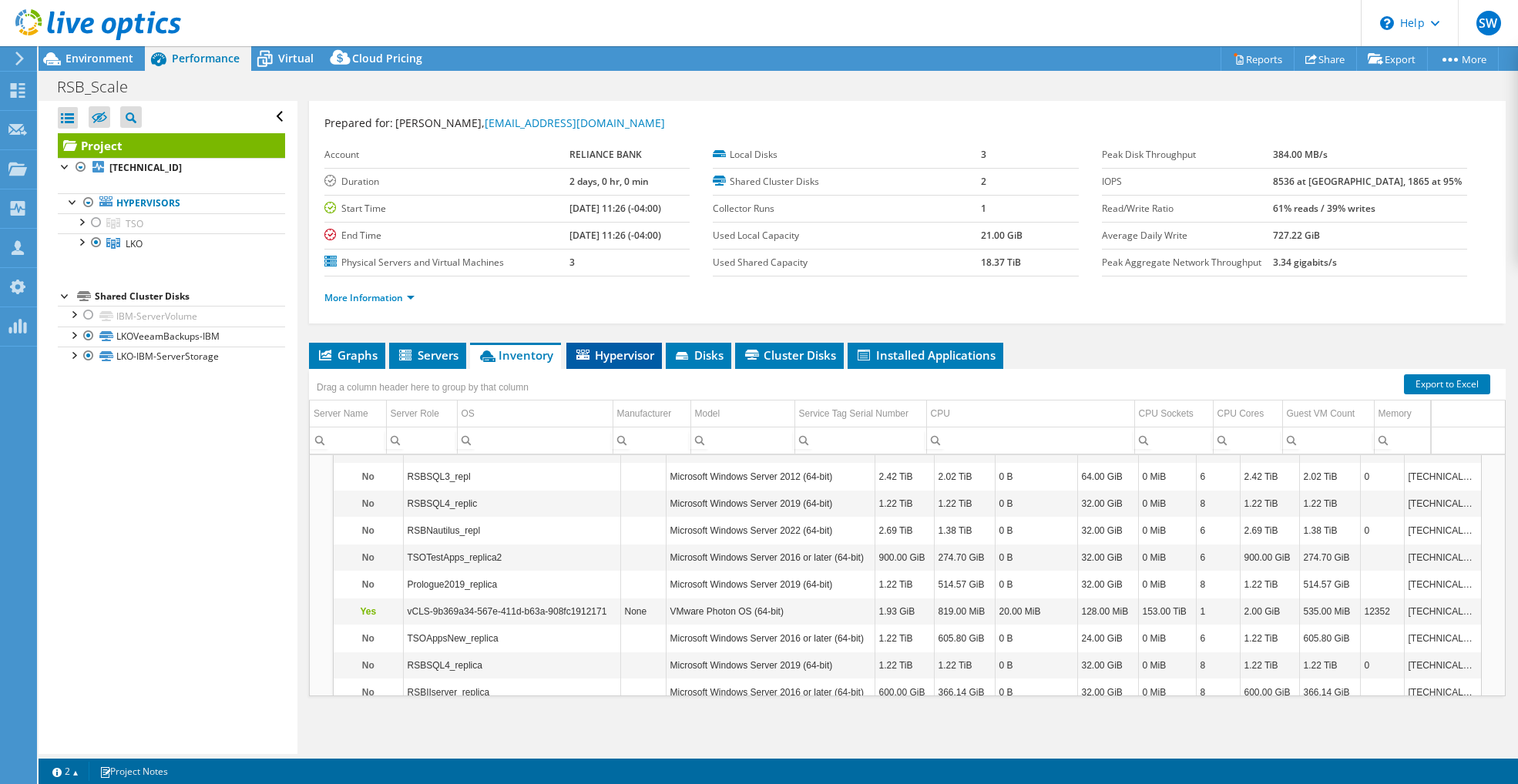
click at [602, 362] on span "Hypervisor" at bounding box center [614, 354] width 80 height 15
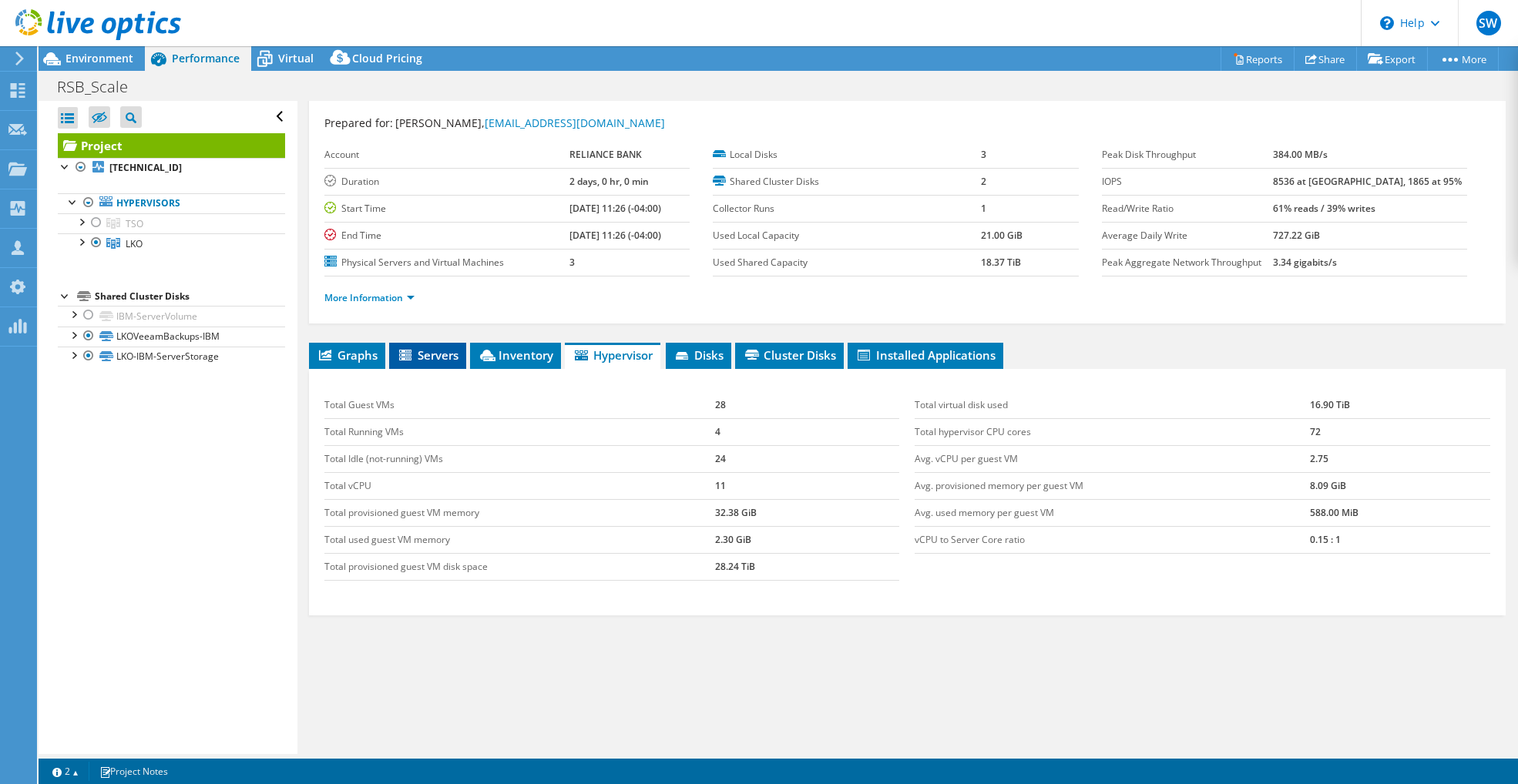
click at [435, 363] on li "Servers" at bounding box center [427, 355] width 77 height 26
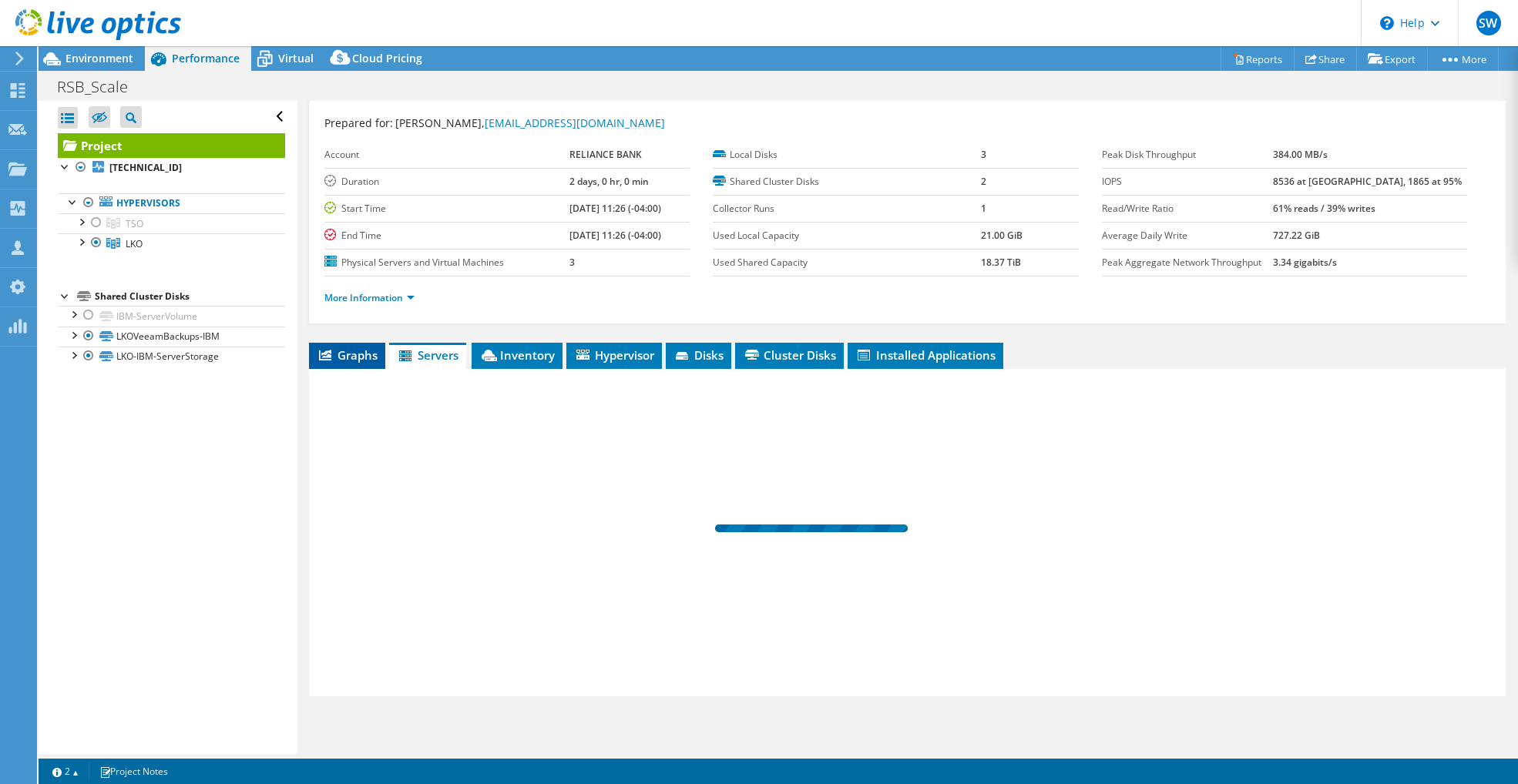
click at [340, 347] on span "Graphs" at bounding box center [347, 354] width 61 height 15
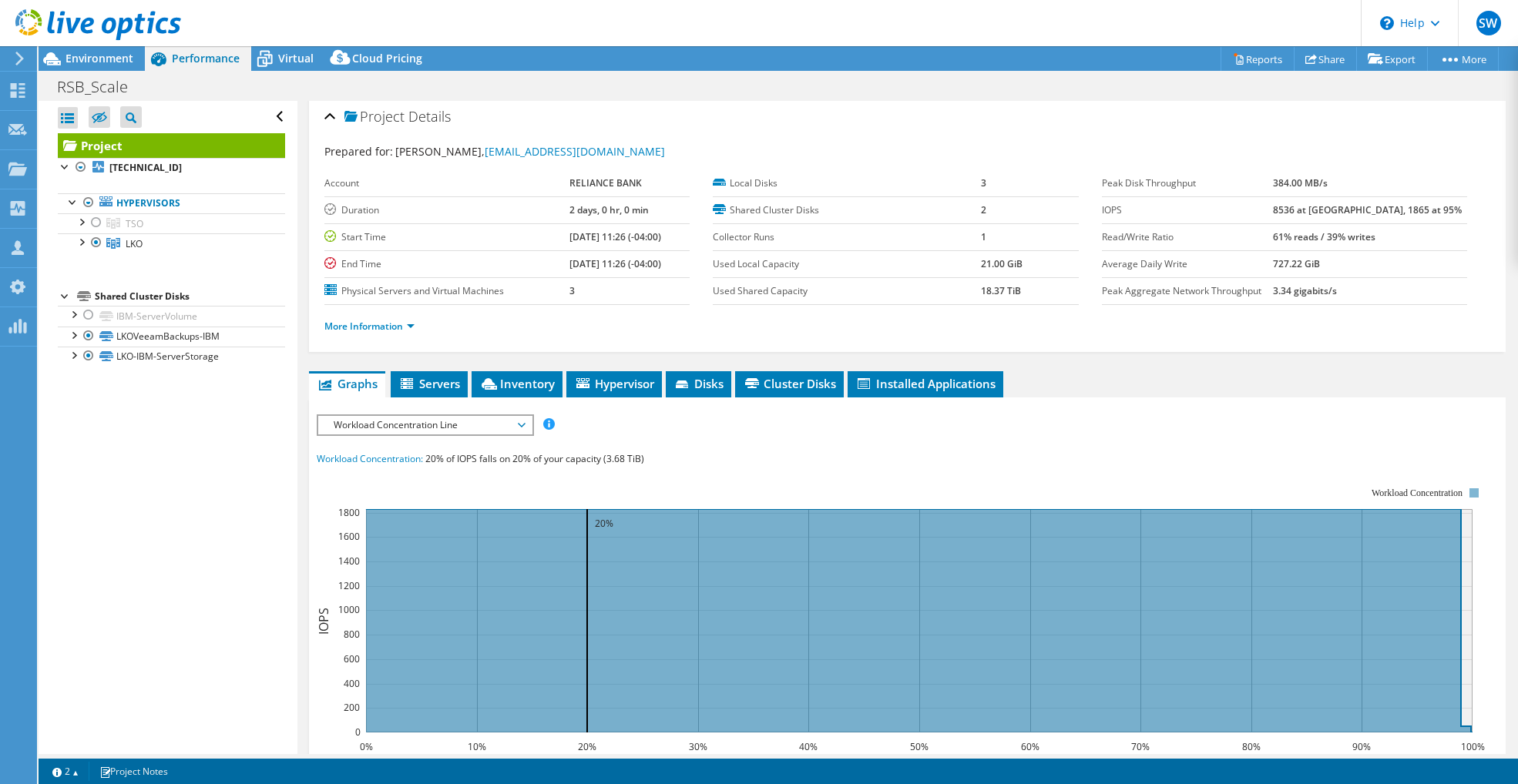
scroll to position [0, 0]
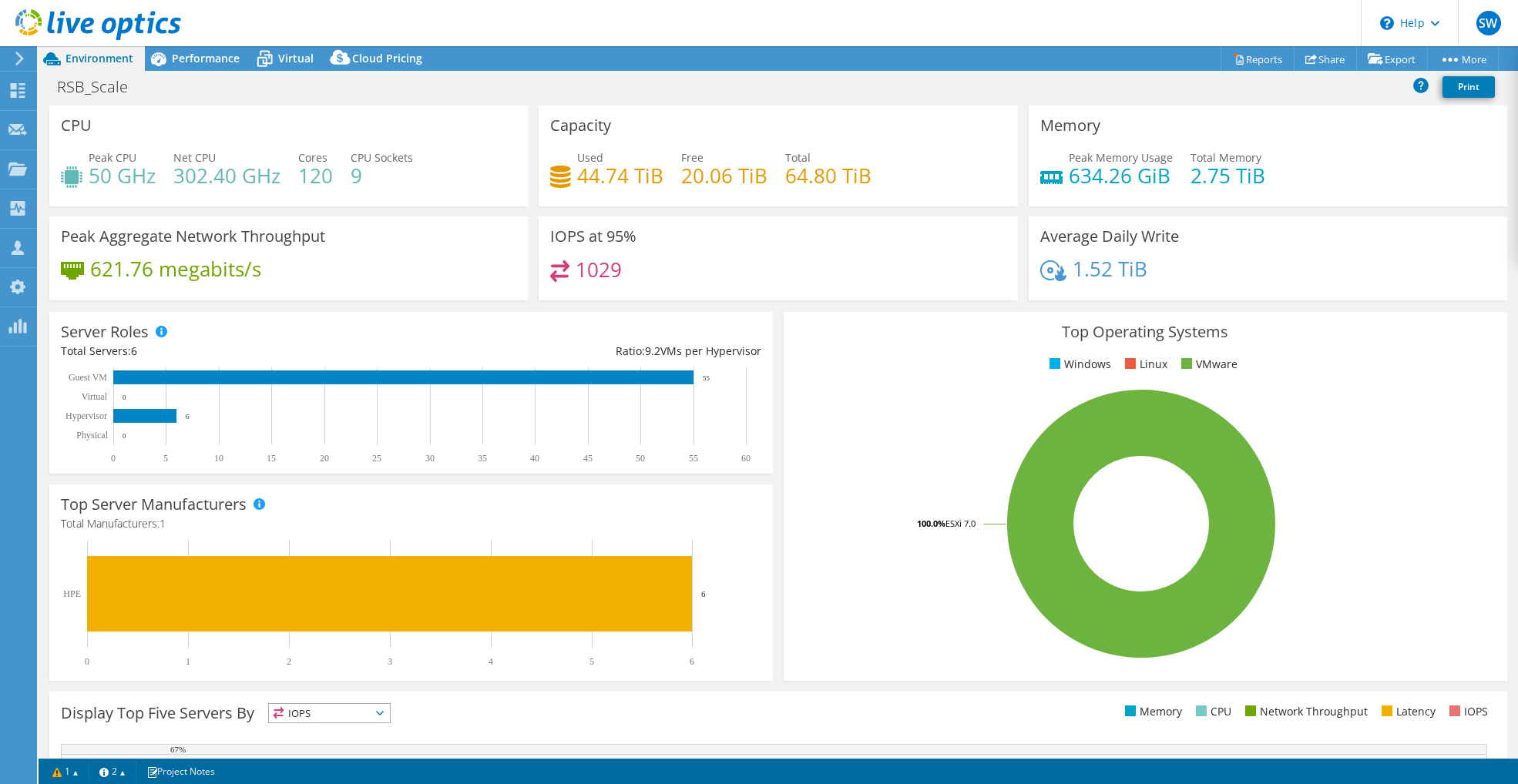
select select "USD"
click at [219, 67] on div "Performance" at bounding box center [198, 59] width 107 height 25
